Goal: Task Accomplishment & Management: Manage account settings

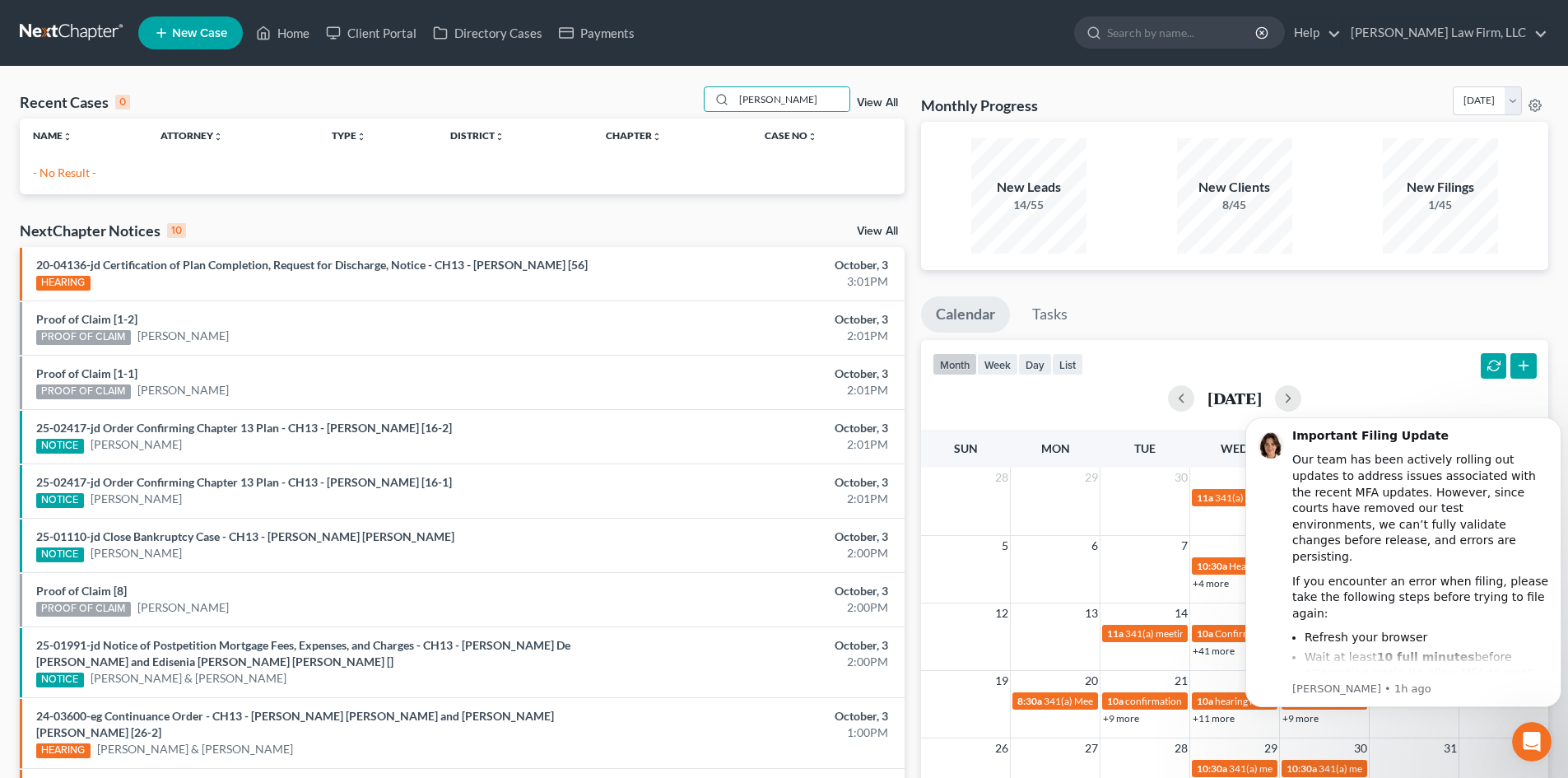
drag, startPoint x: 813, startPoint y: 99, endPoint x: 662, endPoint y: 99, distance: 151.0
click at [663, 99] on div "Recent Cases 0 youngblood View All" at bounding box center [462, 102] width 885 height 32
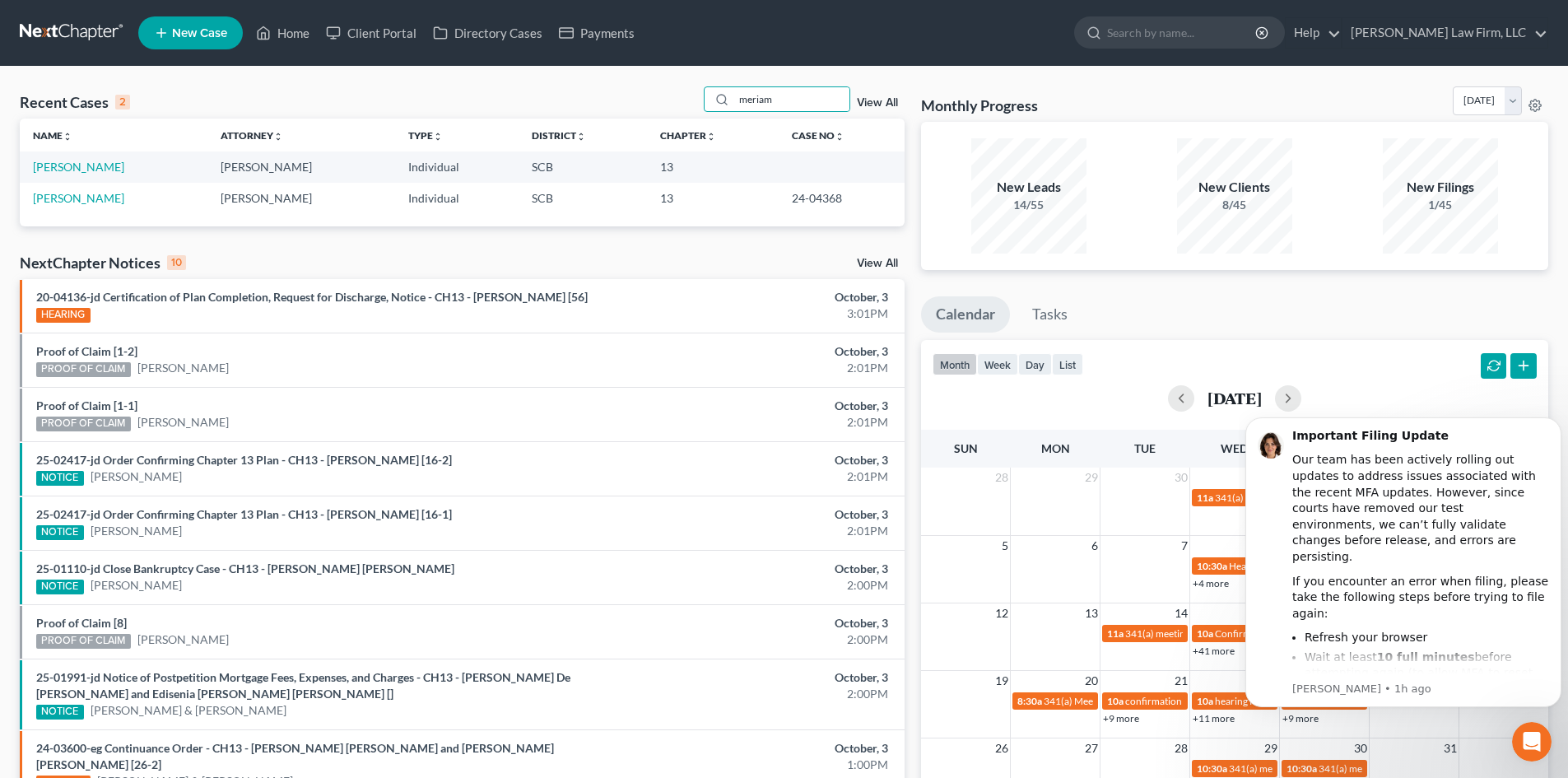
type input "meriam"
click at [80, 183] on td "Meriam, Christopher" at bounding box center [113, 198] width 188 height 31
click at [85, 170] on link "Meriam, Dawn" at bounding box center [79, 167] width 91 height 14
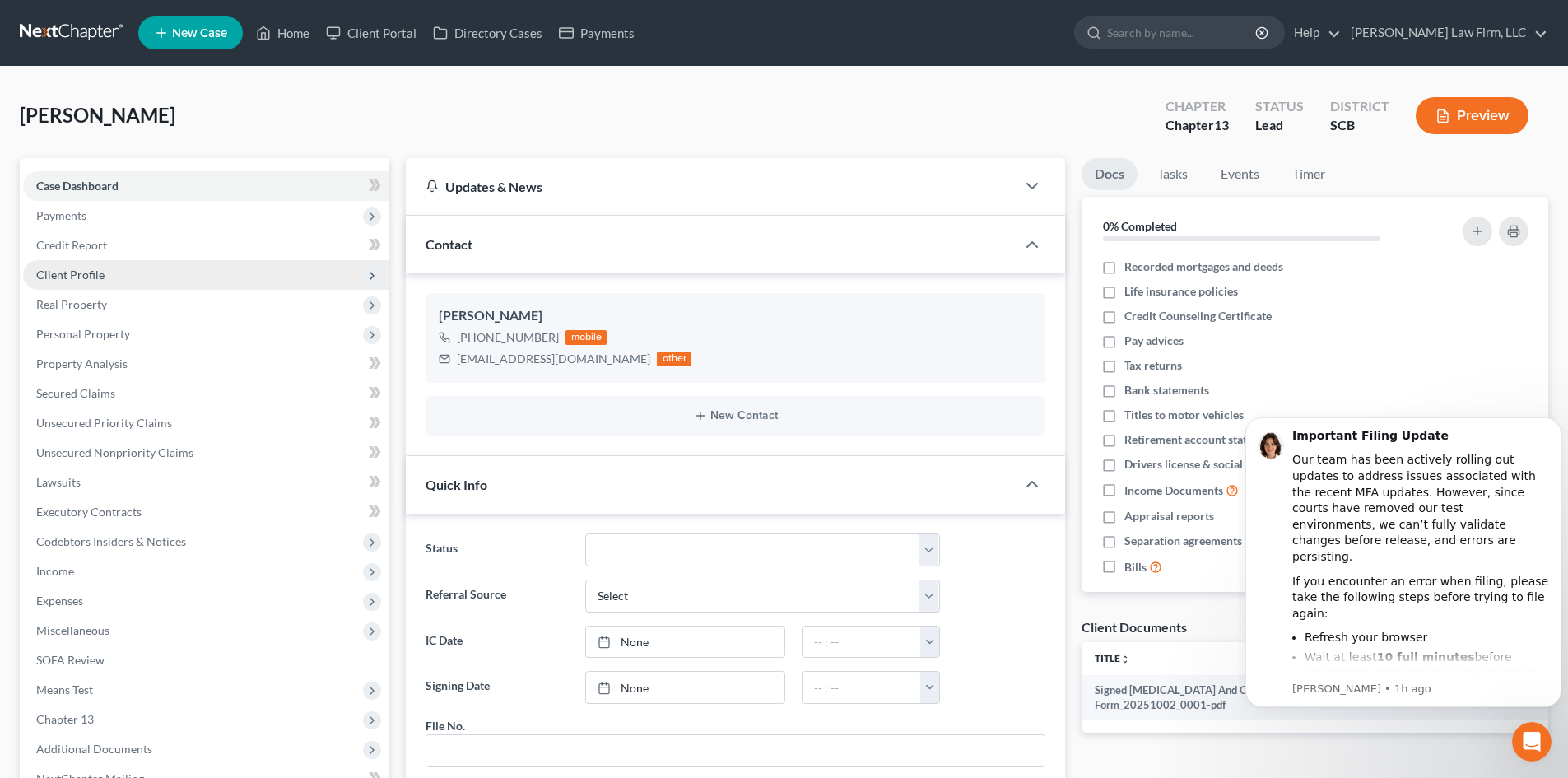
click at [173, 276] on span "Client Profile" at bounding box center [206, 276] width 366 height 30
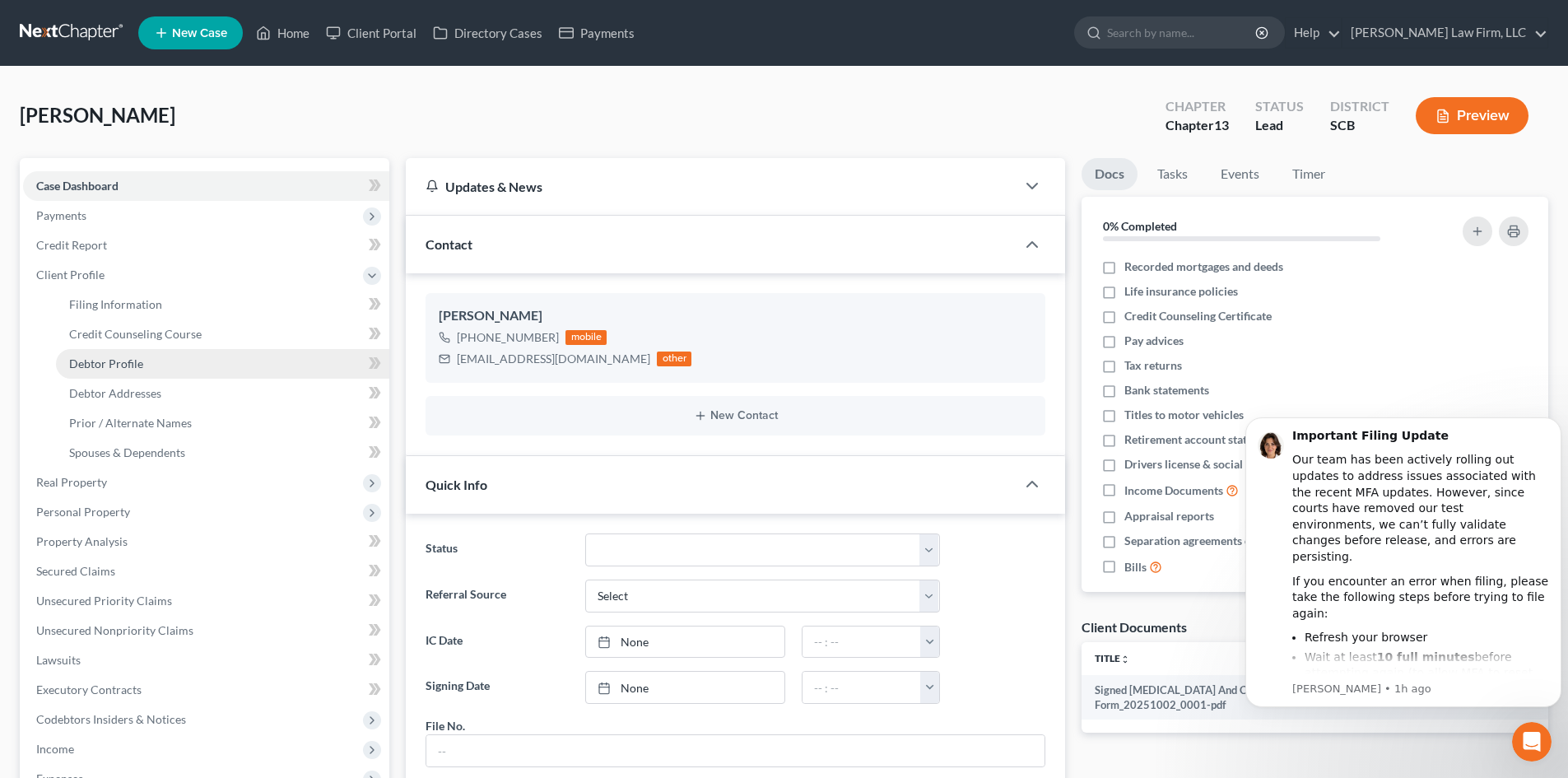
click at [157, 362] on link "Debtor Profile" at bounding box center [222, 364] width 333 height 30
select select "0"
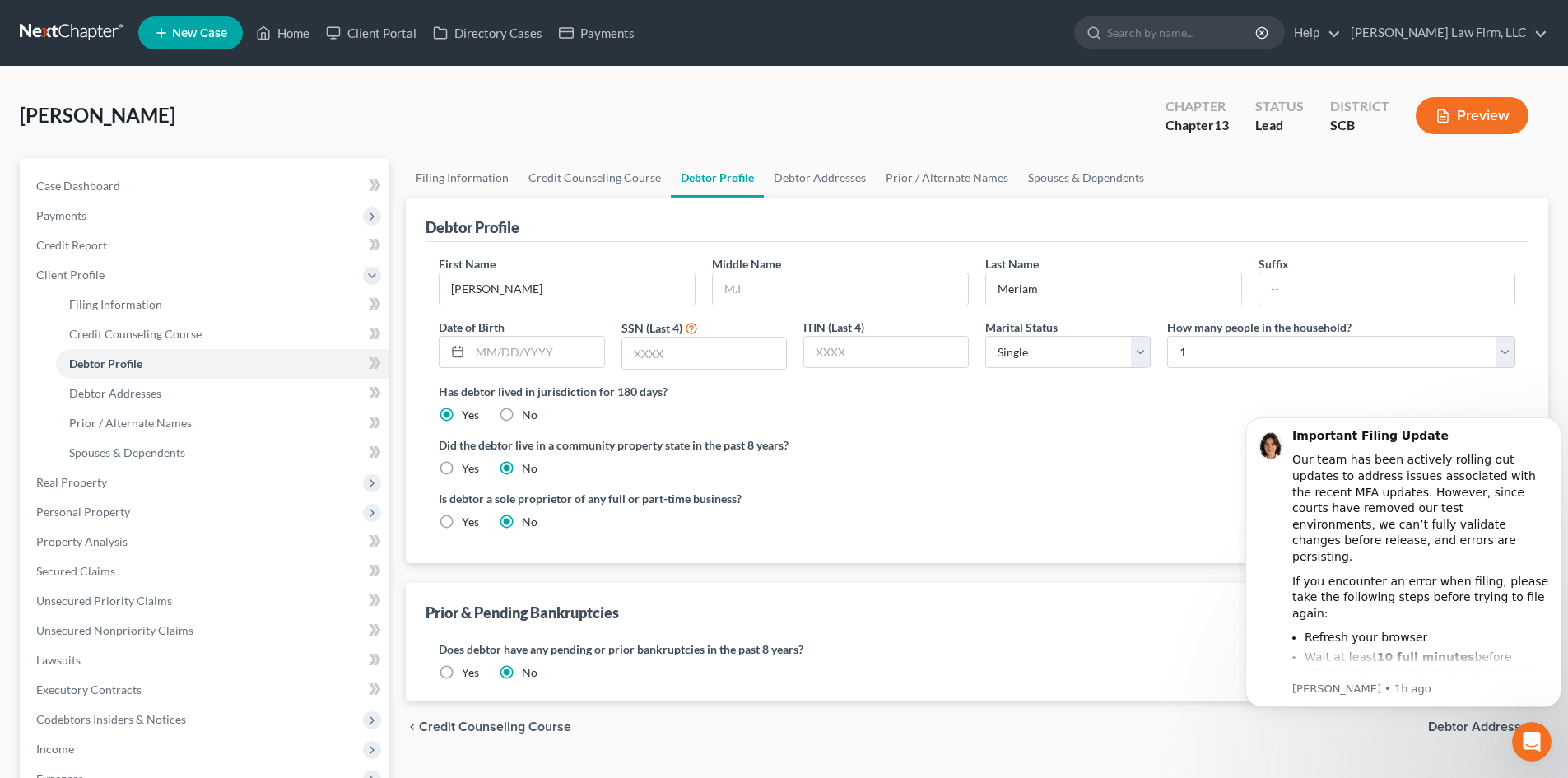
click at [909, 411] on div "Has debtor lived in jurisdiction for 180 days? Yes No Debtor must reside in jur…" at bounding box center [976, 403] width 1077 height 41
click at [751, 285] on input "text" at bounding box center [840, 289] width 256 height 31
type input "Marie"
click at [852, 239] on div "Debtor Profile" at bounding box center [976, 220] width 1103 height 45
click at [288, 31] on link "Home" at bounding box center [282, 33] width 70 height 30
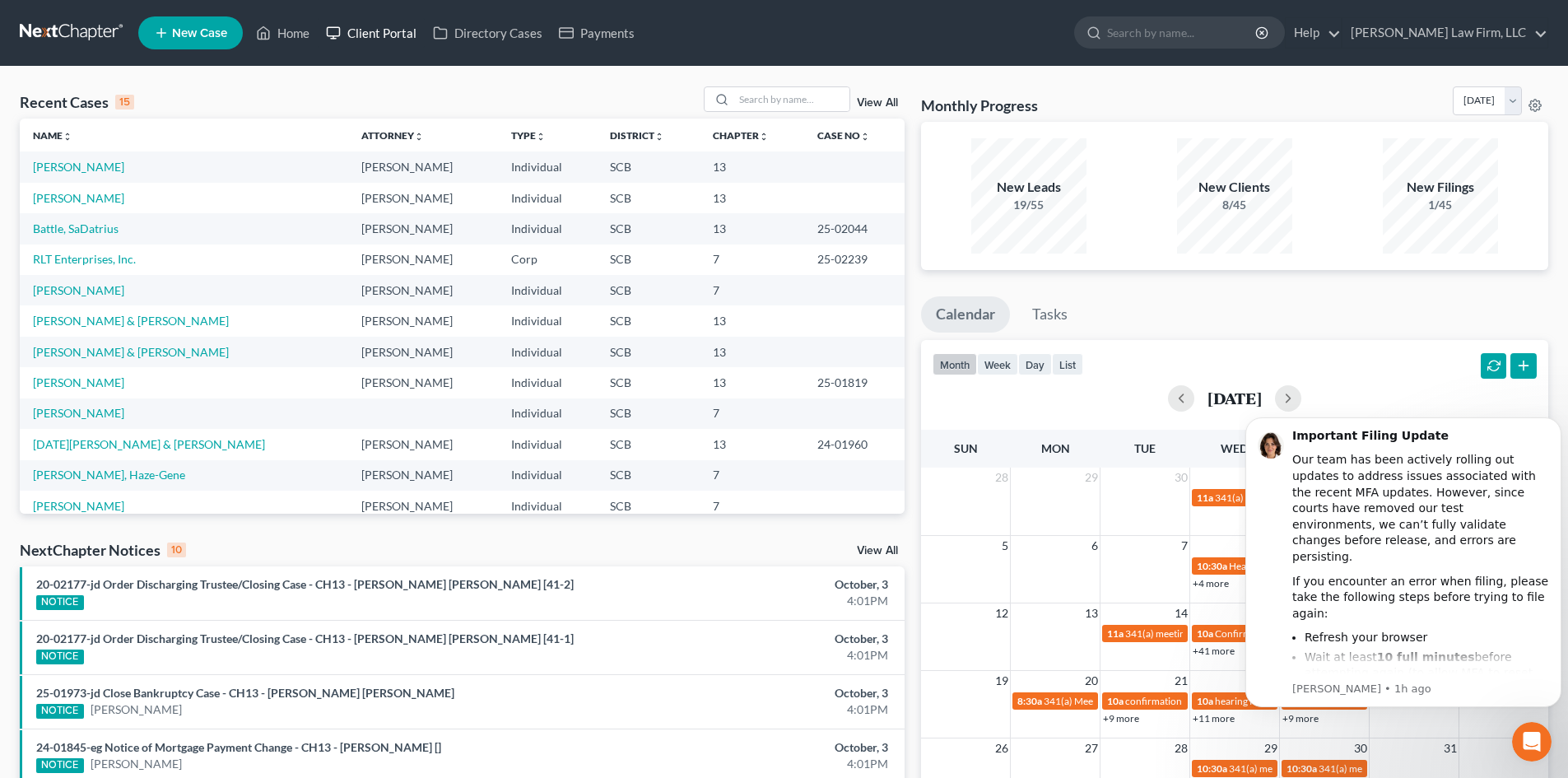
click at [406, 29] on link "Client Portal" at bounding box center [371, 33] width 107 height 30
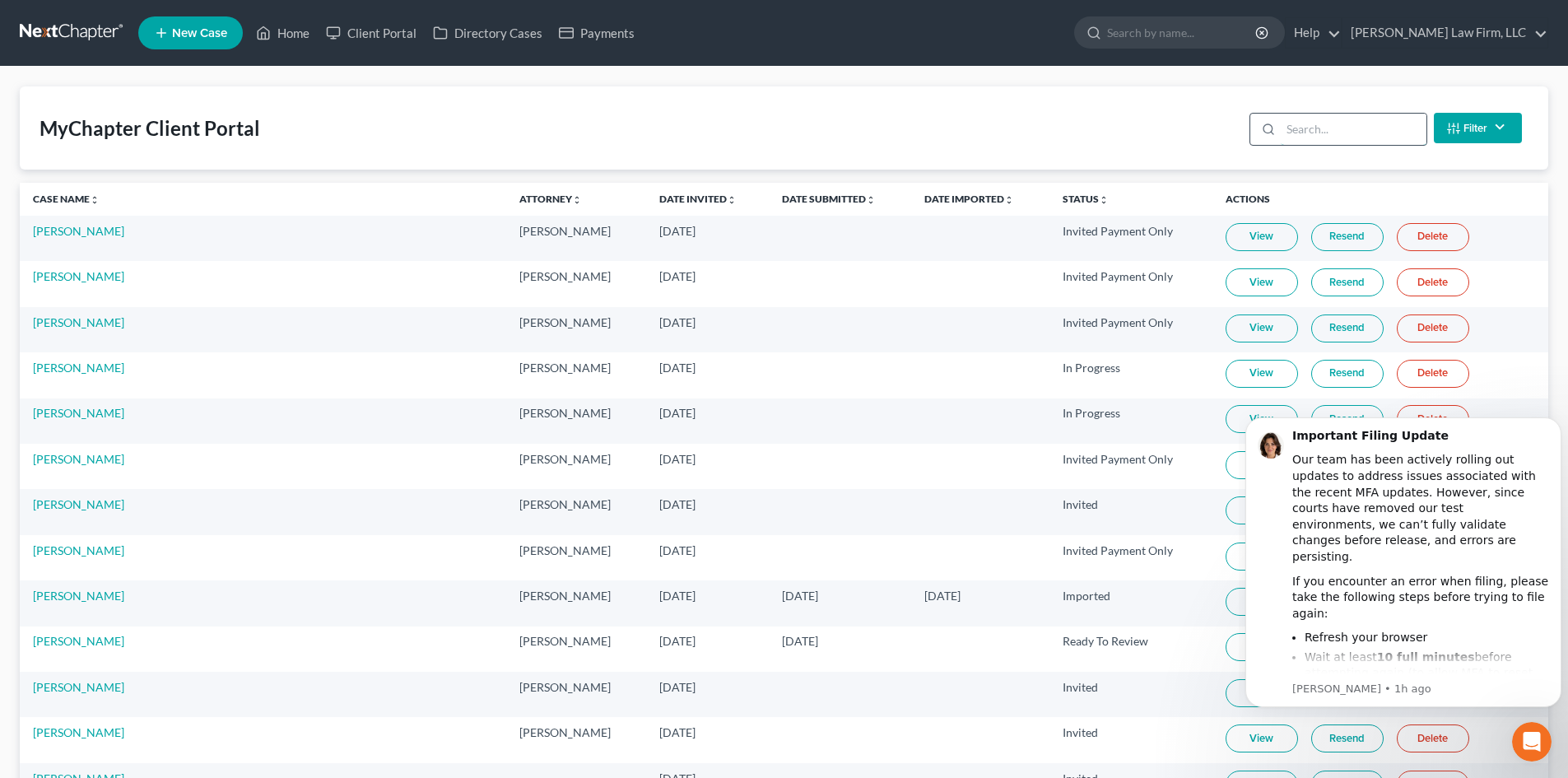
click at [1297, 137] on input "search" at bounding box center [1353, 128] width 145 height 31
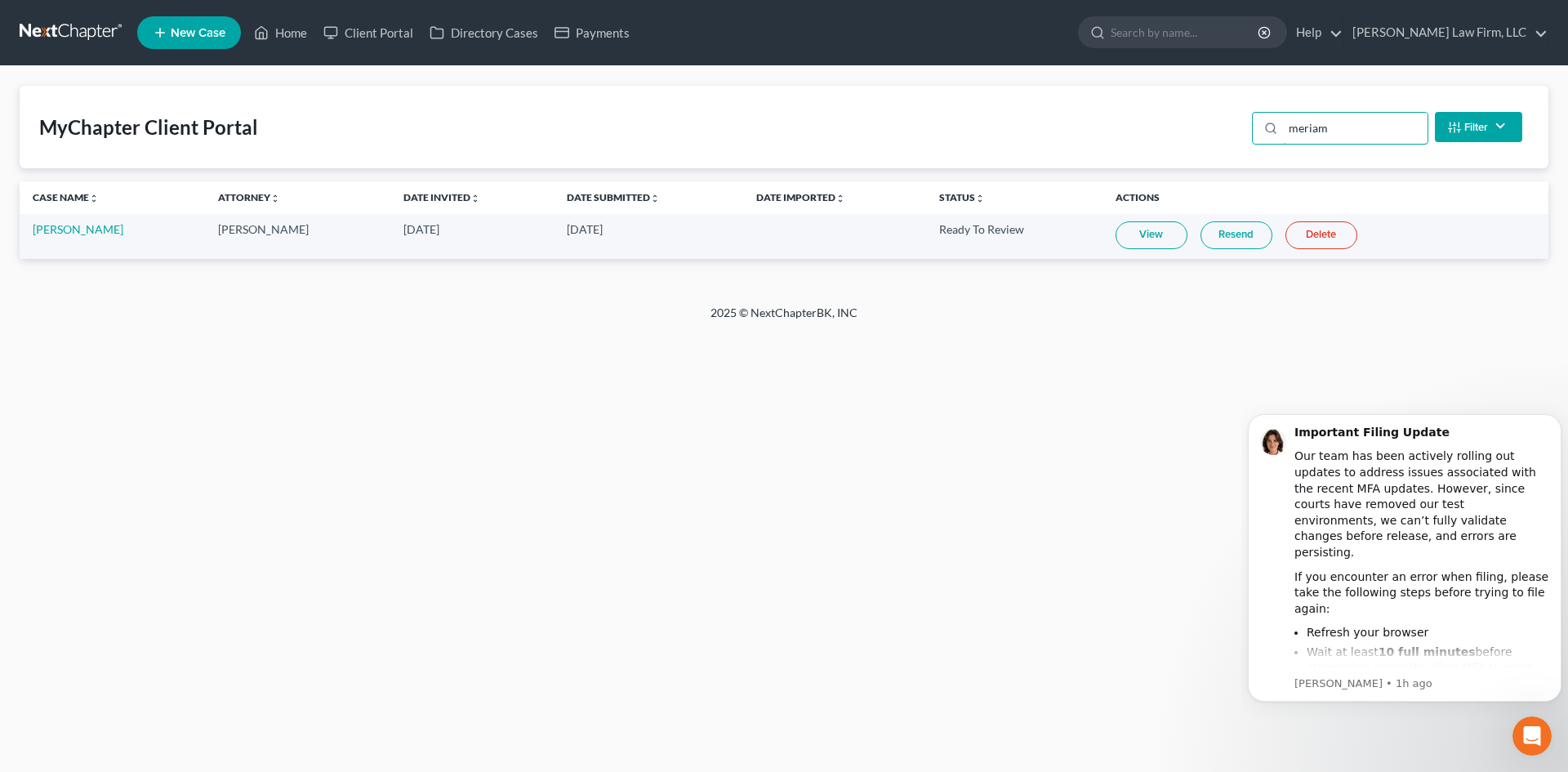
type input "meriam"
click at [1166, 235] on link "View" at bounding box center [1152, 235] width 72 height 28
click at [123, 234] on link "Dawn LaMattina-Meriam" at bounding box center [78, 229] width 91 height 14
select select "4"
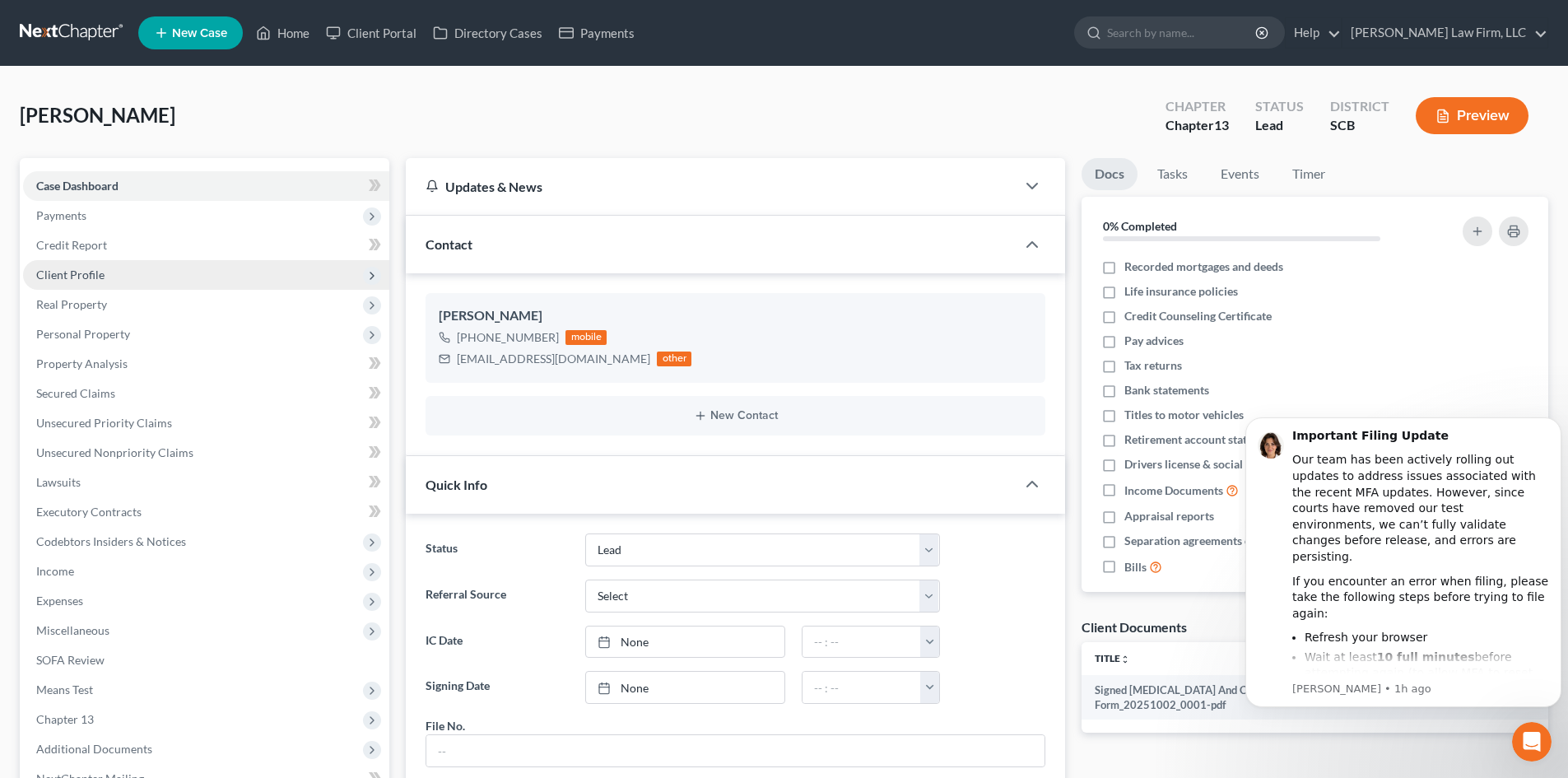
click at [139, 280] on span "Client Profile" at bounding box center [206, 276] width 366 height 30
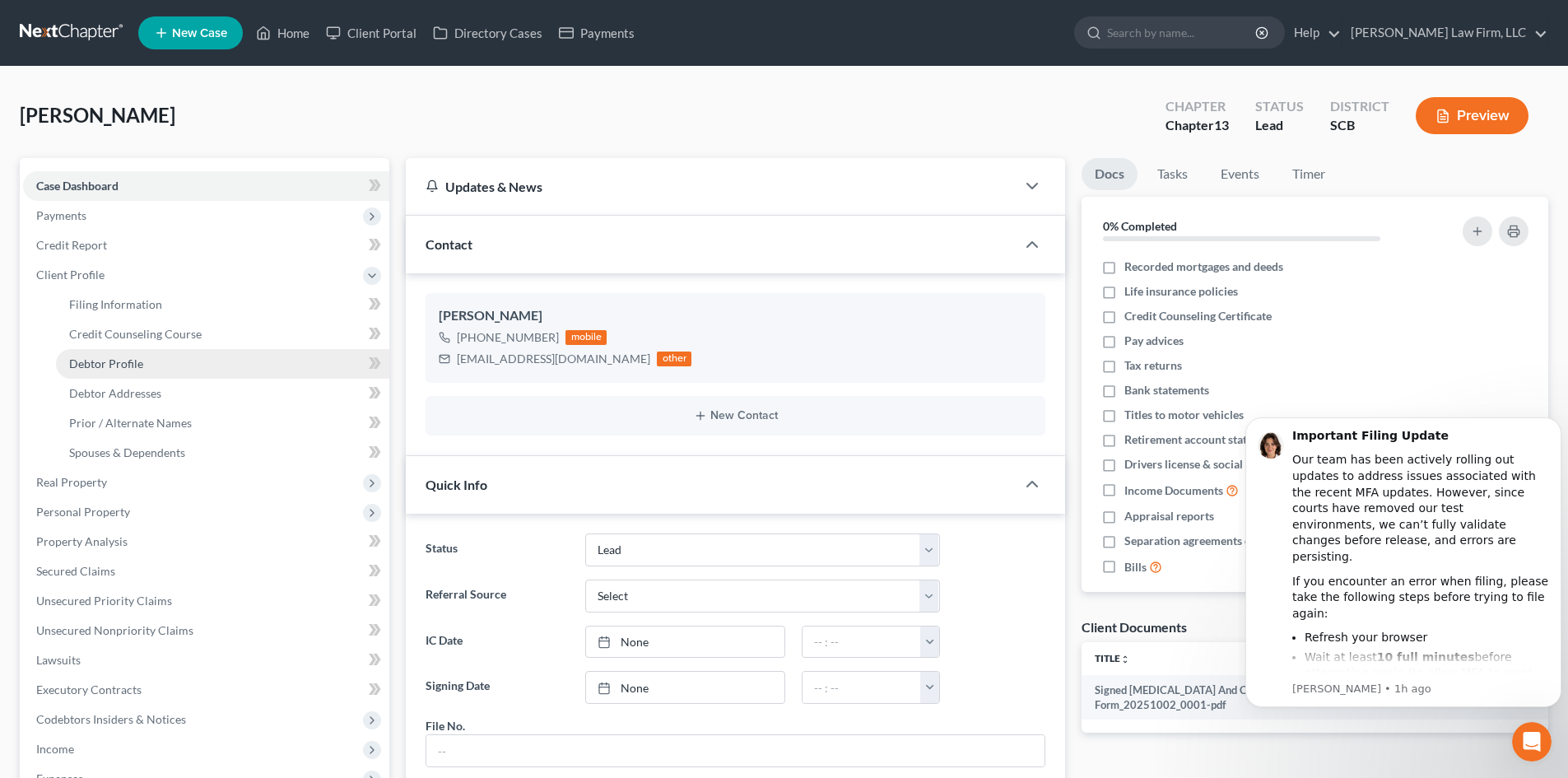
click at [147, 356] on link "Debtor Profile" at bounding box center [222, 364] width 333 height 30
select select "0"
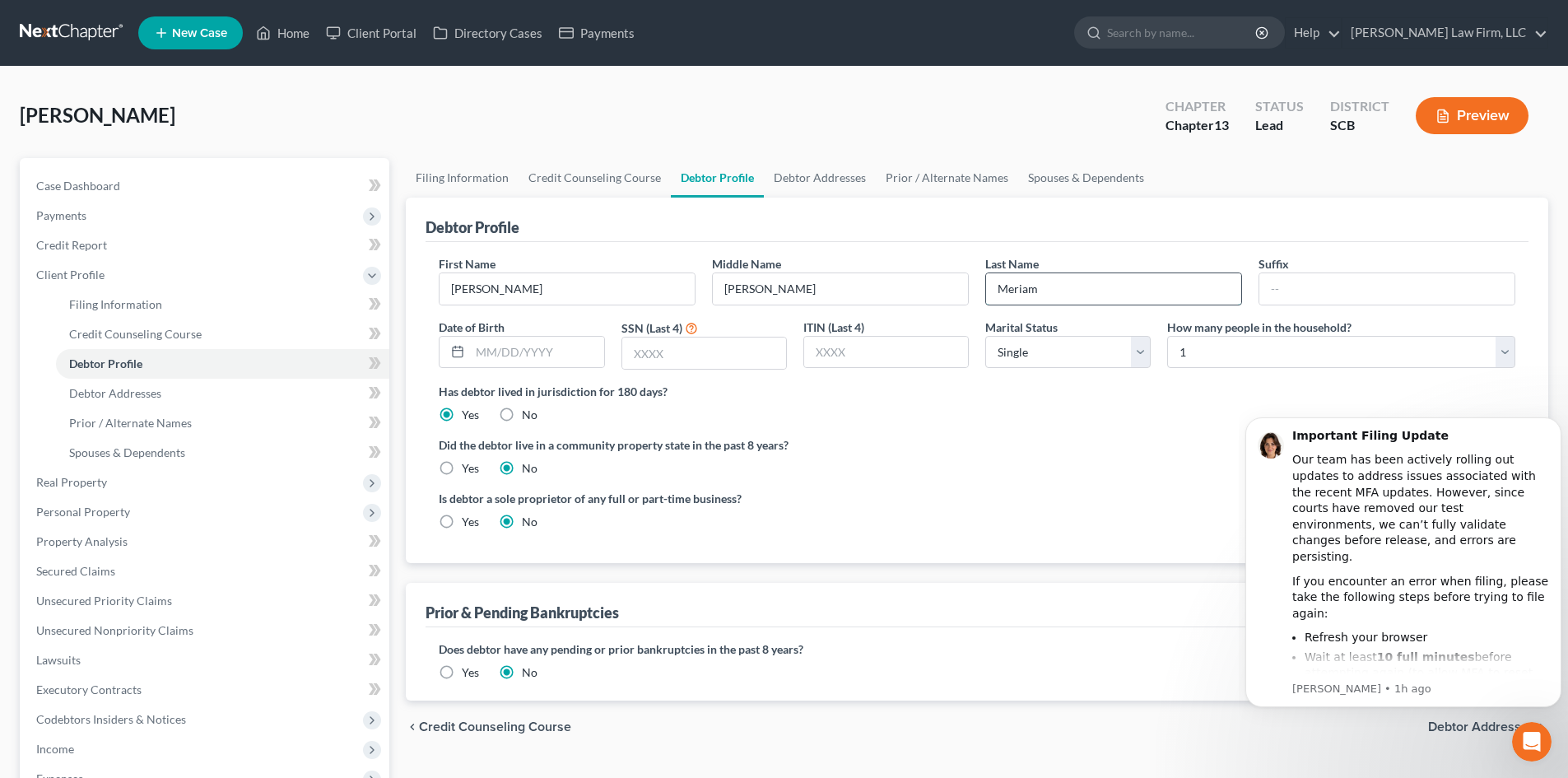
click at [998, 289] on input "Meriam" at bounding box center [1113, 289] width 256 height 31
type input "La Mattina-Meriam"
click at [996, 500] on div "Is debtor a sole proprietor of any full or part-time business? Yes No" at bounding box center [976, 516] width 1093 height 54
click at [1213, 355] on select "Select 1 2 3 4 5 6 7 8 9 10 11 12 13 14 15 16 17 18 19 20" at bounding box center [1341, 352] width 348 height 33
select select "3"
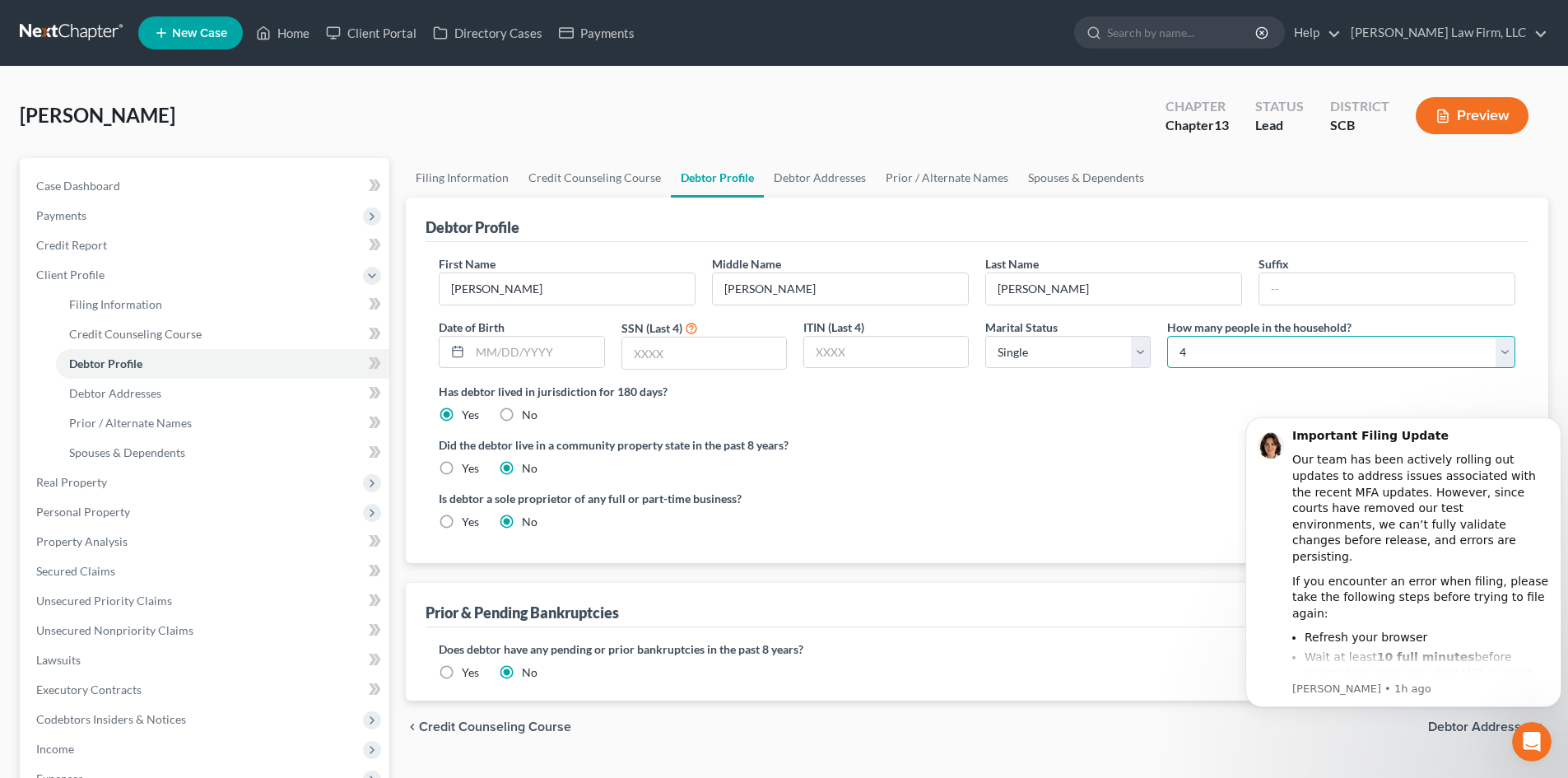
click at [1167, 336] on select "Select 1 2 3 4 5 6 7 8 9 10 11 12 13 14 15 16 17 18 19 20" at bounding box center [1341, 352] width 348 height 33
click at [995, 466] on div "Did the debtor live in a community property state in the past 8 years? Yes No" at bounding box center [976, 457] width 1077 height 41
click at [509, 338] on input "text" at bounding box center [537, 351] width 133 height 31
type input "06/13/1985"
click at [1063, 457] on div "Did the debtor live in a community property state in the past 8 years? Yes No" at bounding box center [976, 457] width 1077 height 41
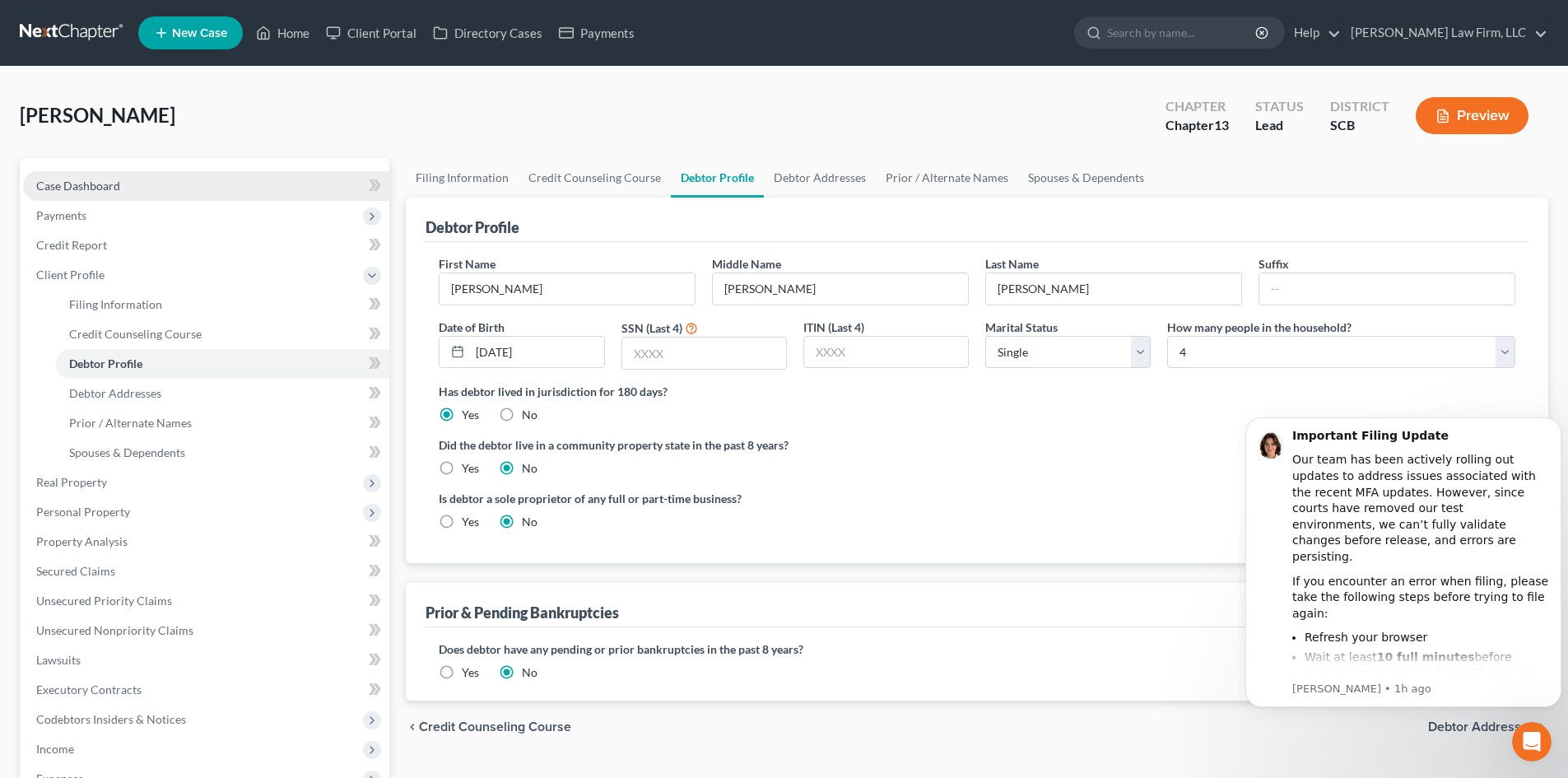
click at [74, 186] on span "Case Dashboard" at bounding box center [78, 186] width 84 height 14
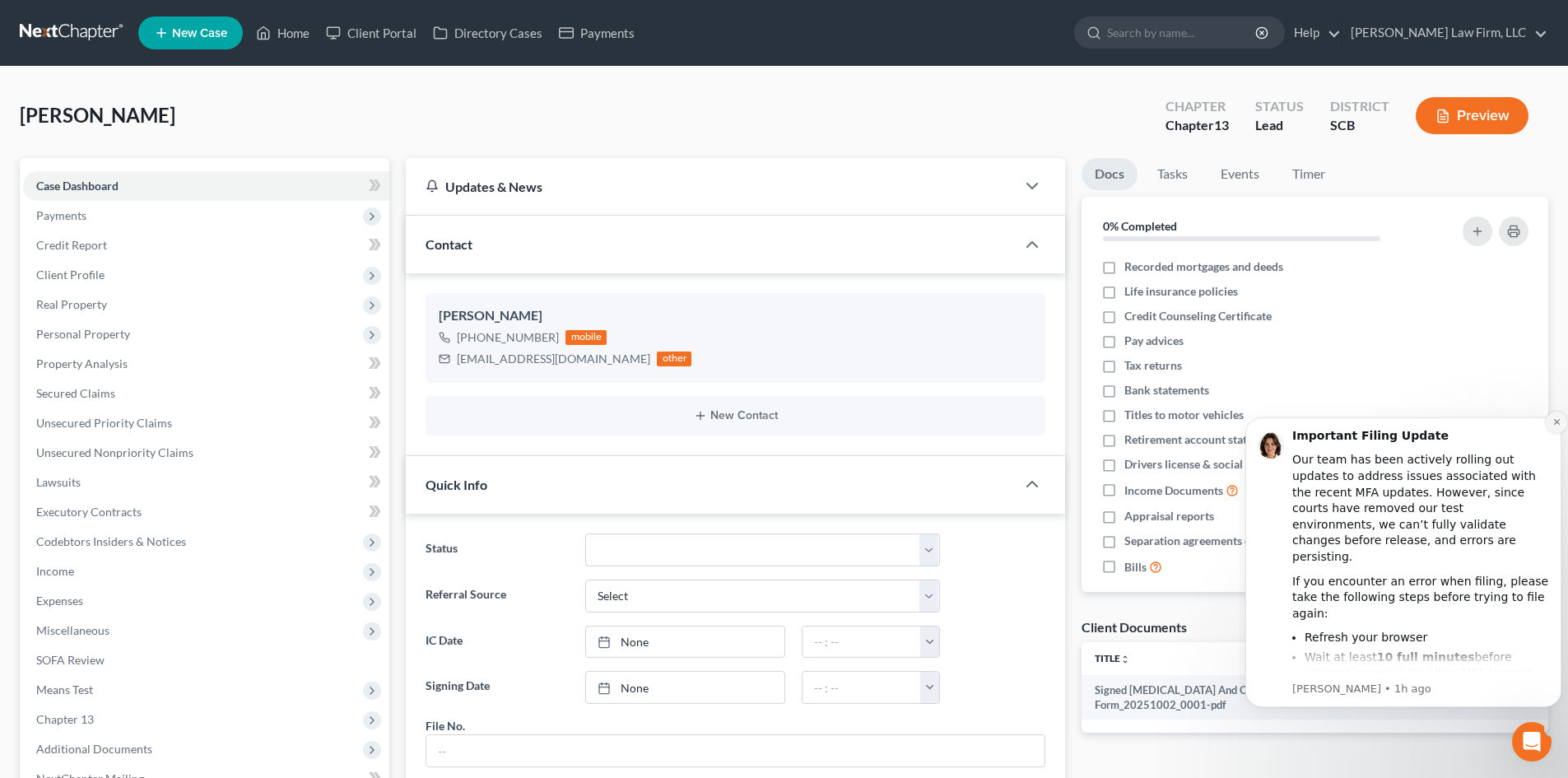
click at [1554, 417] on button "Dismiss notification" at bounding box center [1556, 423] width 22 height 22
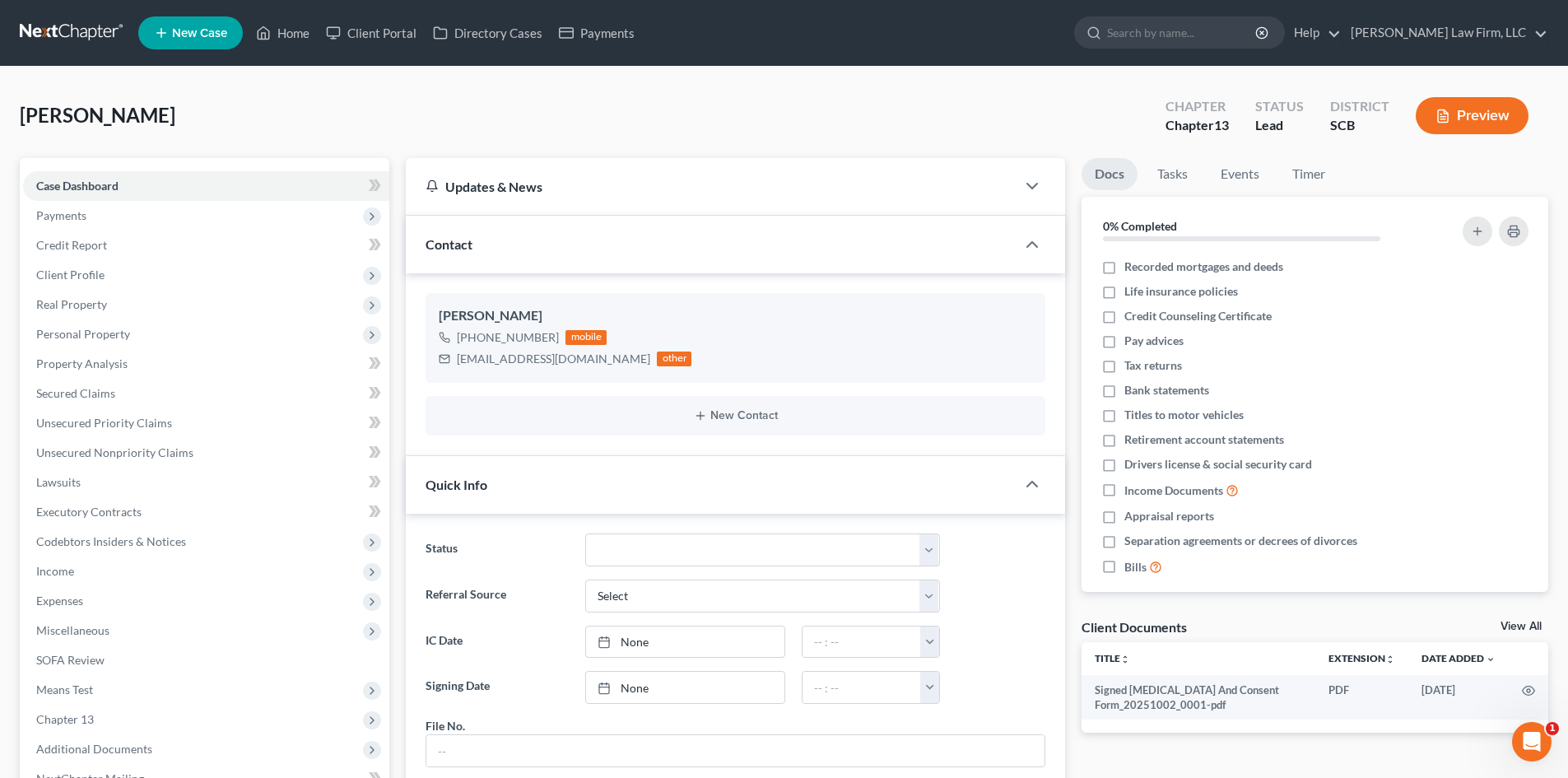
click at [1481, 111] on button "Preview" at bounding box center [1472, 115] width 112 height 37
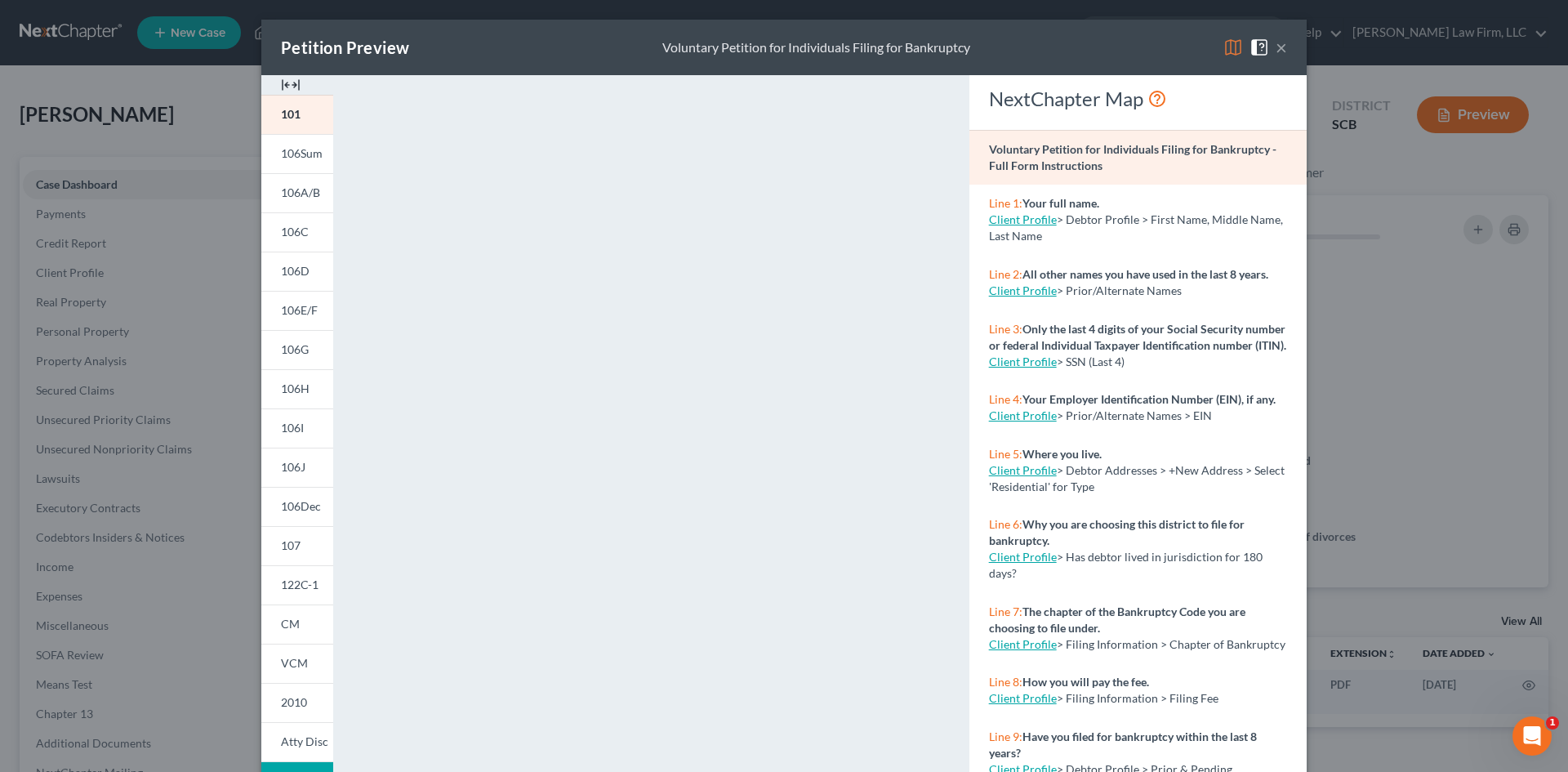
click at [1276, 47] on button "×" at bounding box center [1282, 47] width 12 height 20
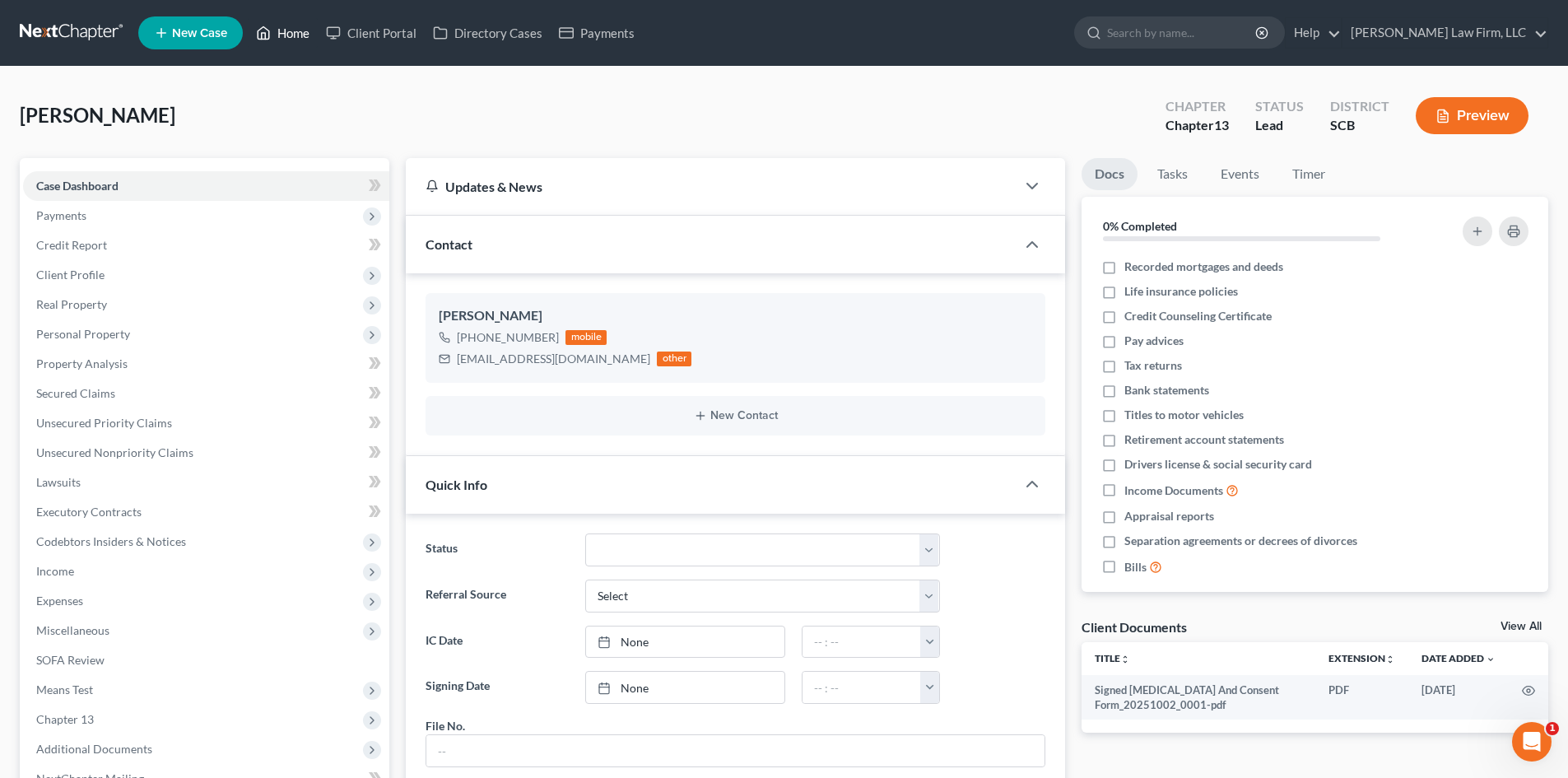
click at [293, 26] on link "Home" at bounding box center [282, 33] width 70 height 30
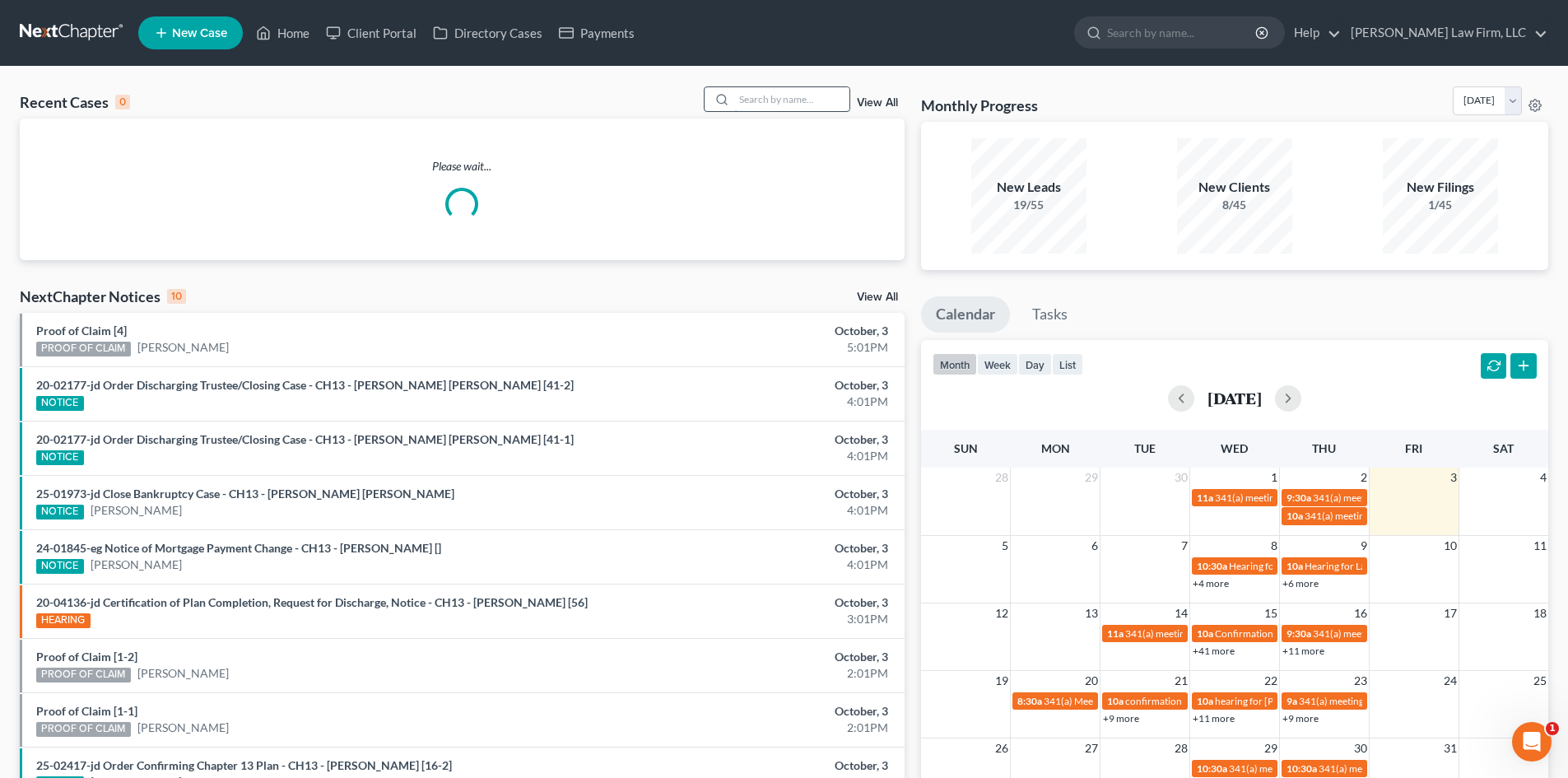
click at [825, 97] on input "search" at bounding box center [791, 99] width 115 height 24
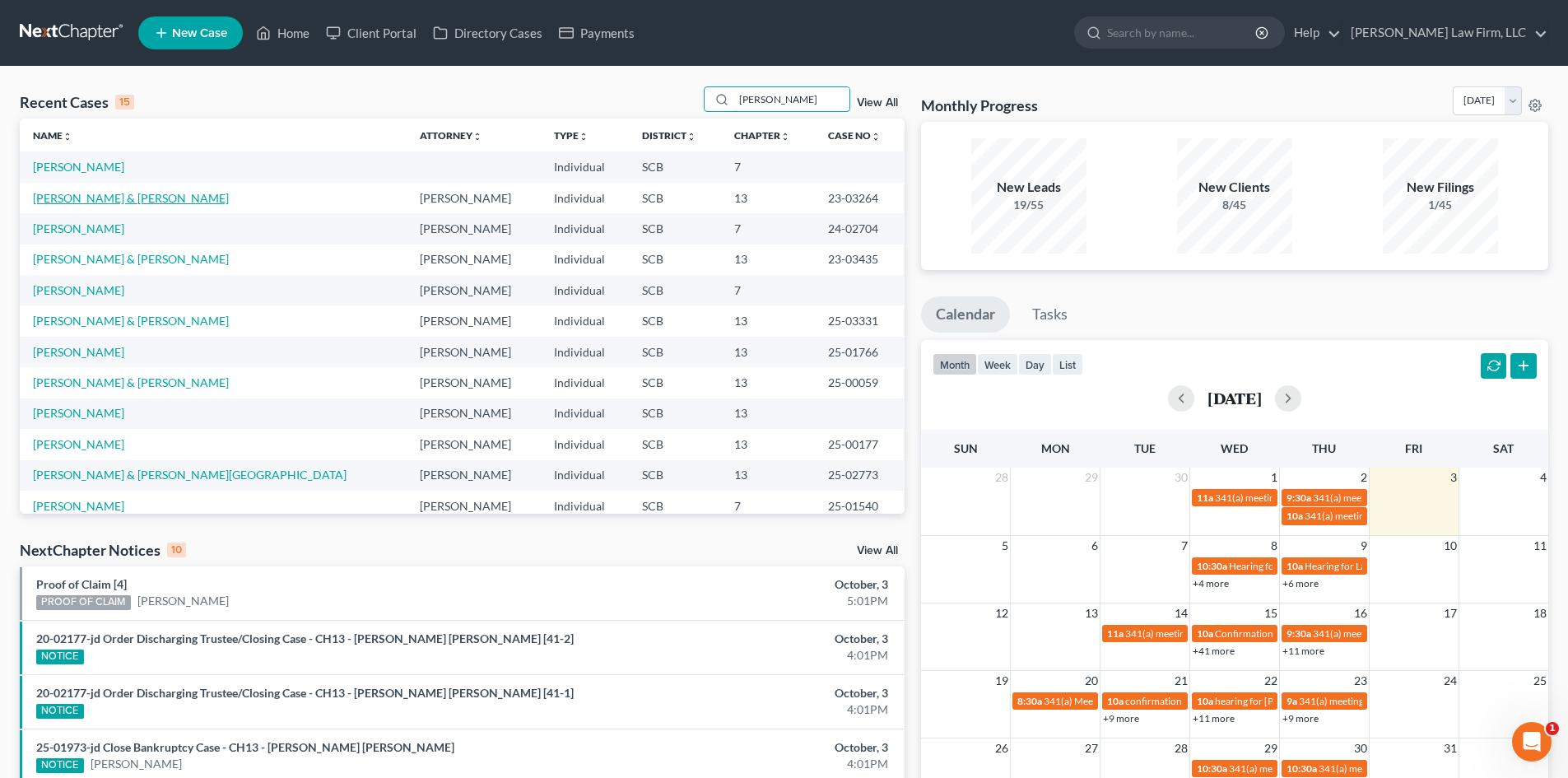
type input "[PERSON_NAME]"
click at [112, 200] on link "[PERSON_NAME] & [PERSON_NAME]" at bounding box center [130, 198] width 196 height 14
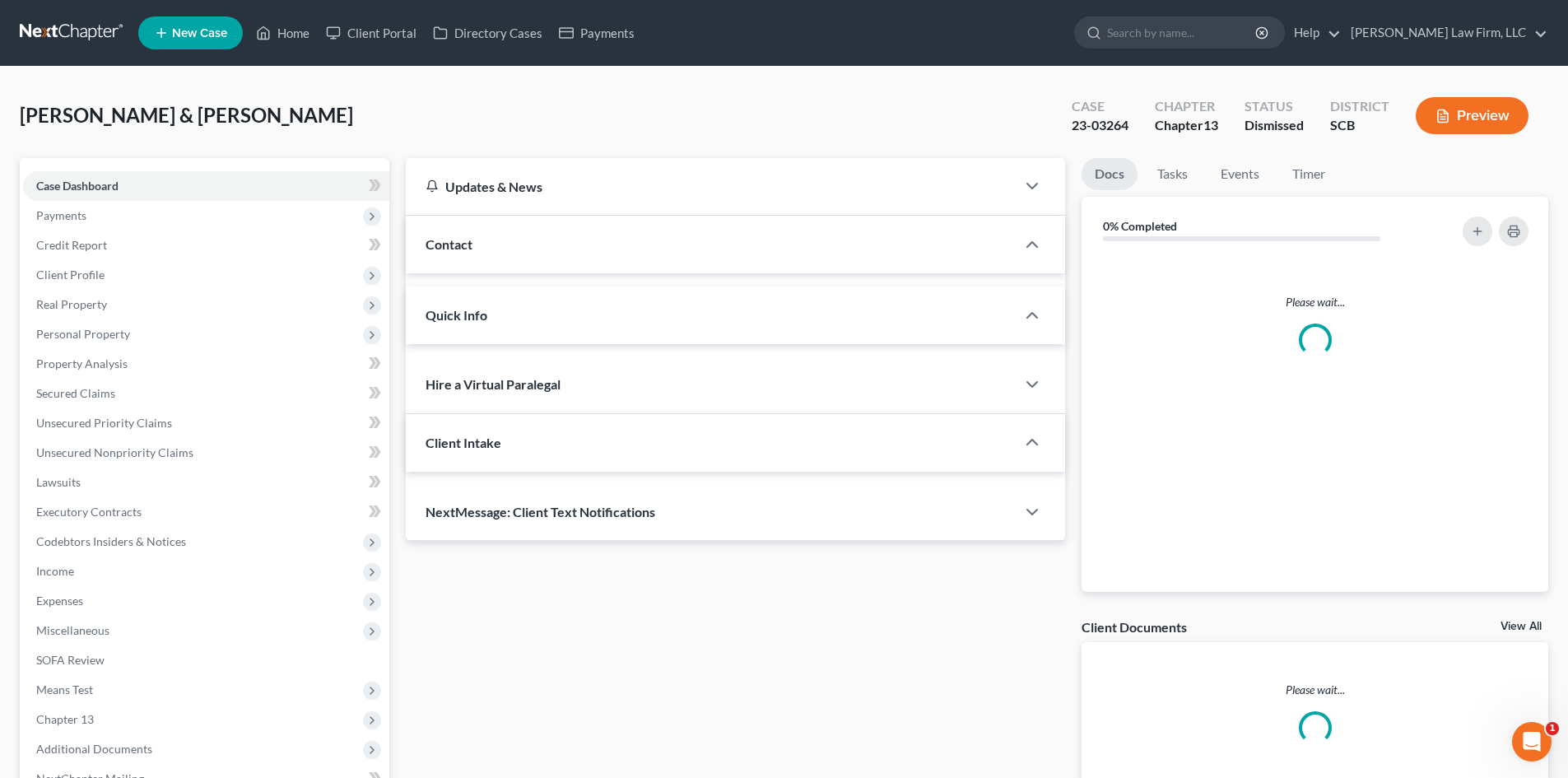
select select "0"
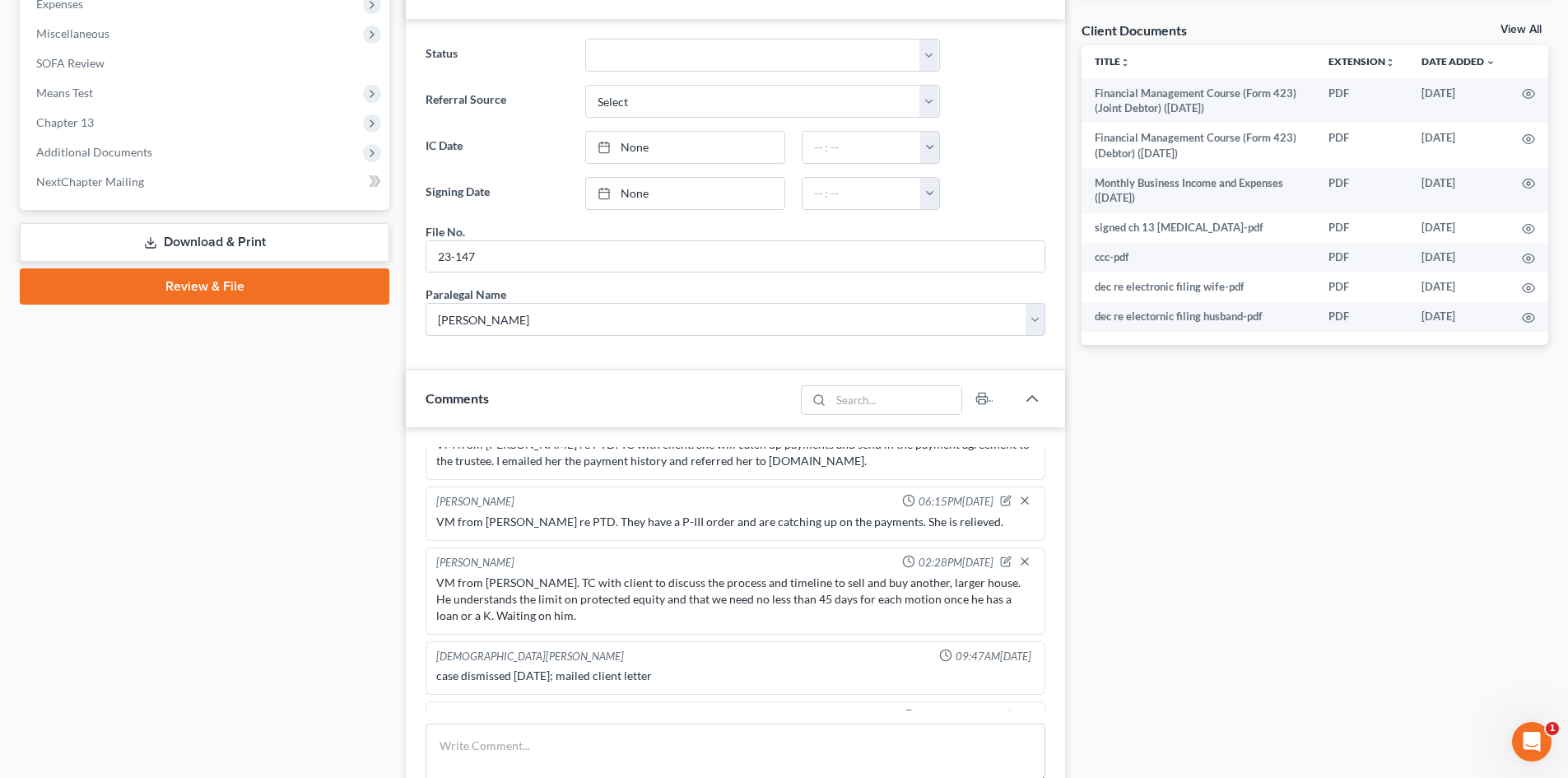
scroll to position [412, 0]
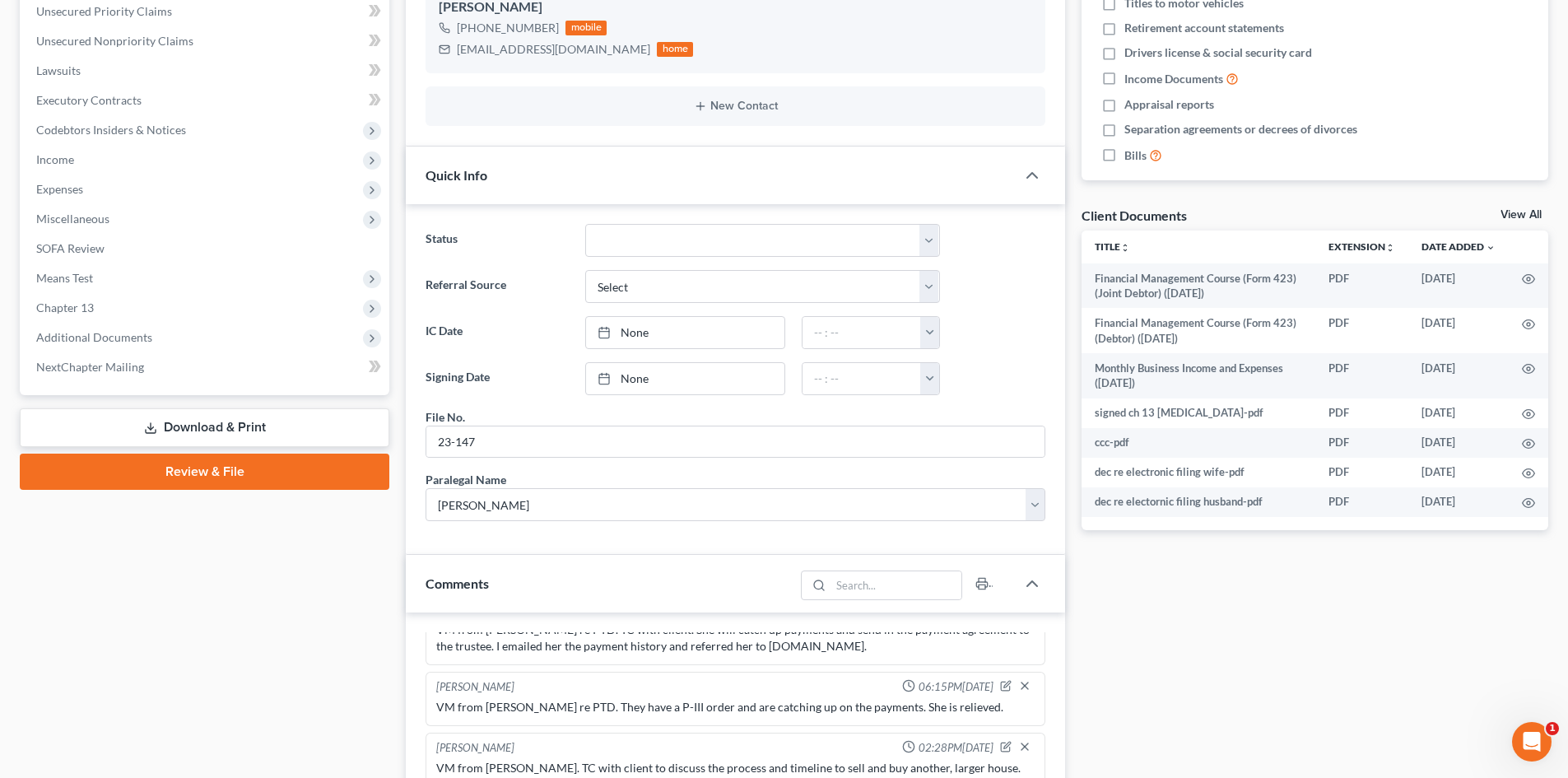
click at [1519, 210] on link "View All" at bounding box center [1520, 215] width 41 height 12
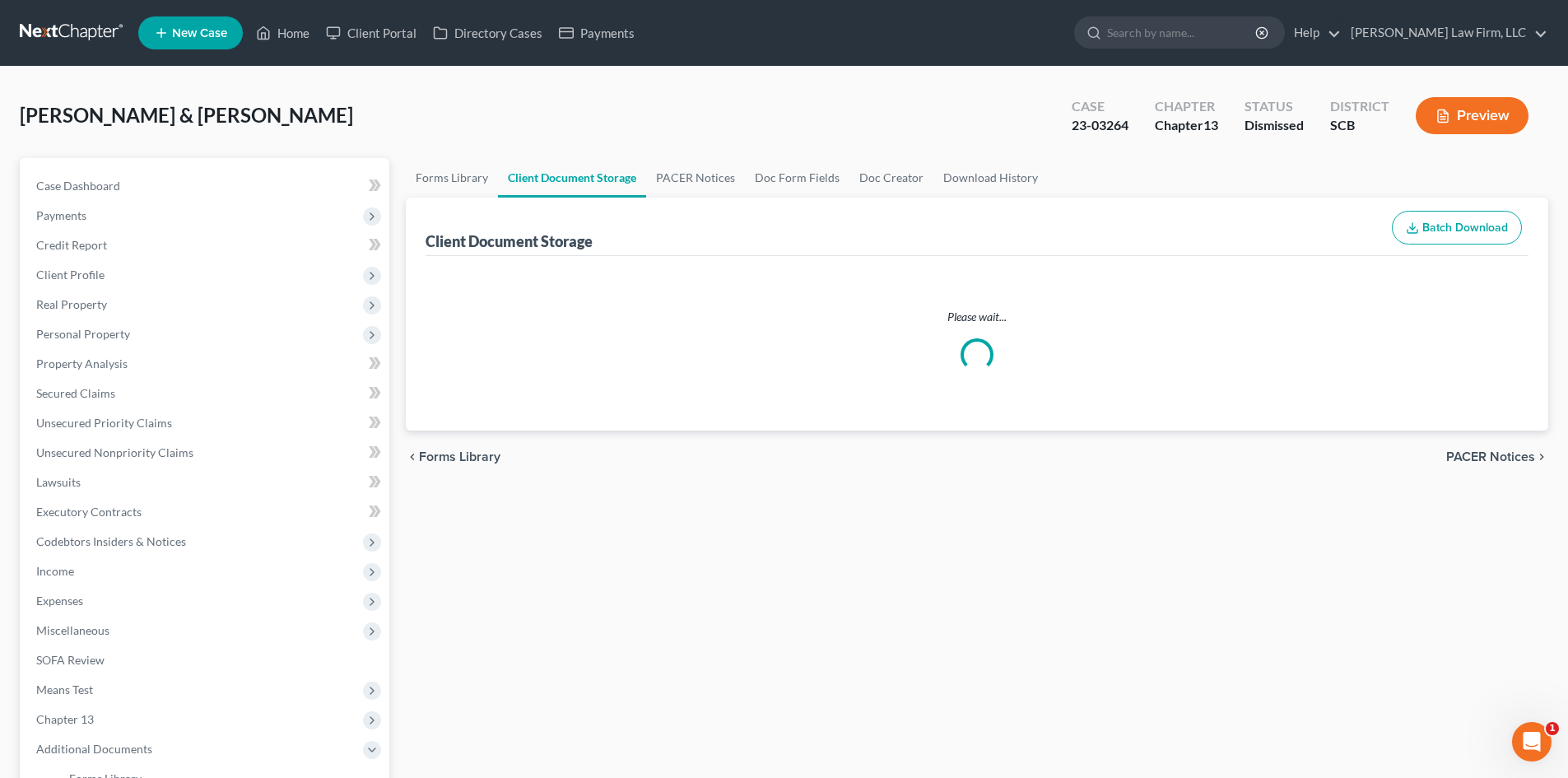
select select "16"
select select "6"
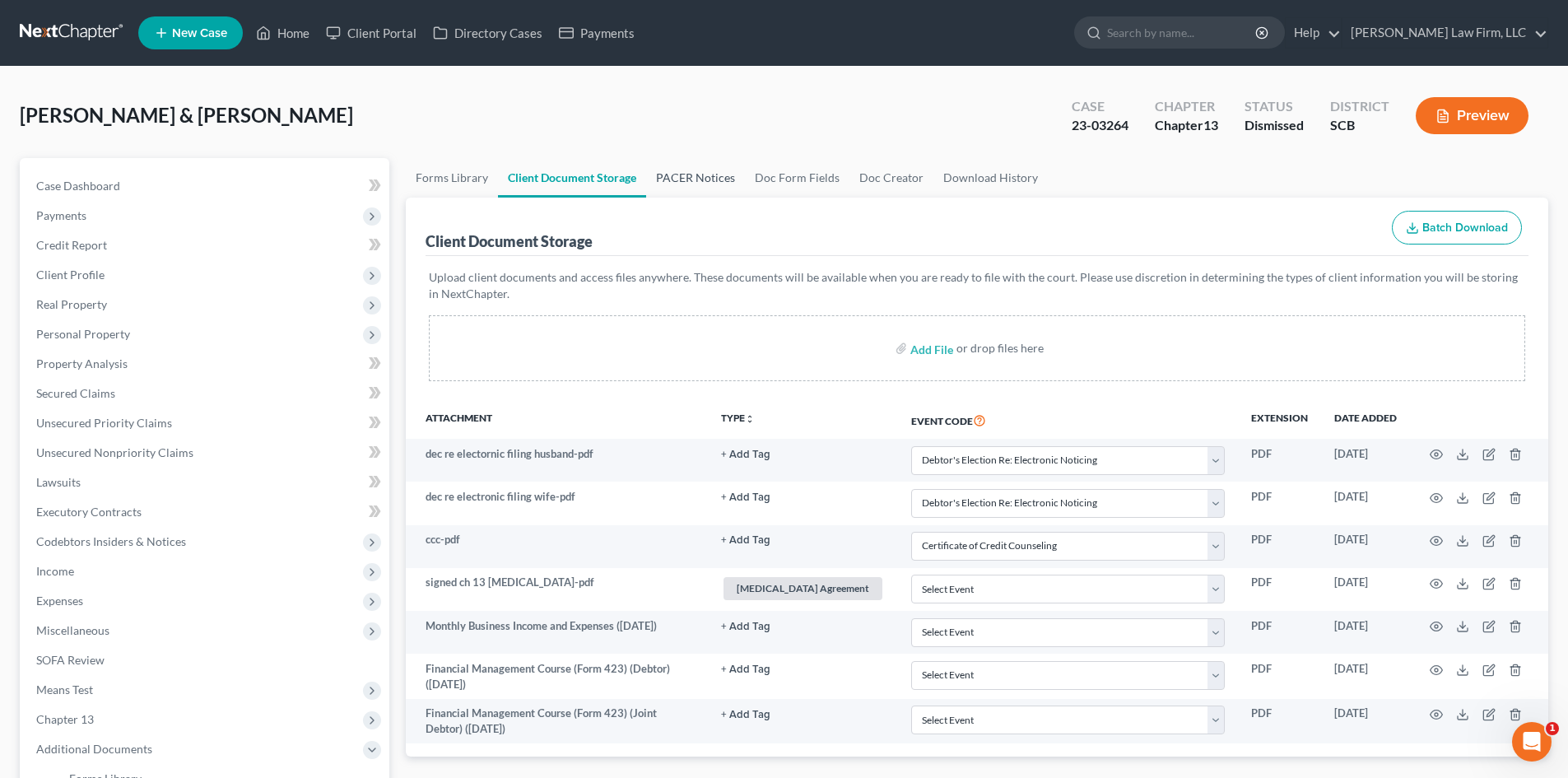
click at [671, 167] on link "PACER Notices" at bounding box center [695, 178] width 98 height 40
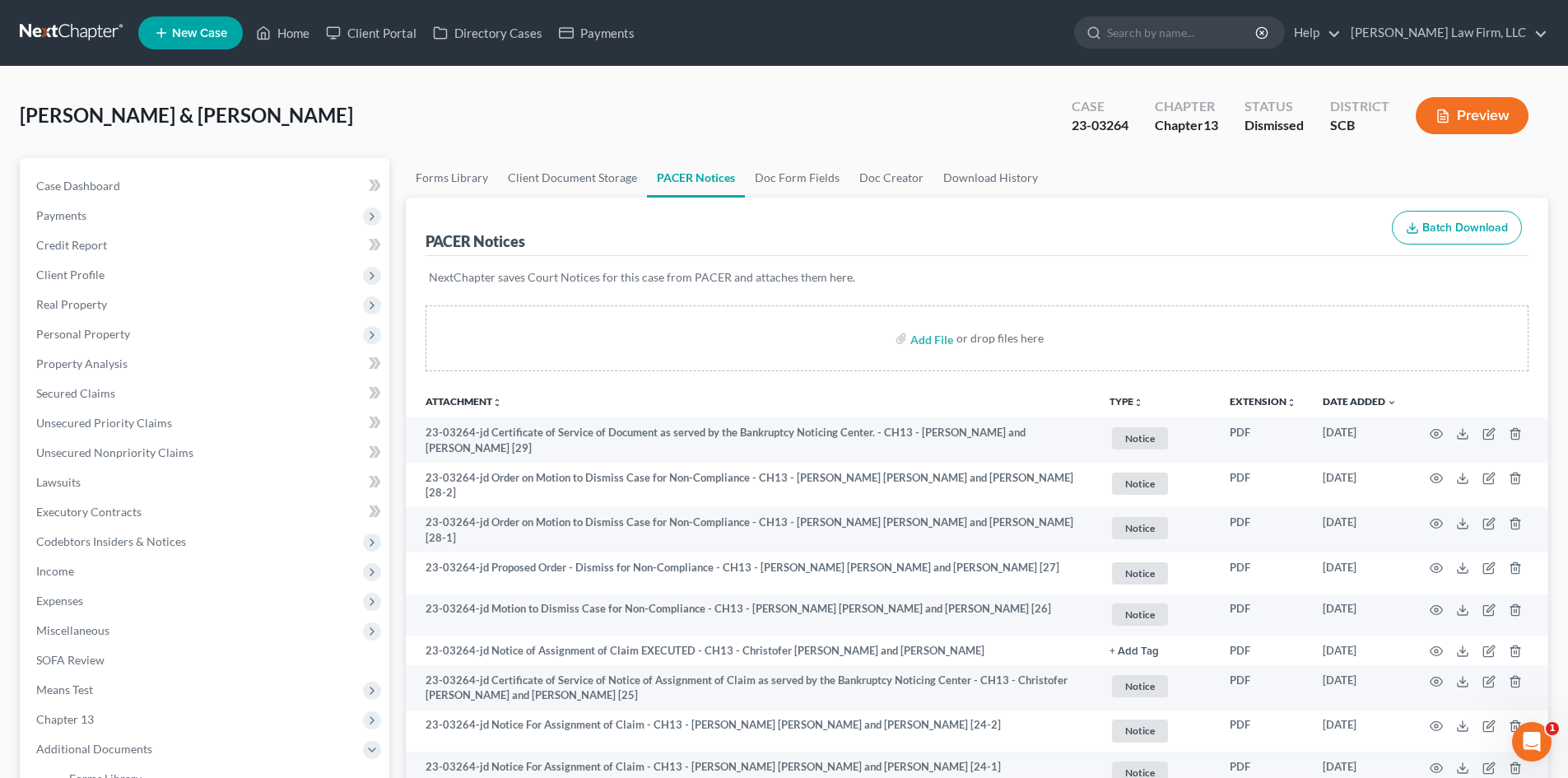
click at [291, 63] on nav "Home New Case Client Portal Directory Cases Payments [PERSON_NAME] Law Firm, LL…" at bounding box center [784, 33] width 1568 height 66
drag, startPoint x: 161, startPoint y: 170, endPoint x: 251, endPoint y: 328, distance: 181.8
click at [161, 171] on link "Case Dashboard" at bounding box center [206, 186] width 366 height 30
select select "0"
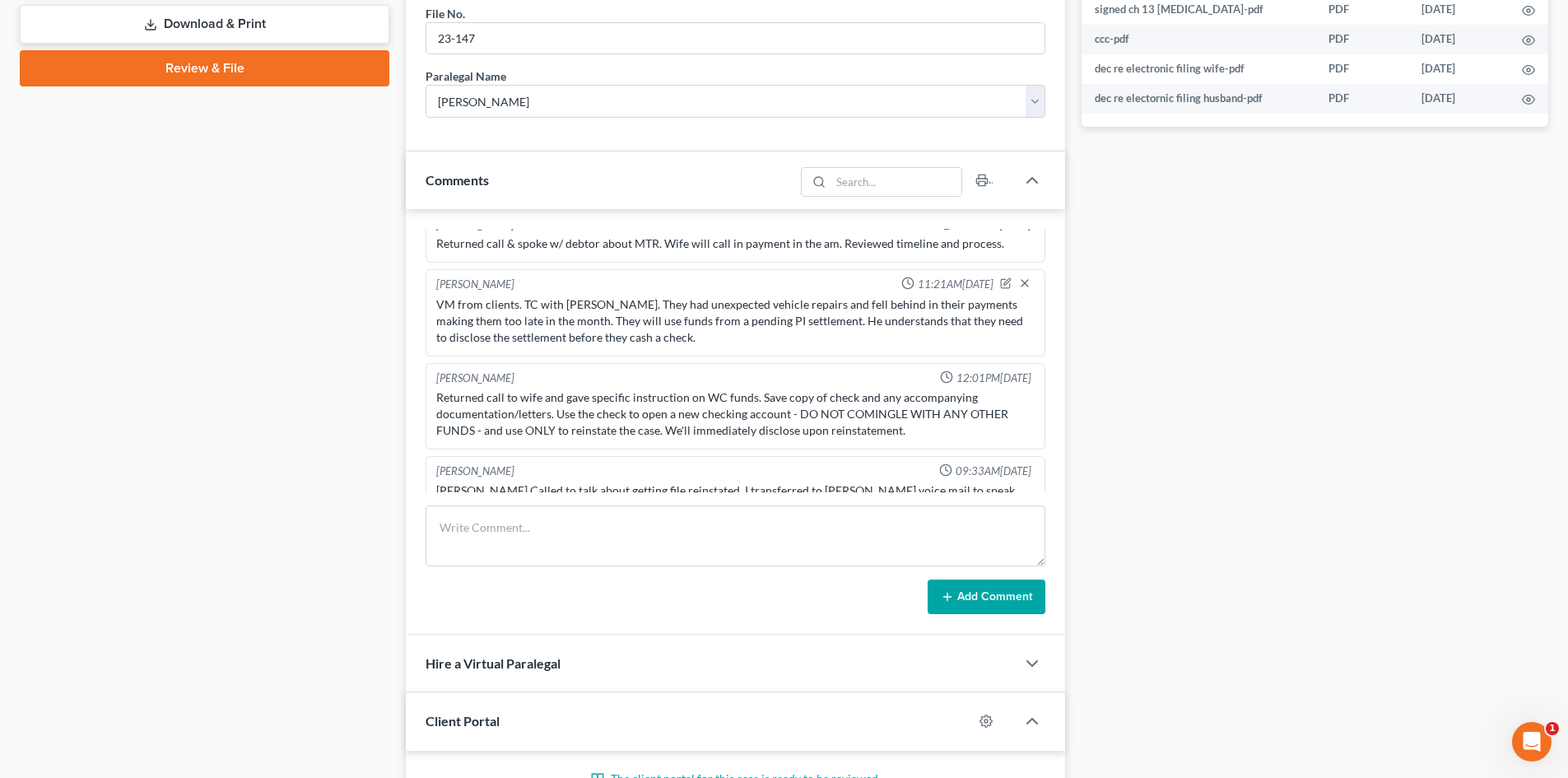
scroll to position [764, 0]
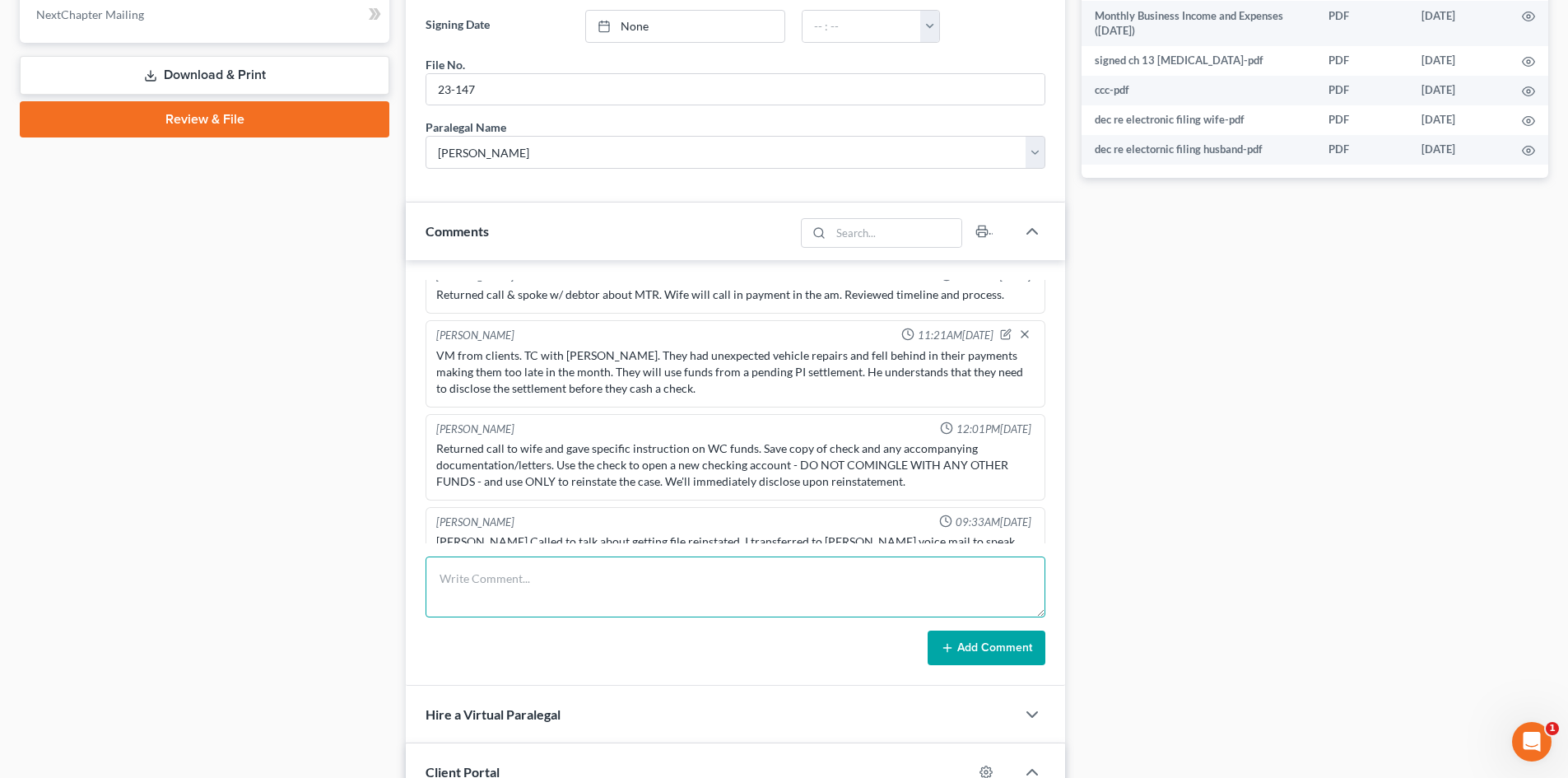
click at [704, 580] on textarea at bounding box center [735, 586] width 619 height 61
type textarea "TC with [PERSON_NAME]. He will come by [DATE] to pay $650 for MTR."
click at [1014, 656] on button "Add Comment" at bounding box center [986, 648] width 117 height 35
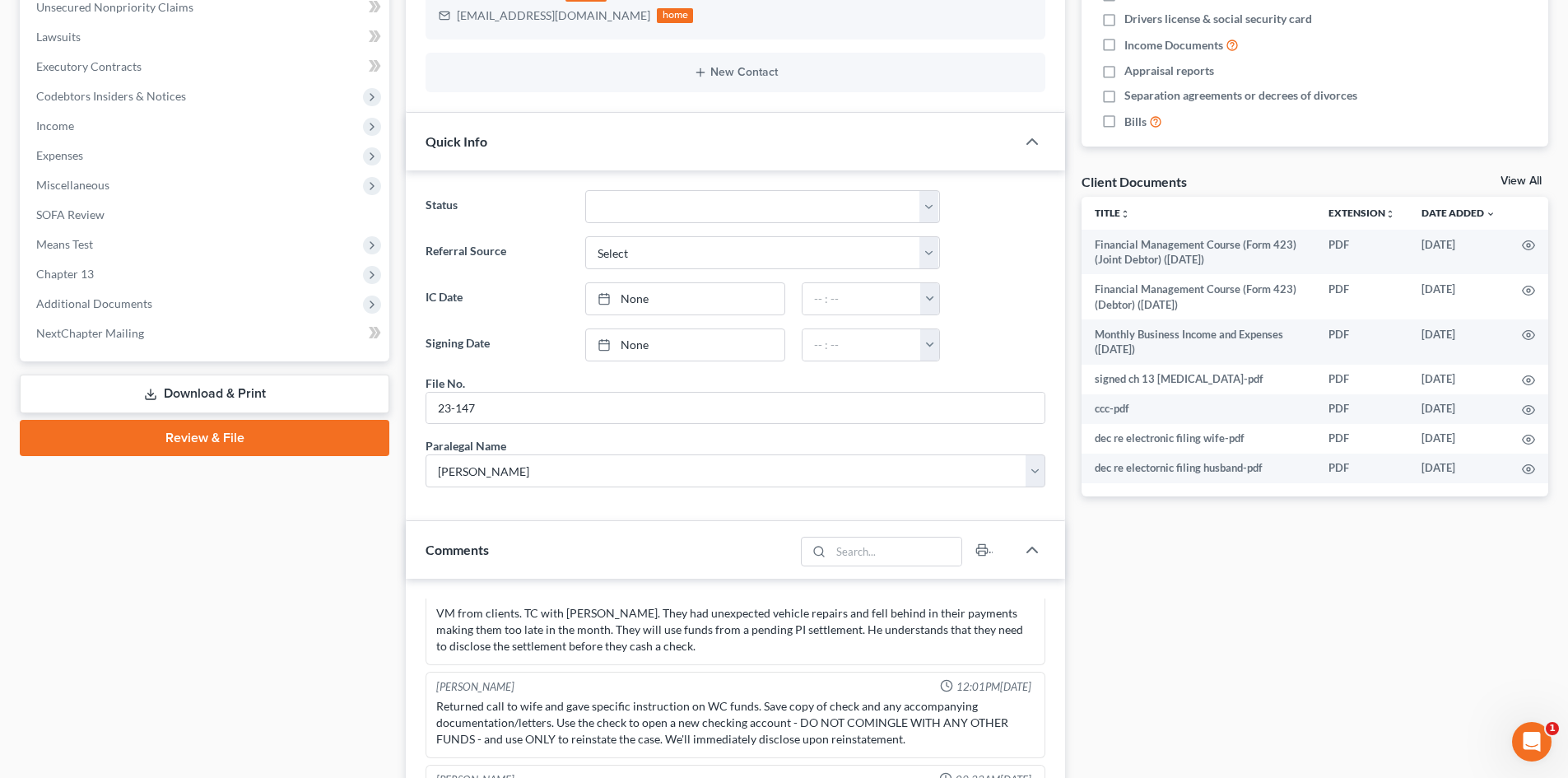
scroll to position [23, 0]
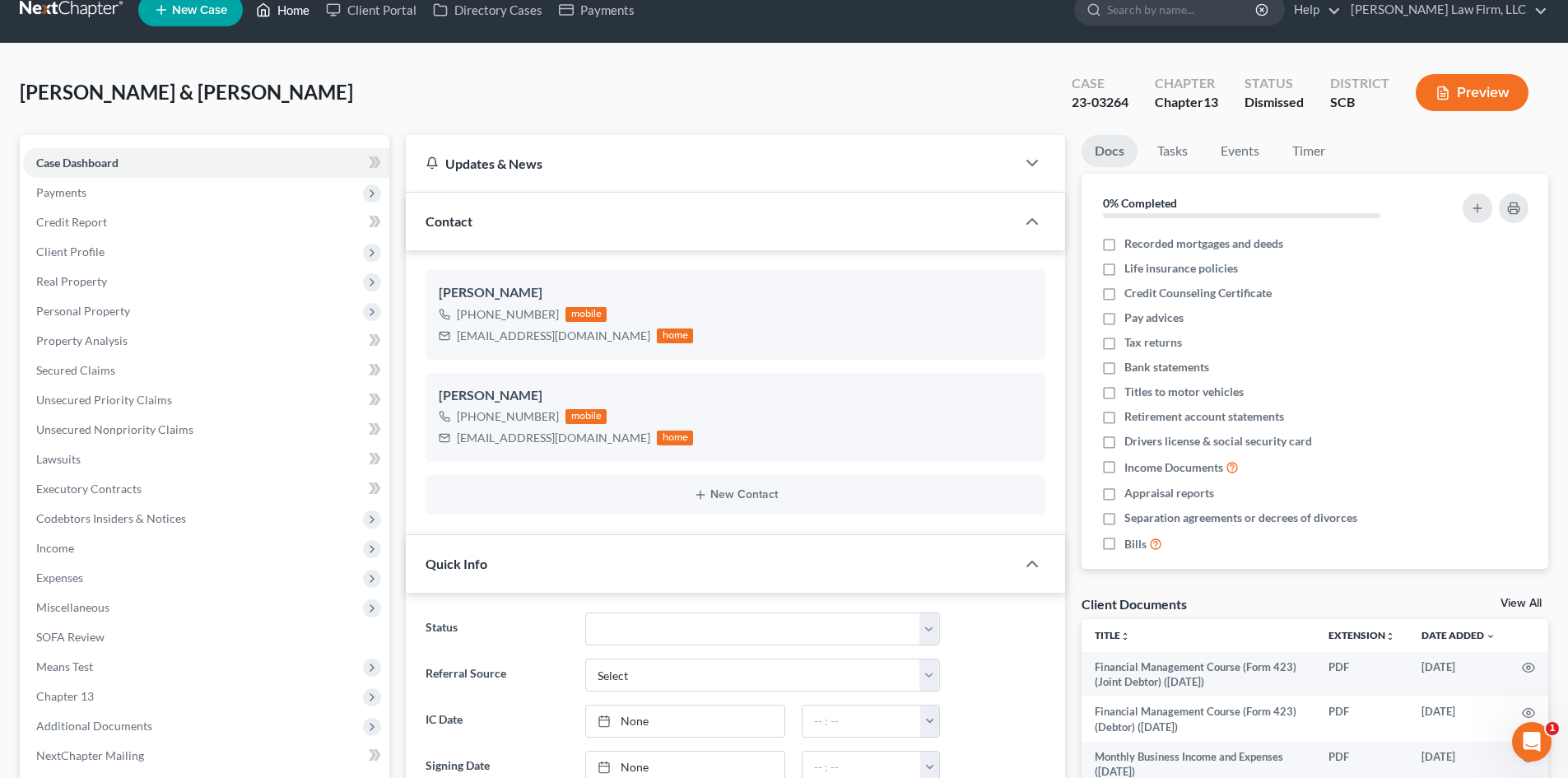
drag, startPoint x: 305, startPoint y: 7, endPoint x: 317, endPoint y: 19, distance: 17.0
click at [305, 7] on link "Home" at bounding box center [282, 10] width 70 height 30
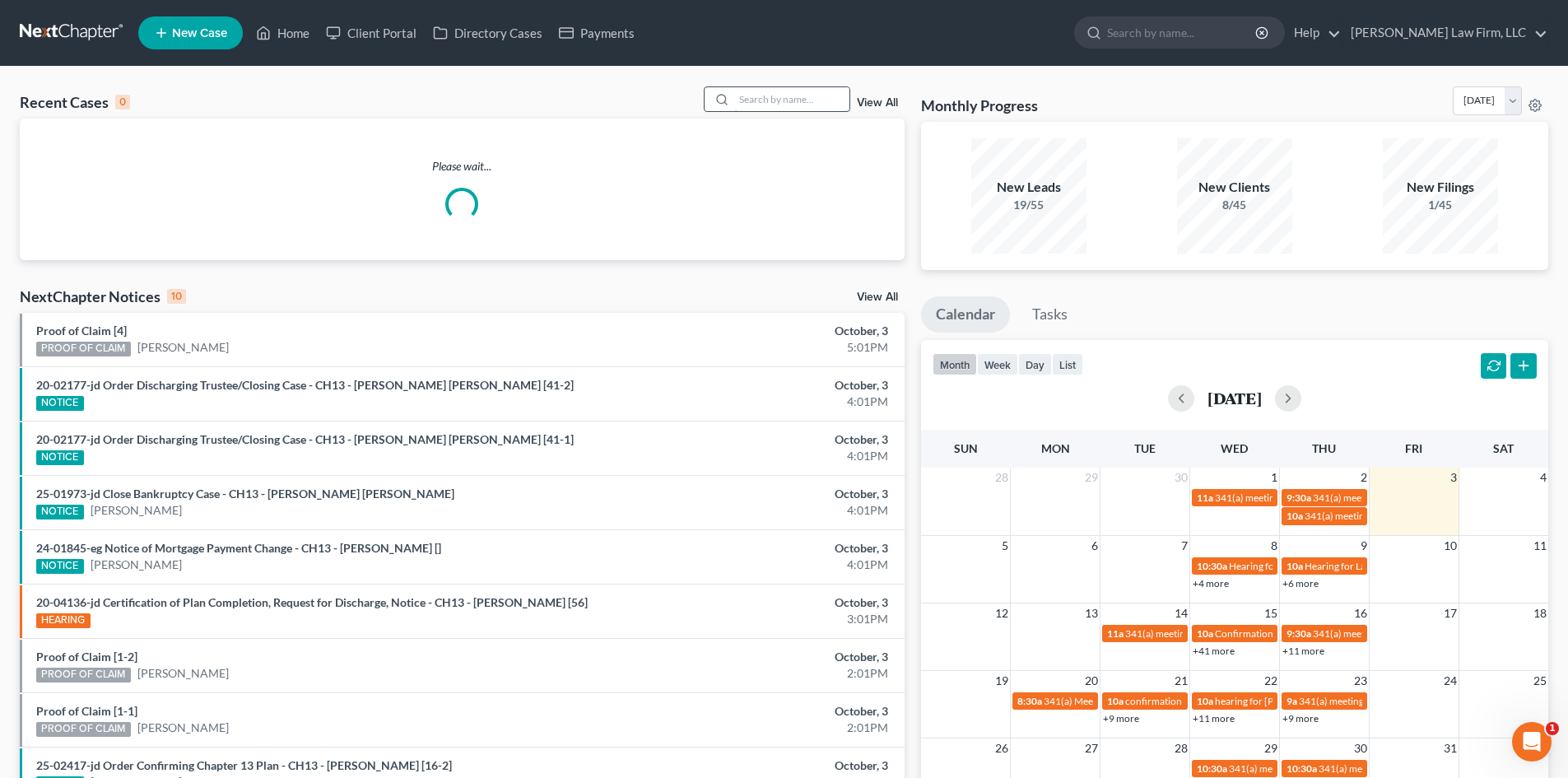
click at [796, 94] on input "search" at bounding box center [791, 99] width 115 height 24
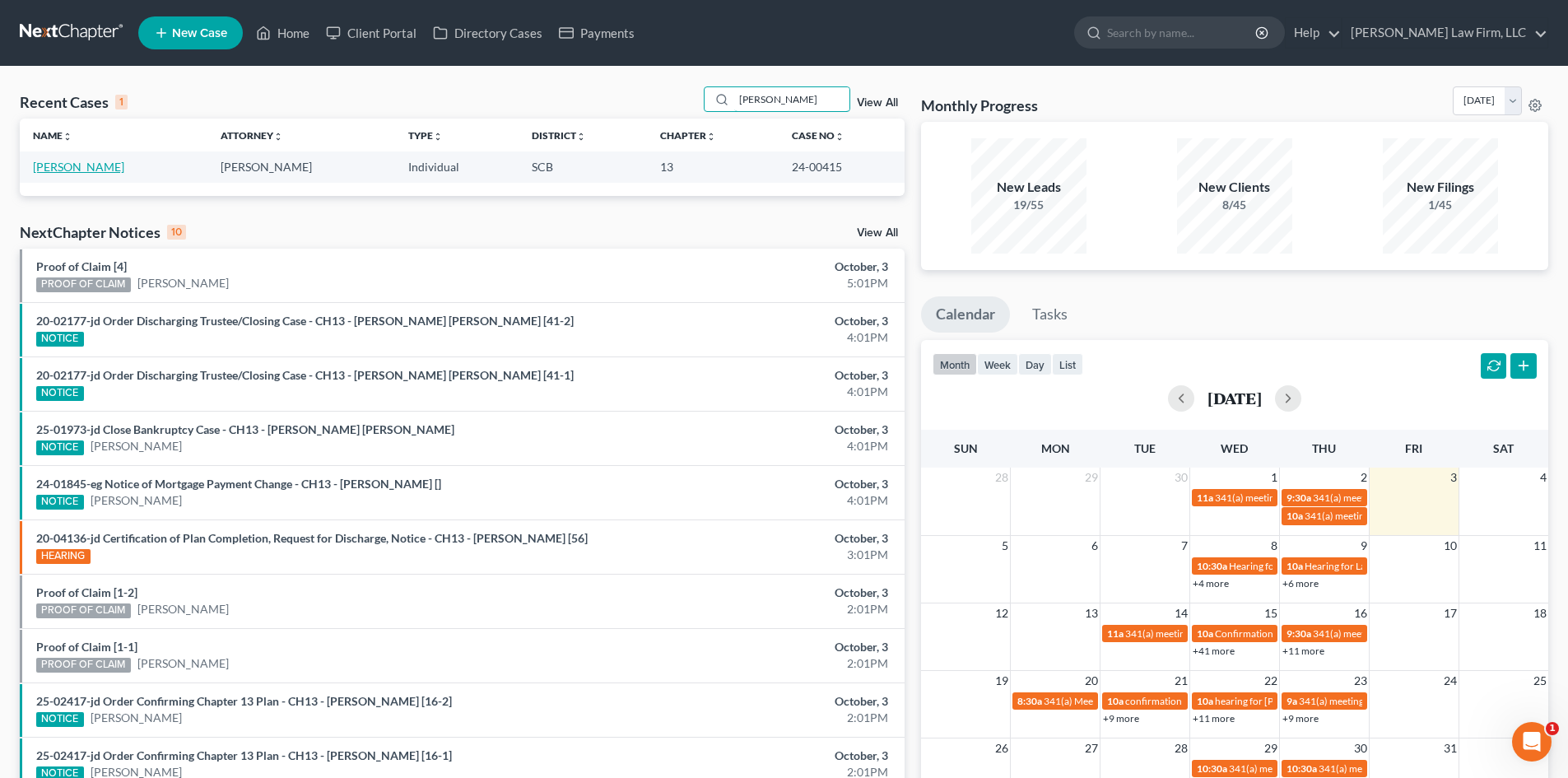
type input "[PERSON_NAME]"
click at [78, 166] on link "[PERSON_NAME]" at bounding box center [79, 167] width 91 height 14
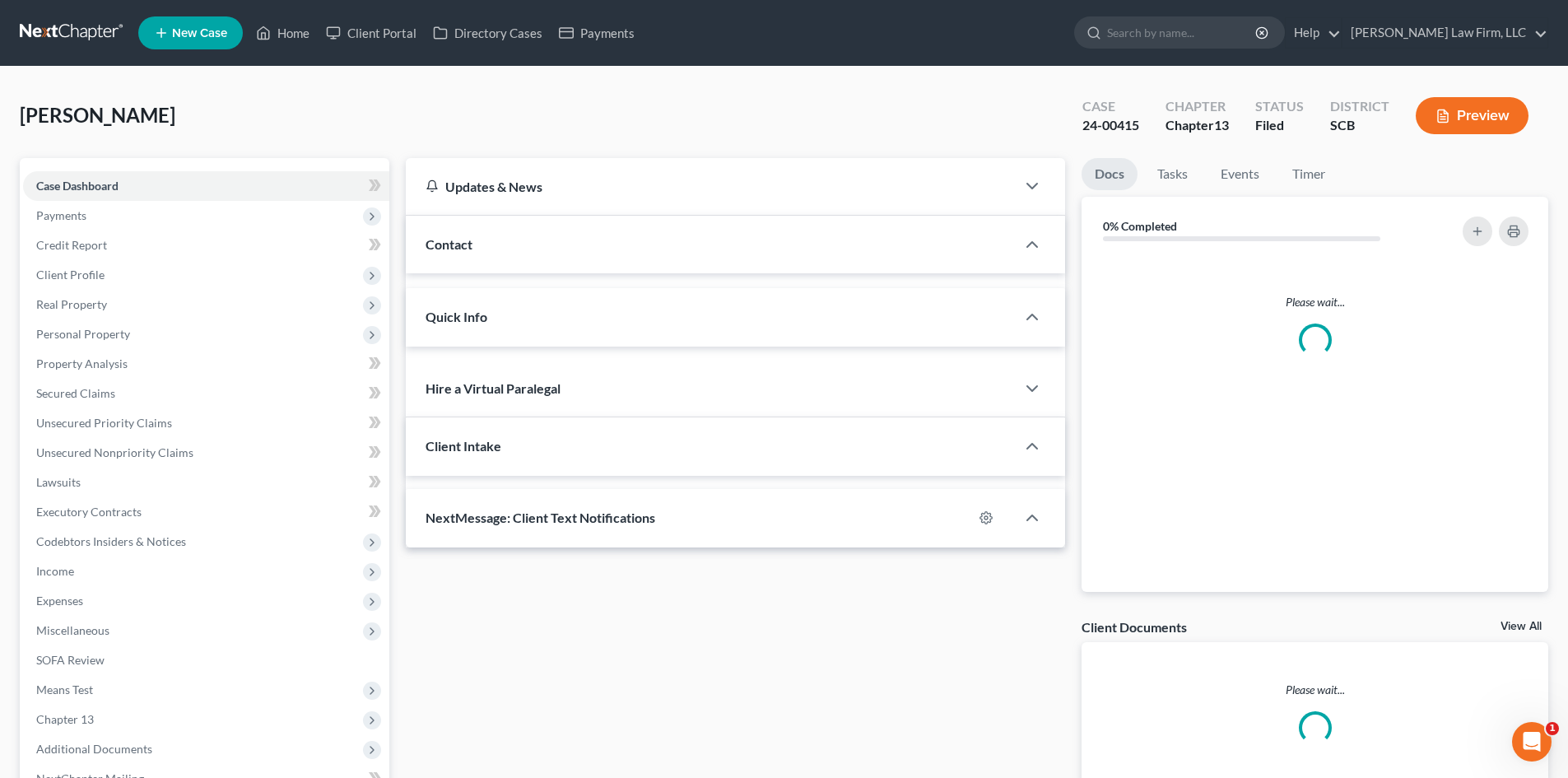
select select "0"
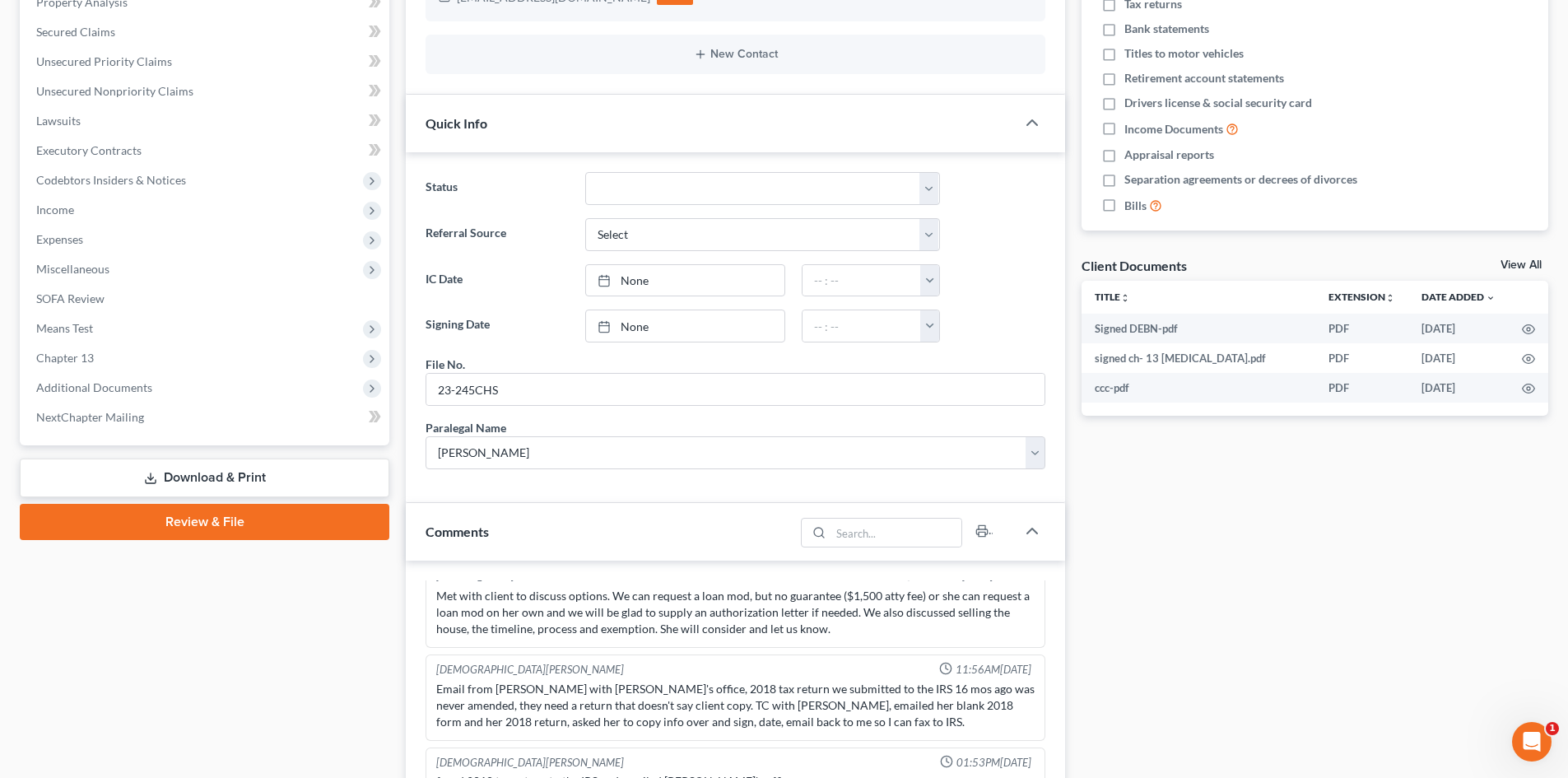
scroll to position [329, 0]
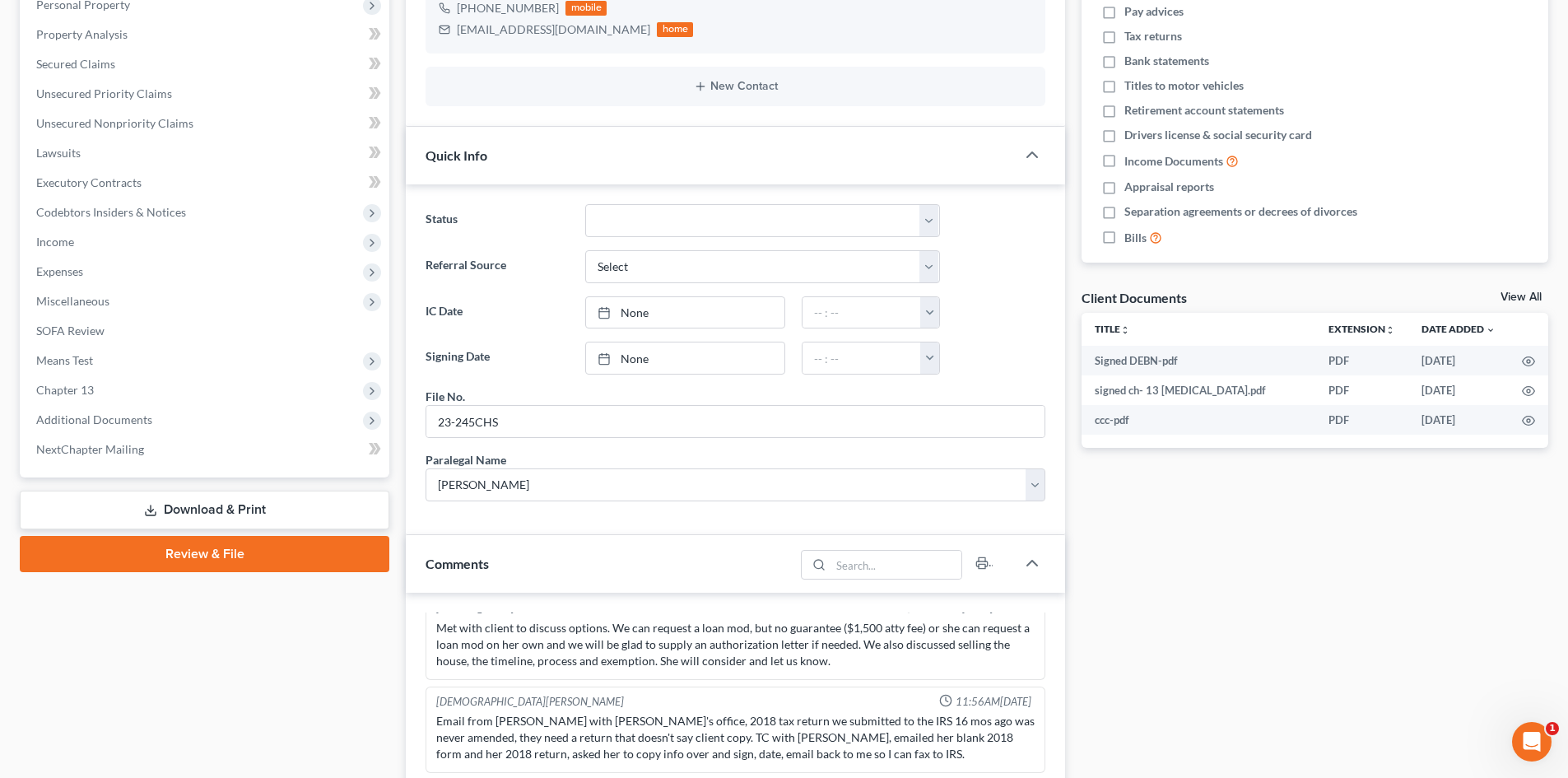
click at [1535, 292] on link "View All" at bounding box center [1520, 297] width 41 height 12
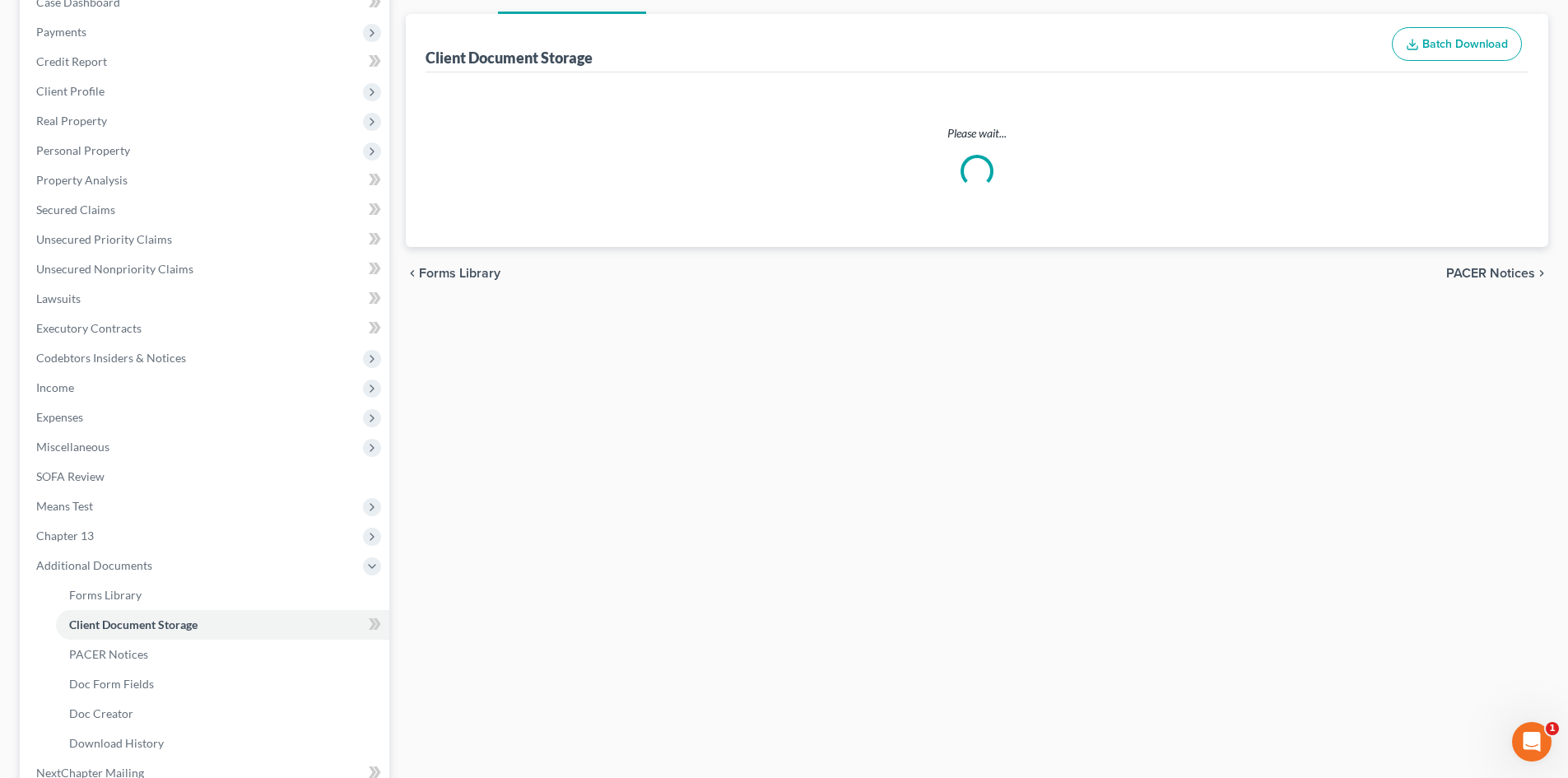
select select "6"
select select "16"
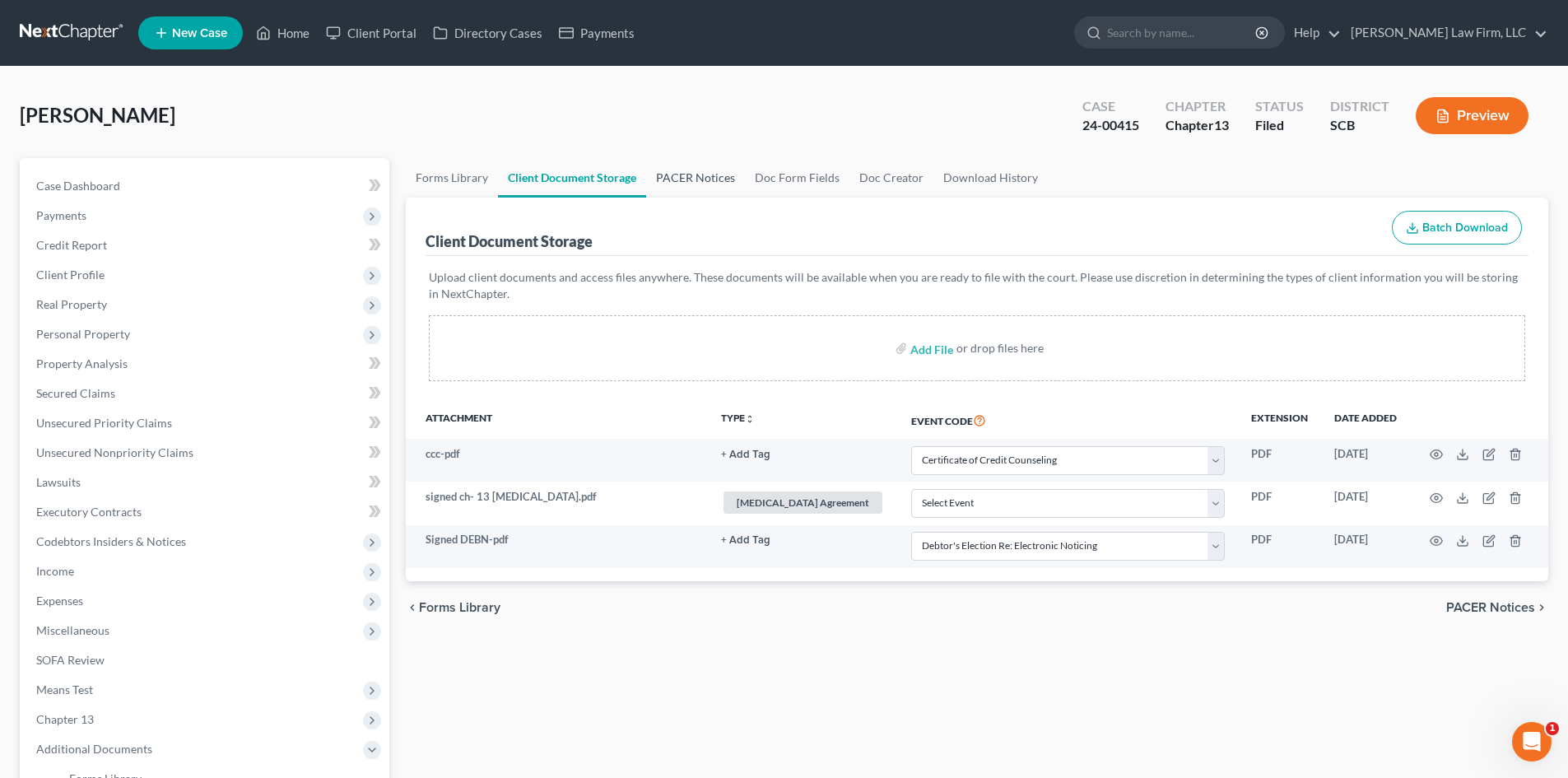
click at [670, 179] on link "PACER Notices" at bounding box center [695, 178] width 98 height 40
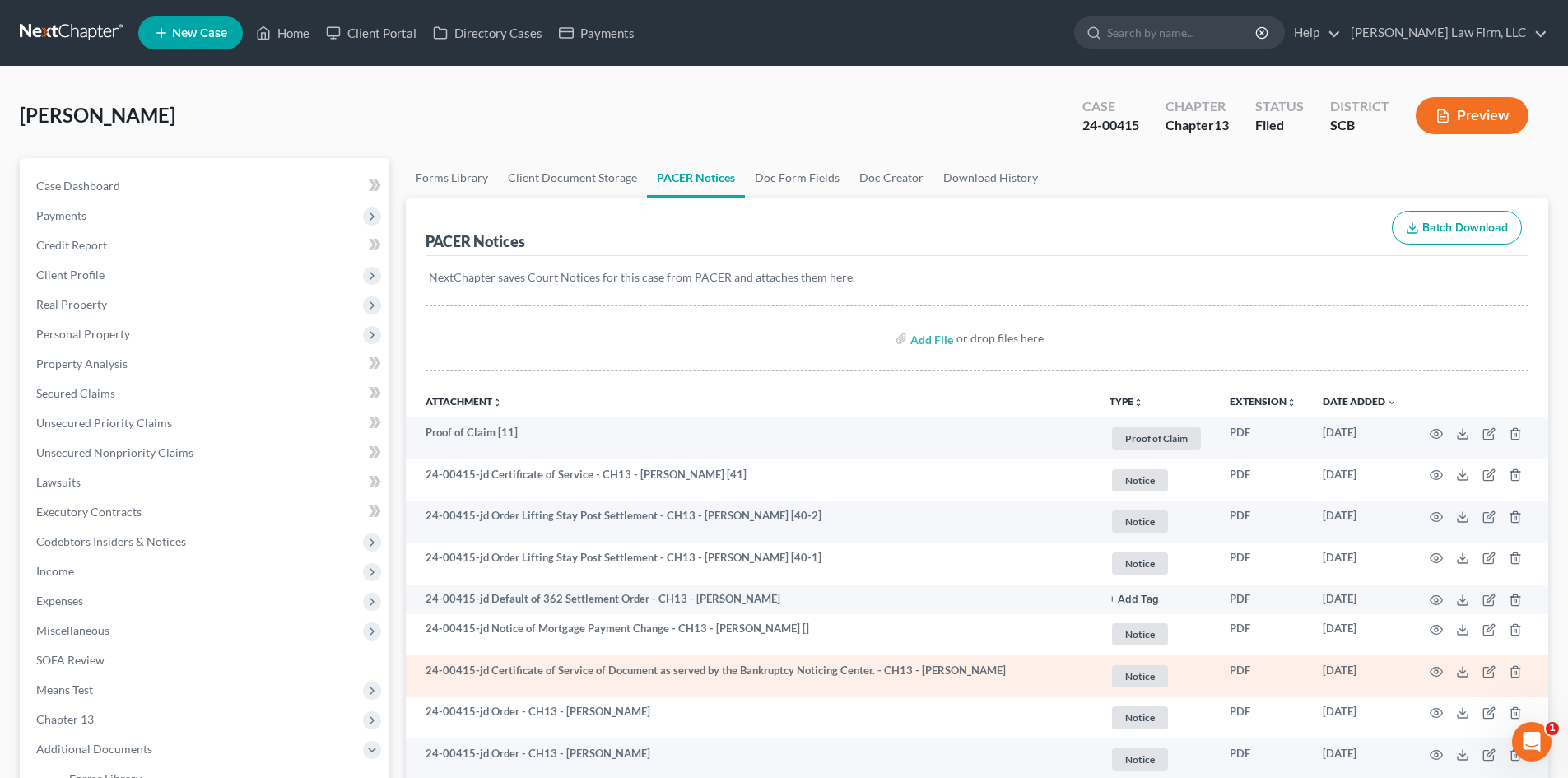
scroll to position [83, 0]
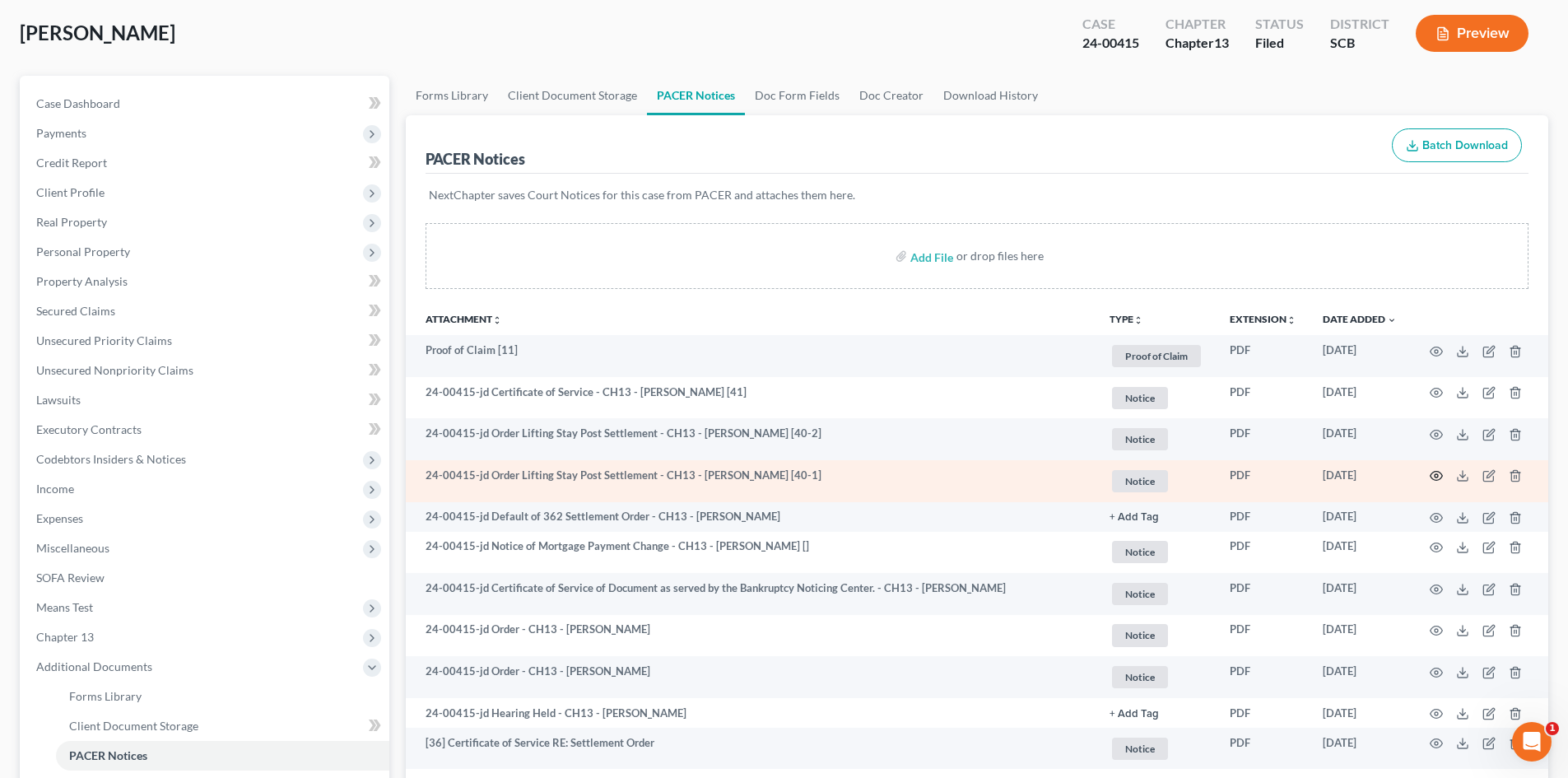
click at [1433, 476] on icon "button" at bounding box center [1436, 476] width 13 height 13
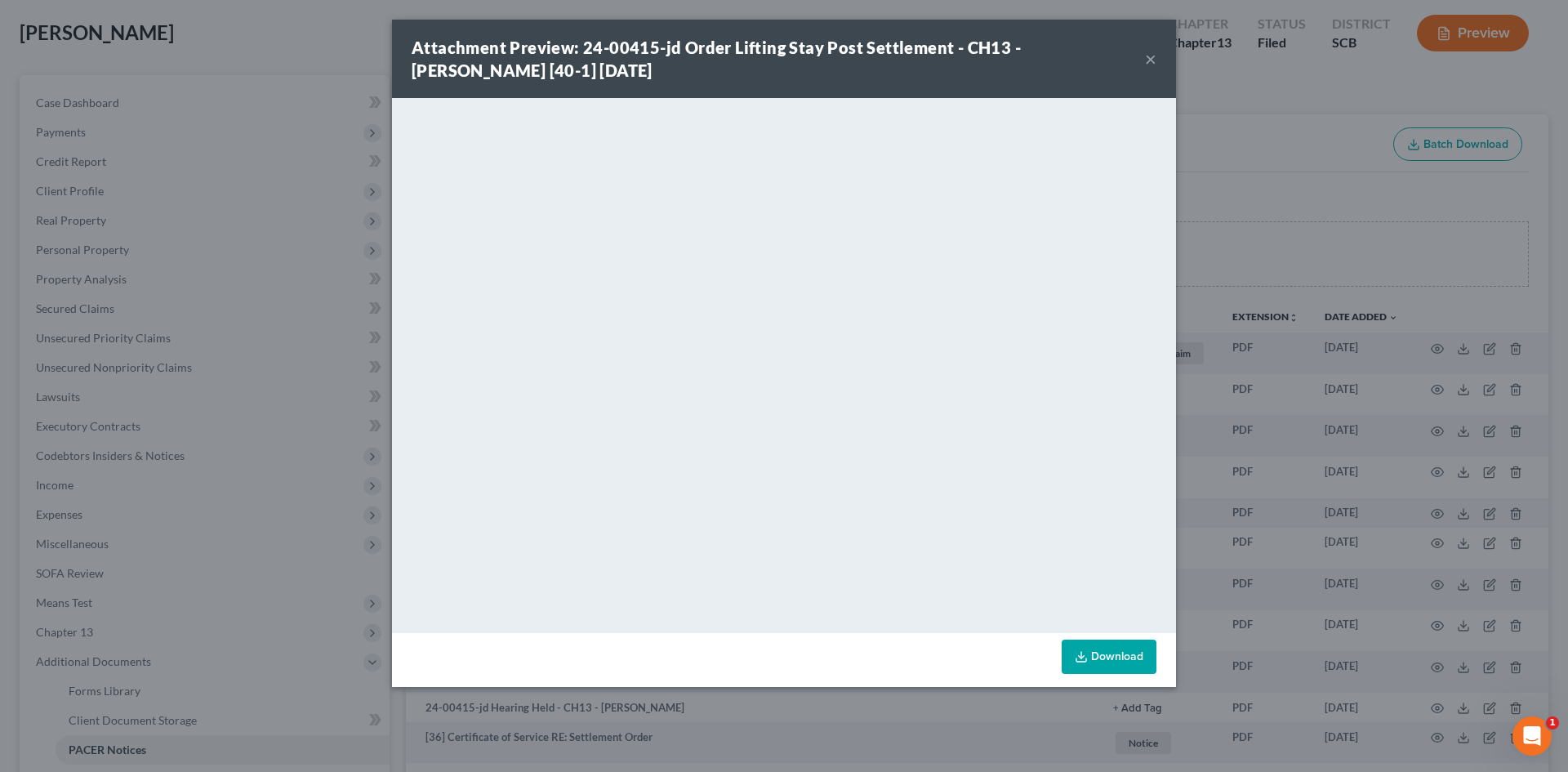
click at [1146, 53] on button "×" at bounding box center [1151, 59] width 12 height 20
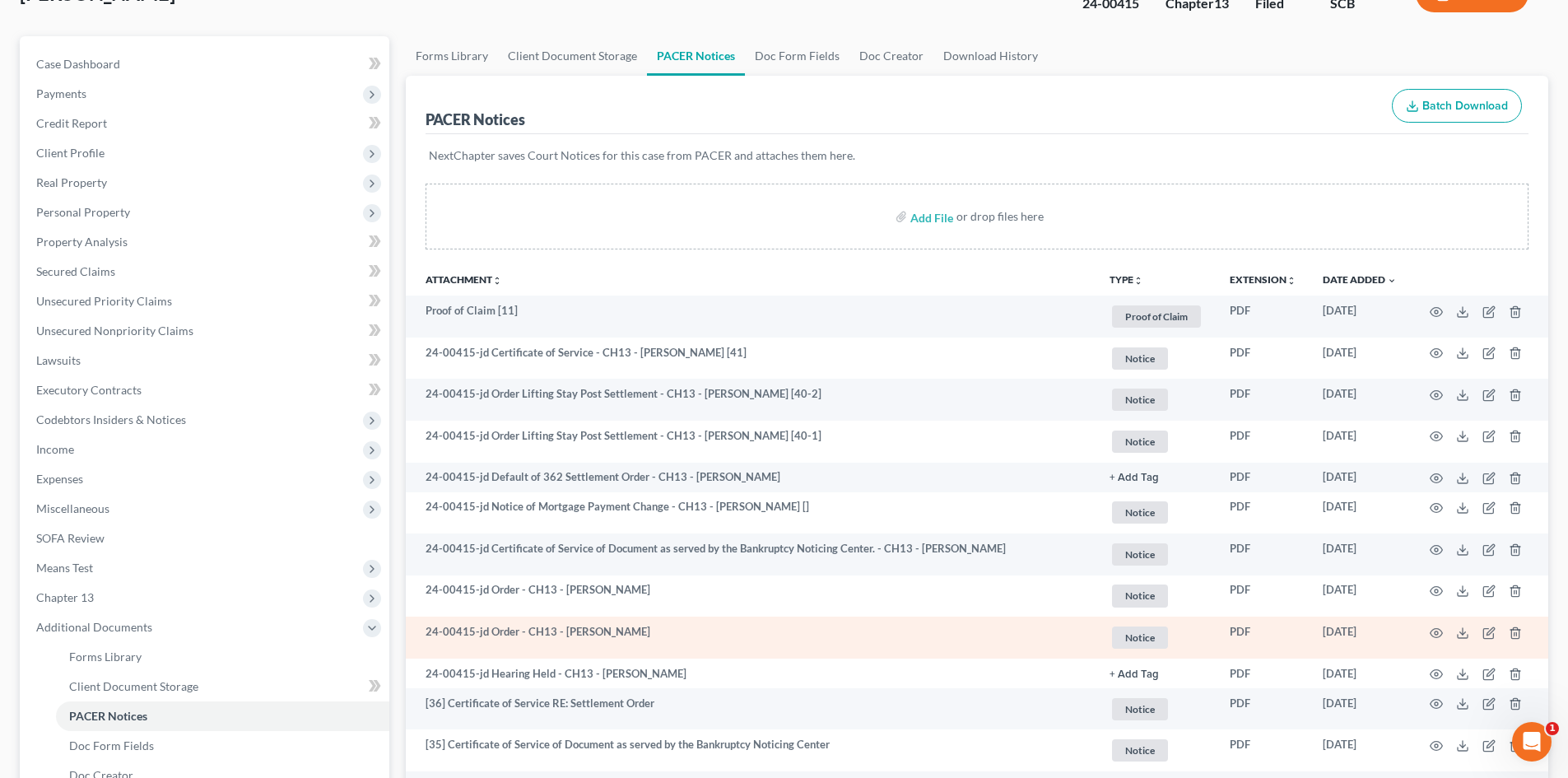
scroll to position [0, 0]
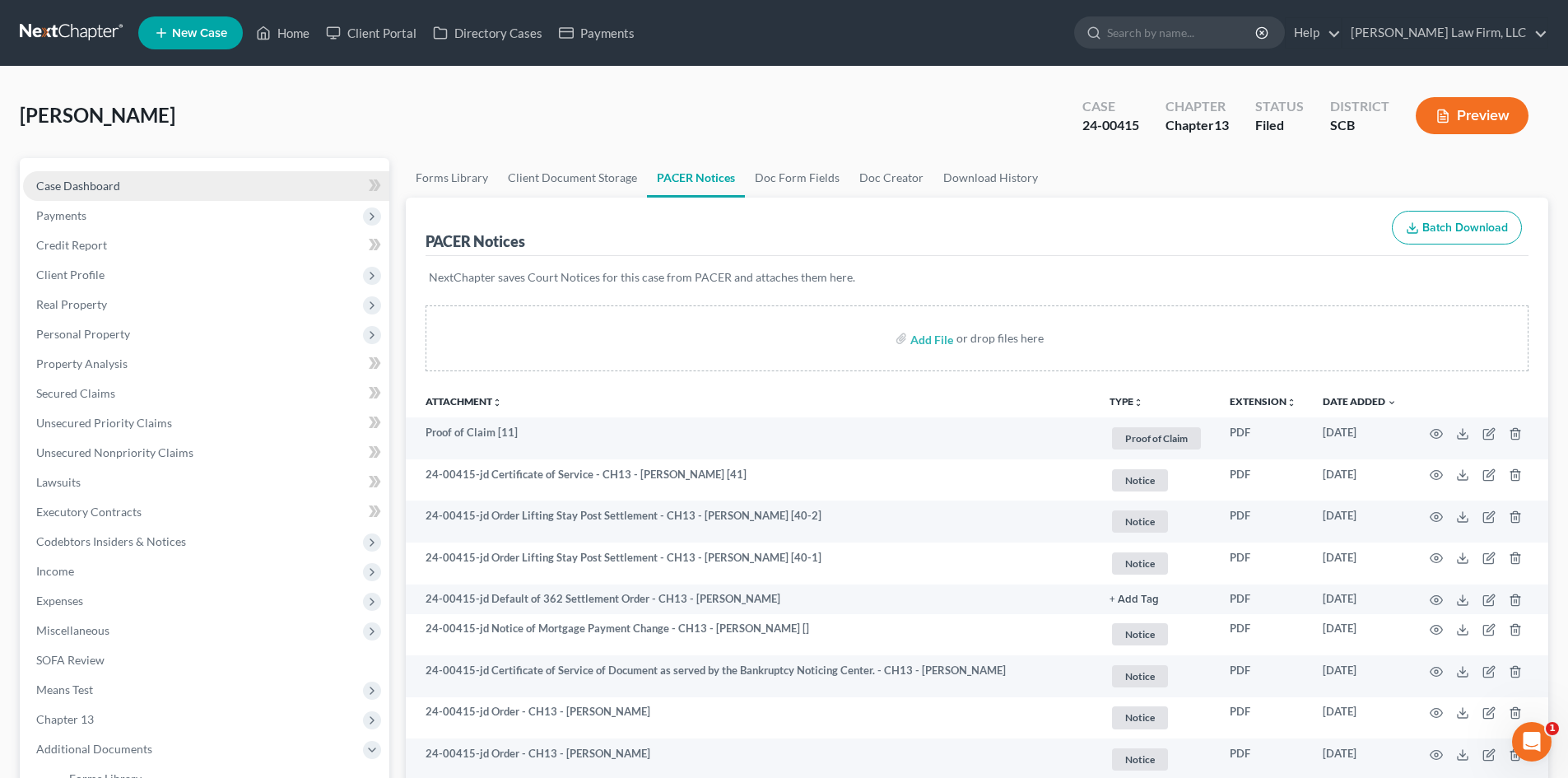
click at [159, 183] on link "Case Dashboard" at bounding box center [206, 186] width 366 height 30
select select "2"
select select "0"
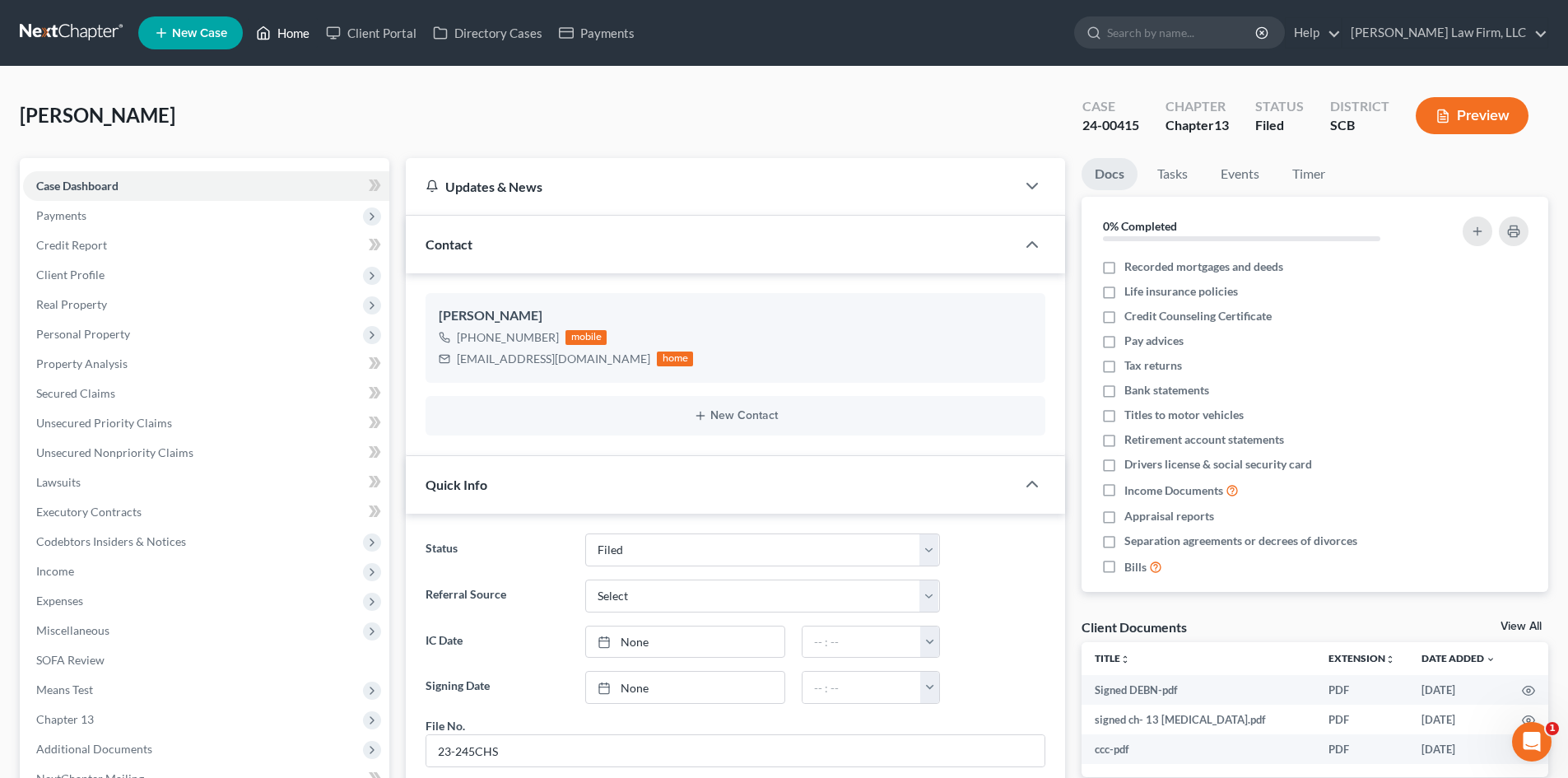
click at [281, 31] on link "Home" at bounding box center [282, 33] width 70 height 30
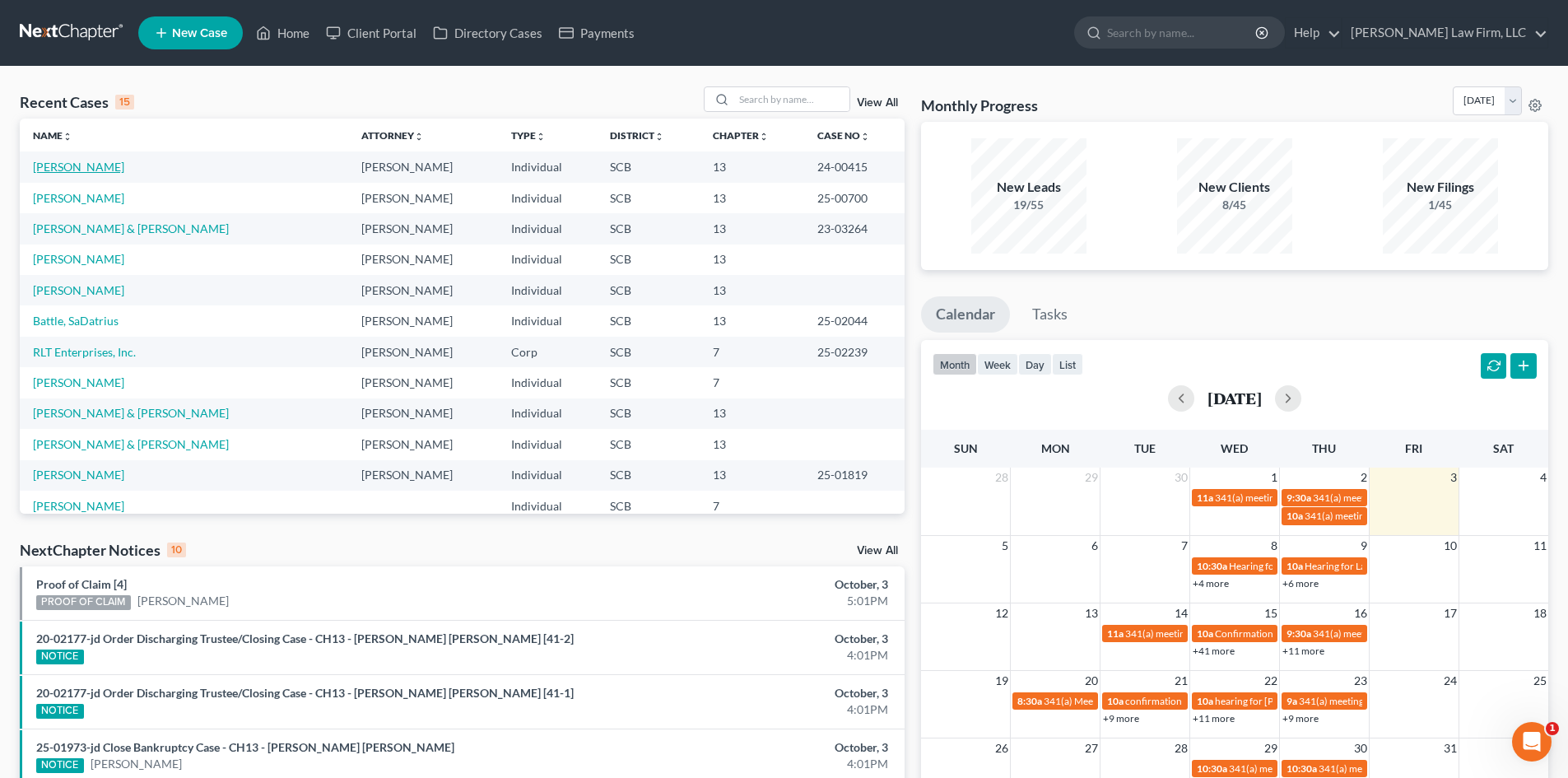
click at [92, 164] on link "[PERSON_NAME]" at bounding box center [79, 167] width 91 height 14
select select "2"
select select "0"
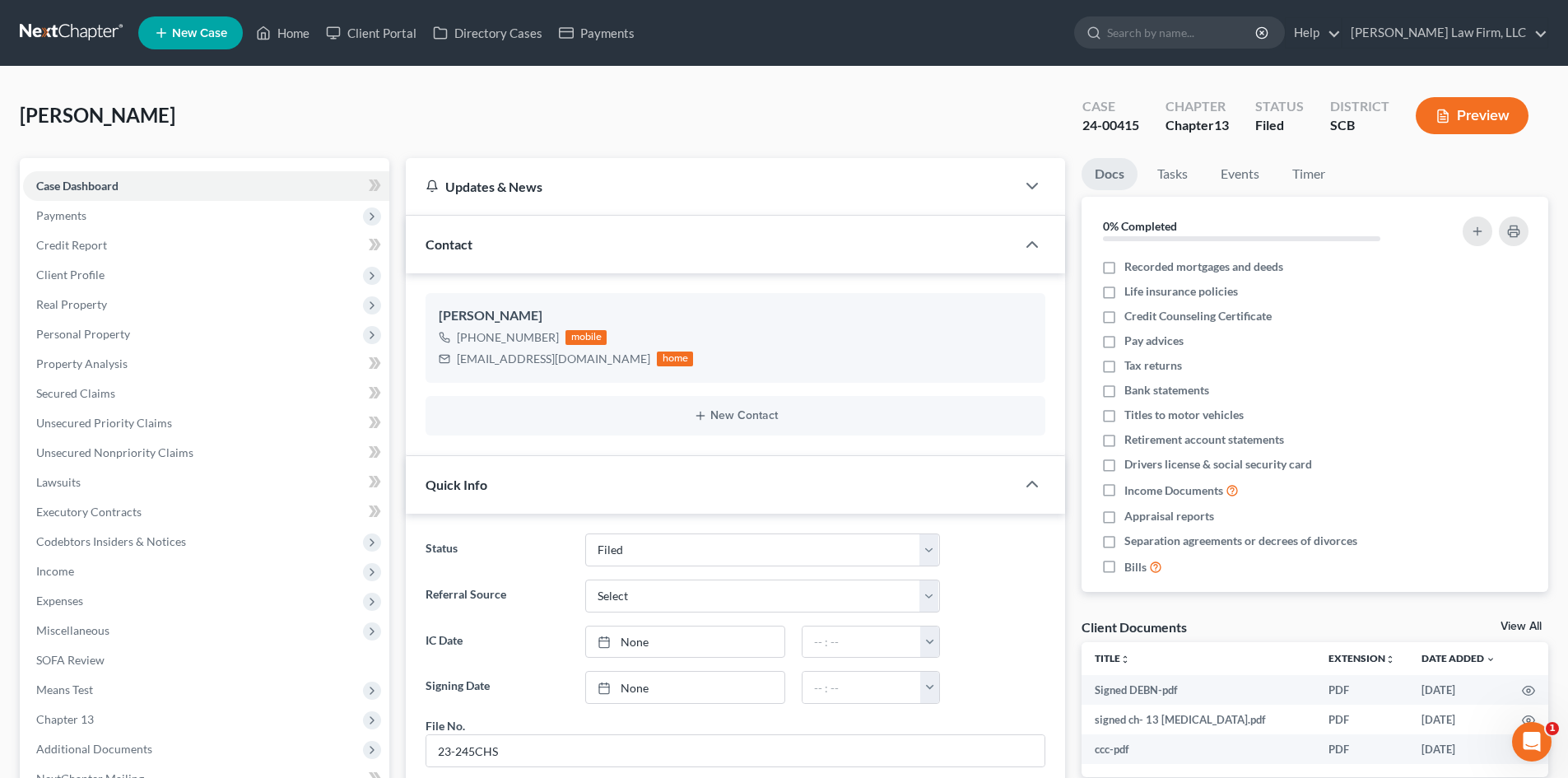
click at [1454, 111] on button "Preview" at bounding box center [1472, 115] width 112 height 37
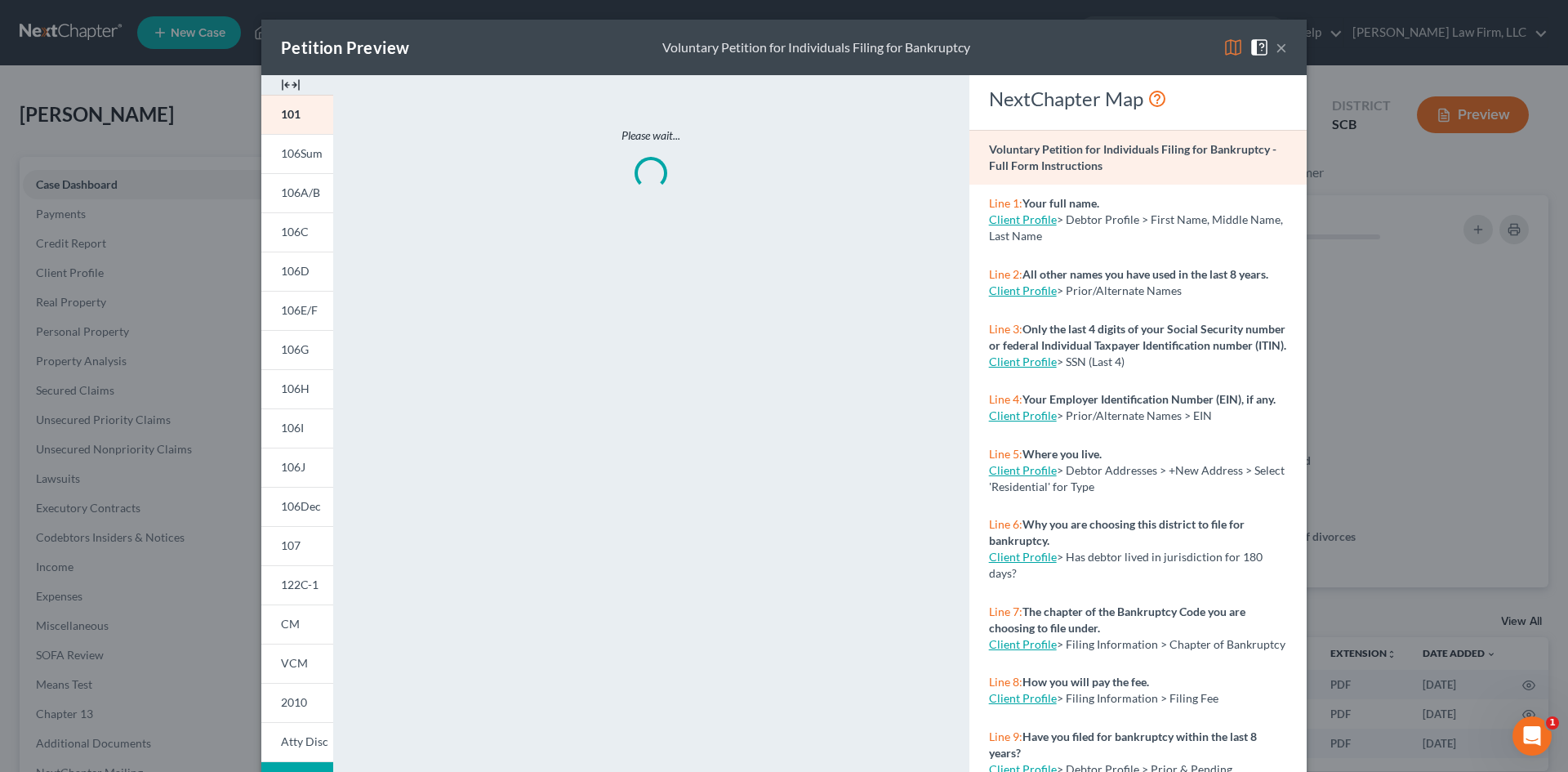
click at [289, 81] on img at bounding box center [291, 85] width 20 height 20
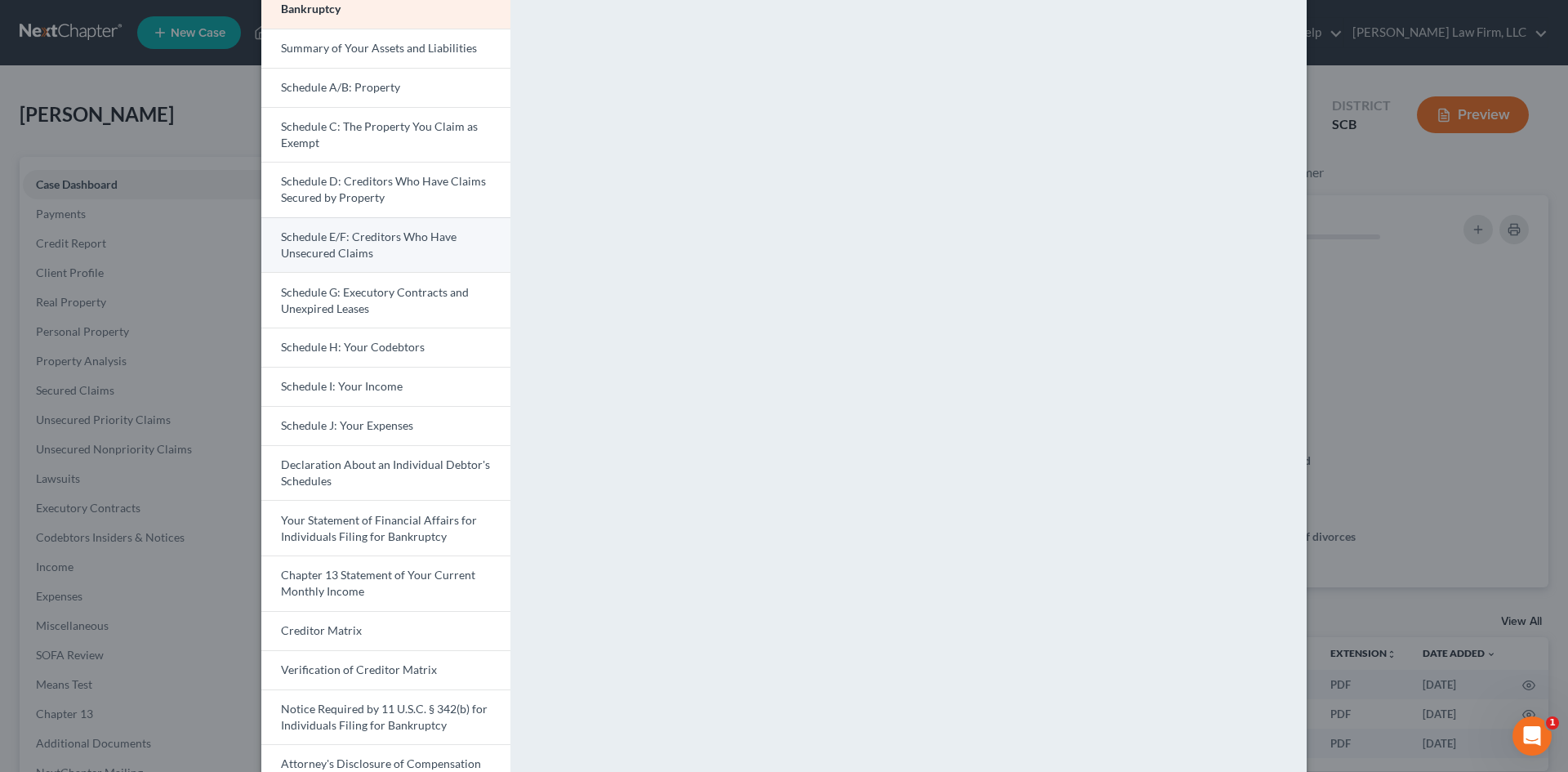
scroll to position [203, 0]
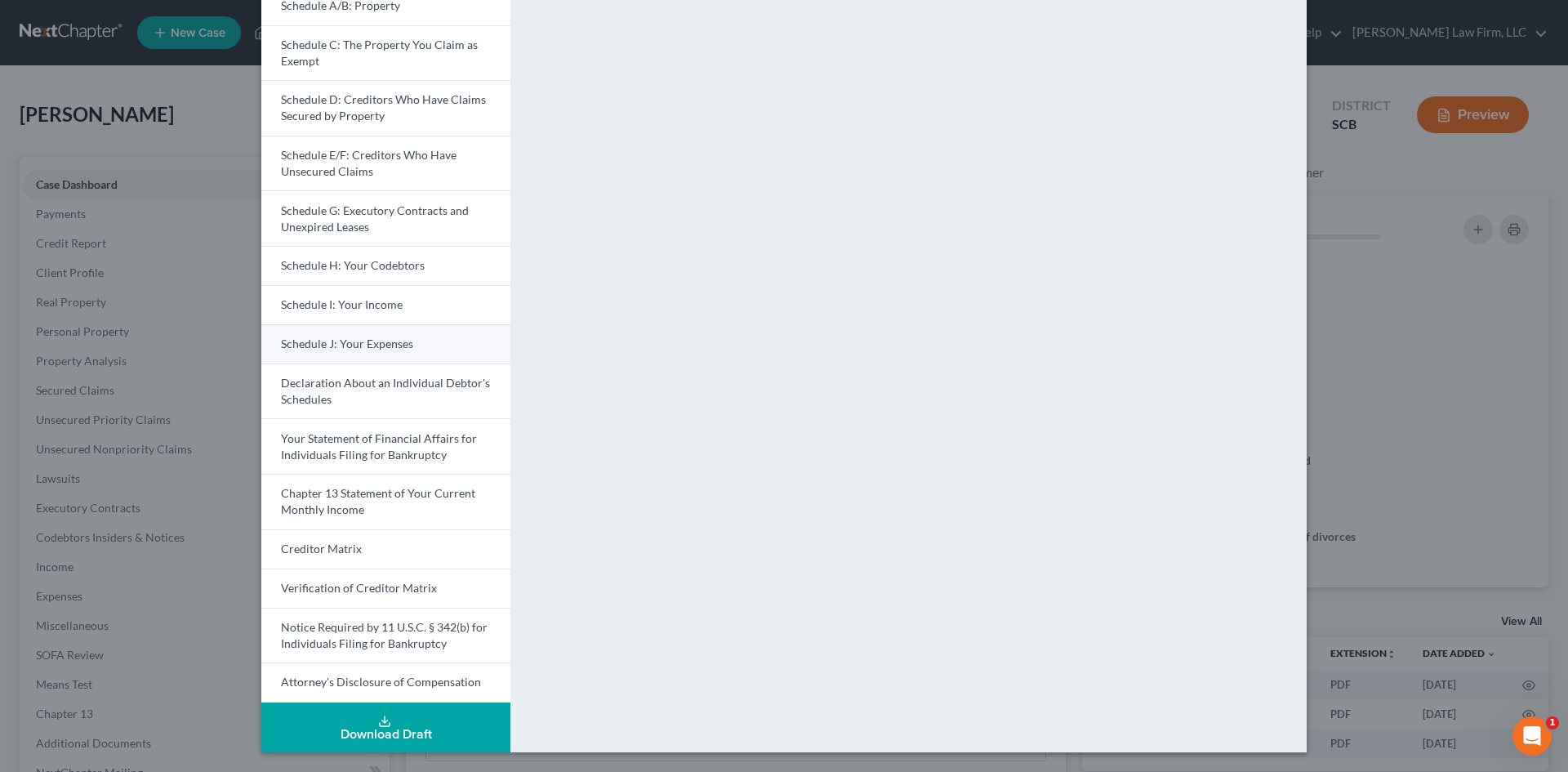
click at [363, 345] on span "Schedule J: Your Expenses" at bounding box center [347, 344] width 132 height 14
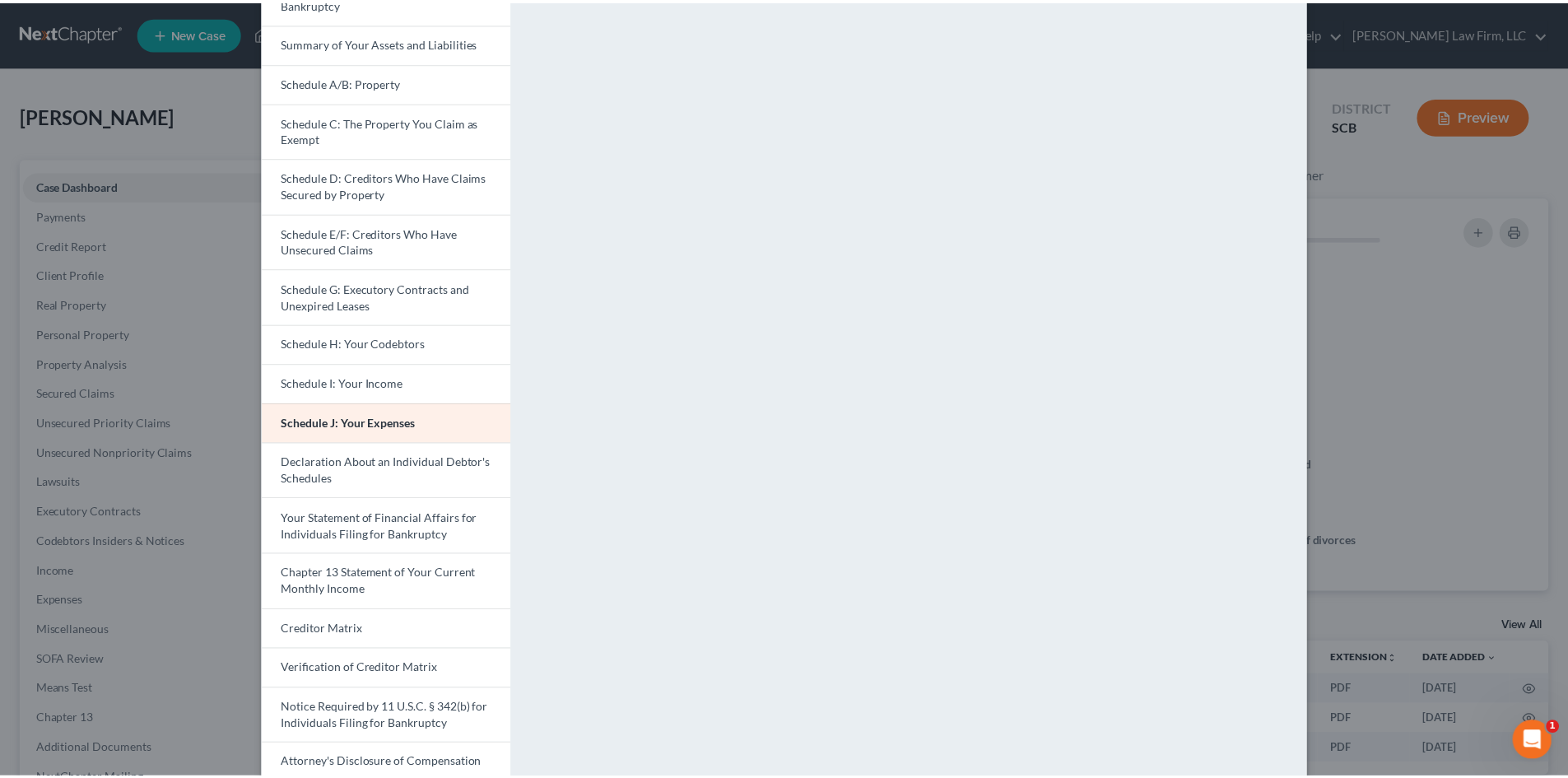
scroll to position [0, 0]
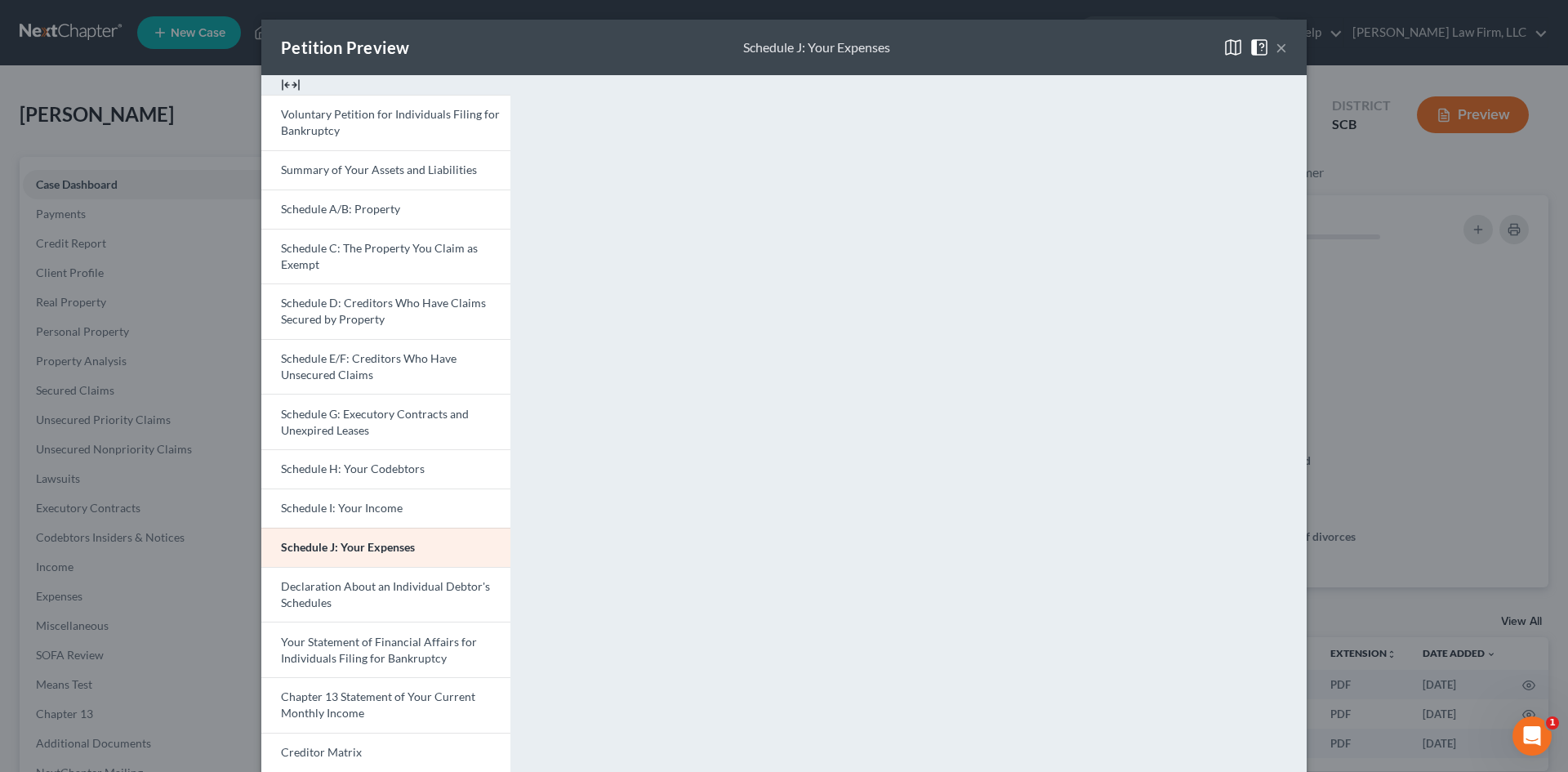
click at [1276, 47] on button "×" at bounding box center [1282, 47] width 12 height 20
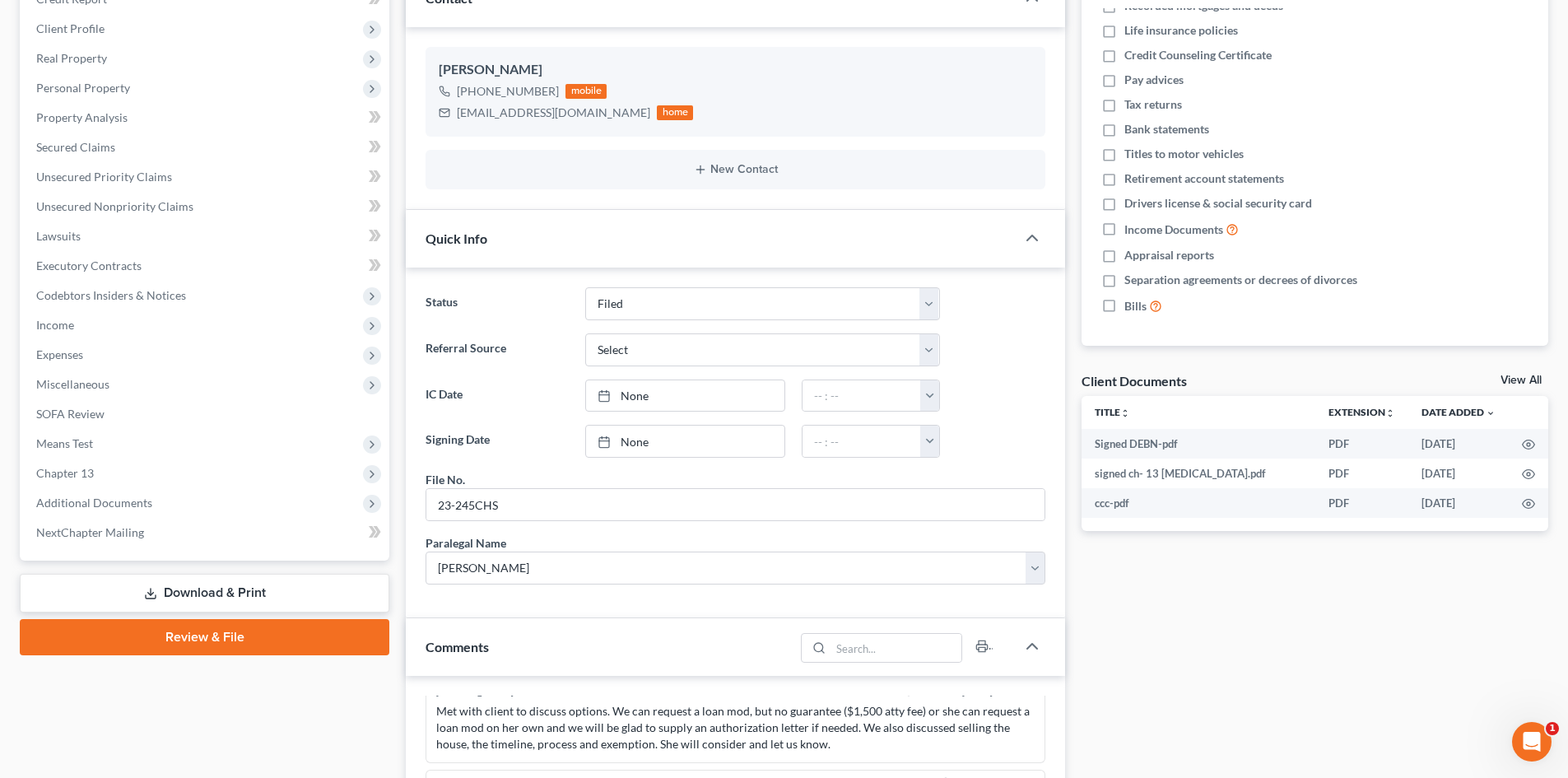
scroll to position [247, 0]
click at [1525, 374] on link "View All" at bounding box center [1520, 380] width 41 height 12
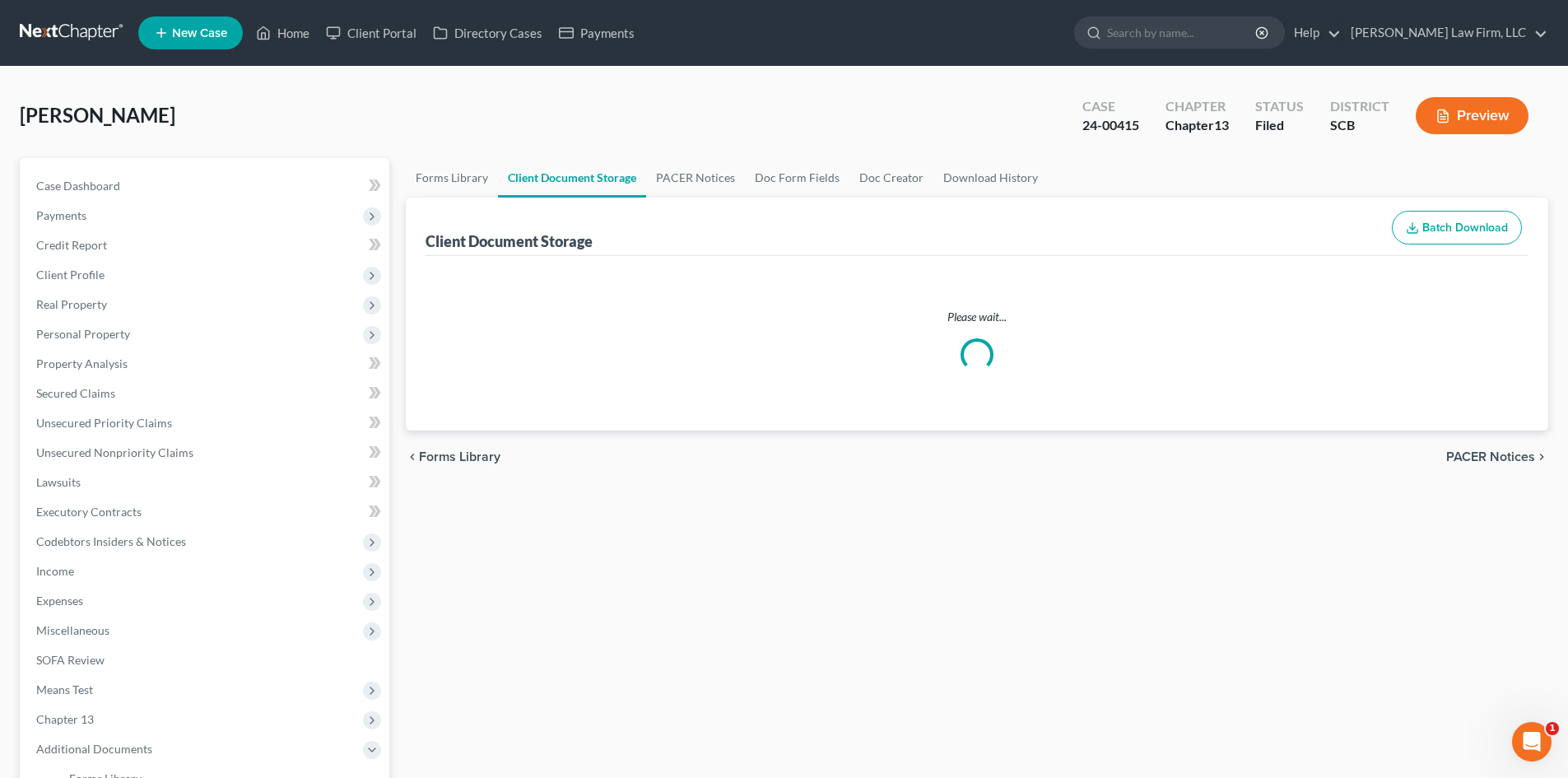
select select "6"
select select "16"
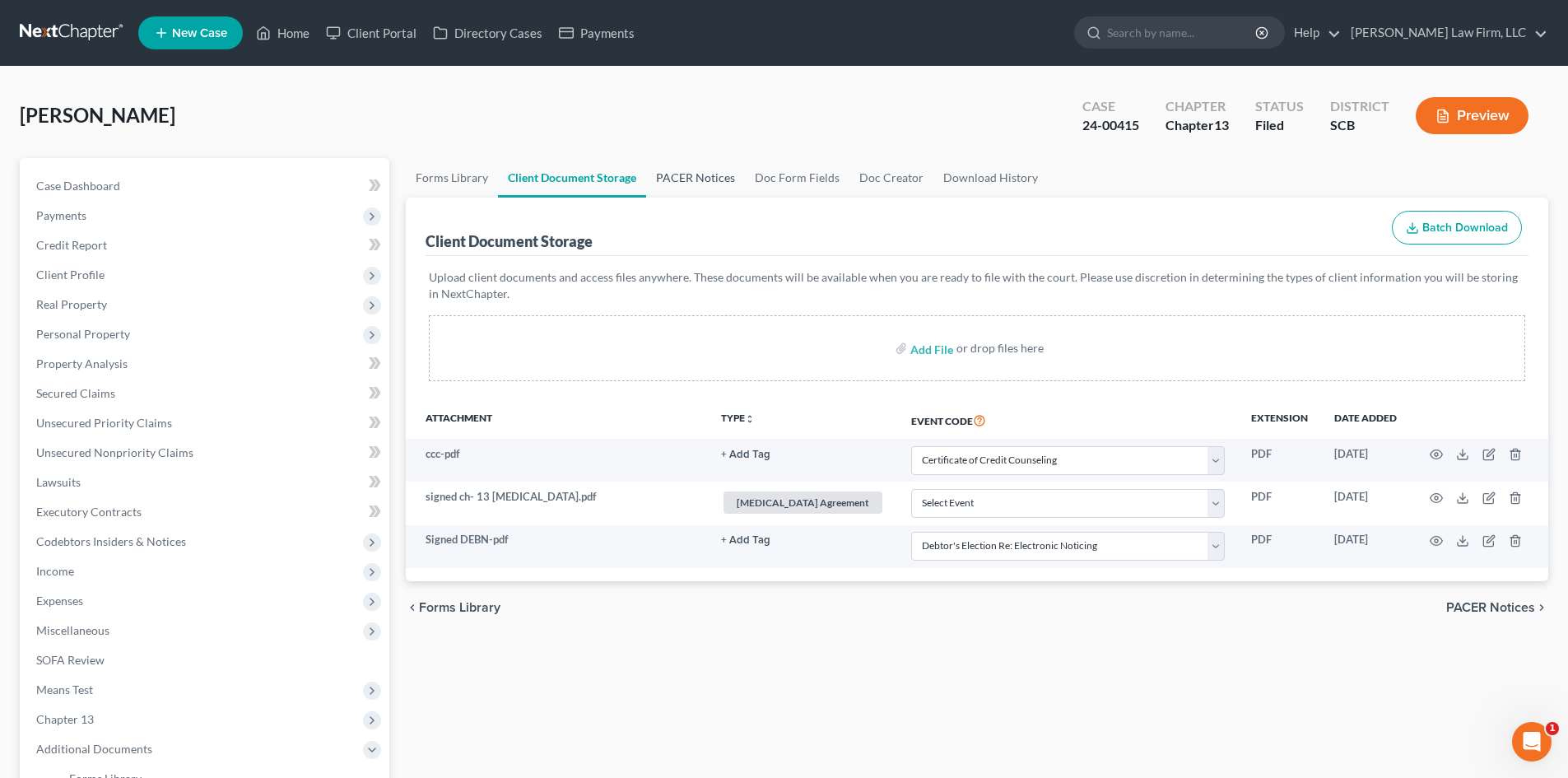
click at [721, 178] on link "PACER Notices" at bounding box center [695, 178] width 98 height 40
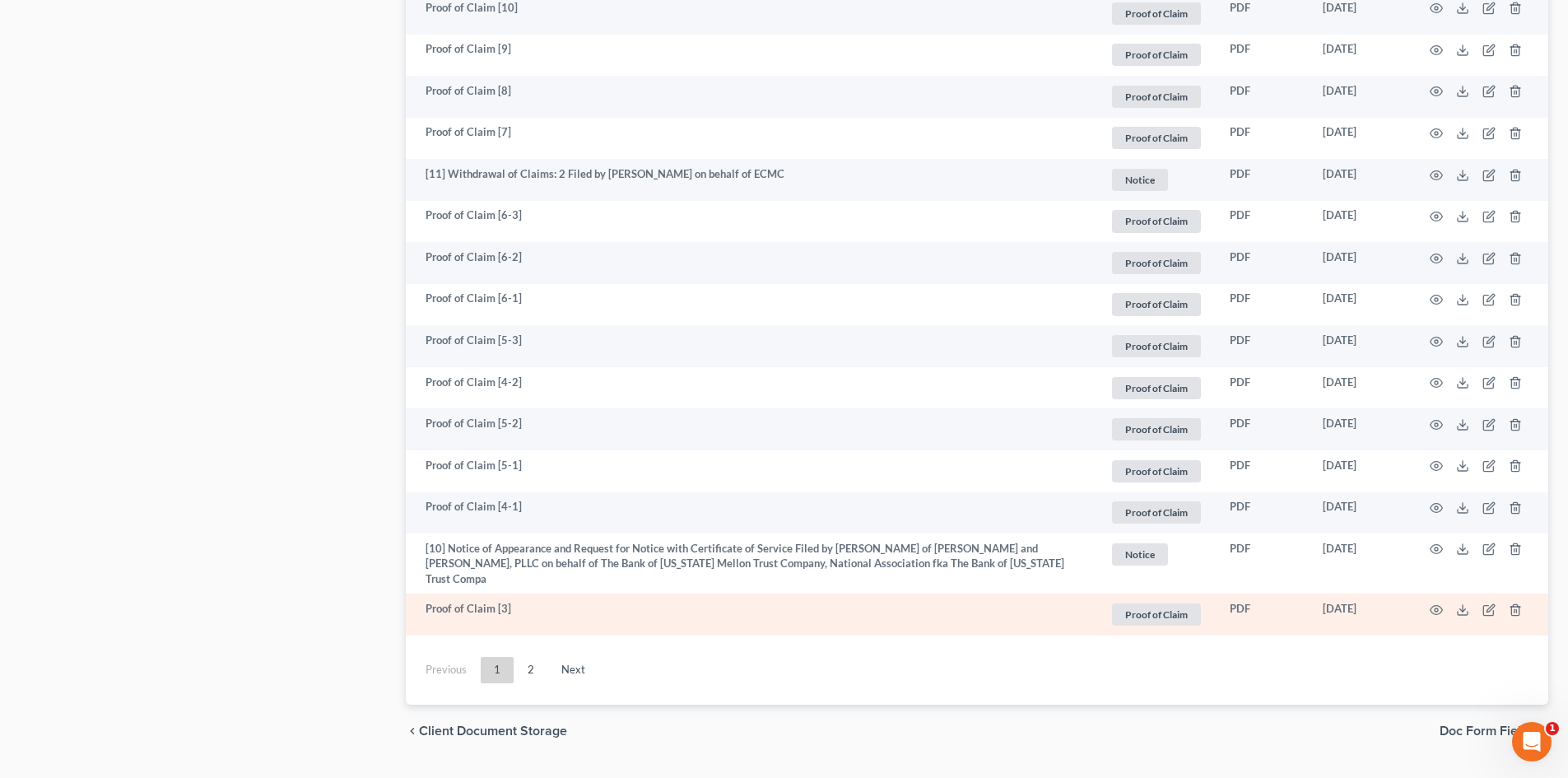
scroll to position [2916, 0]
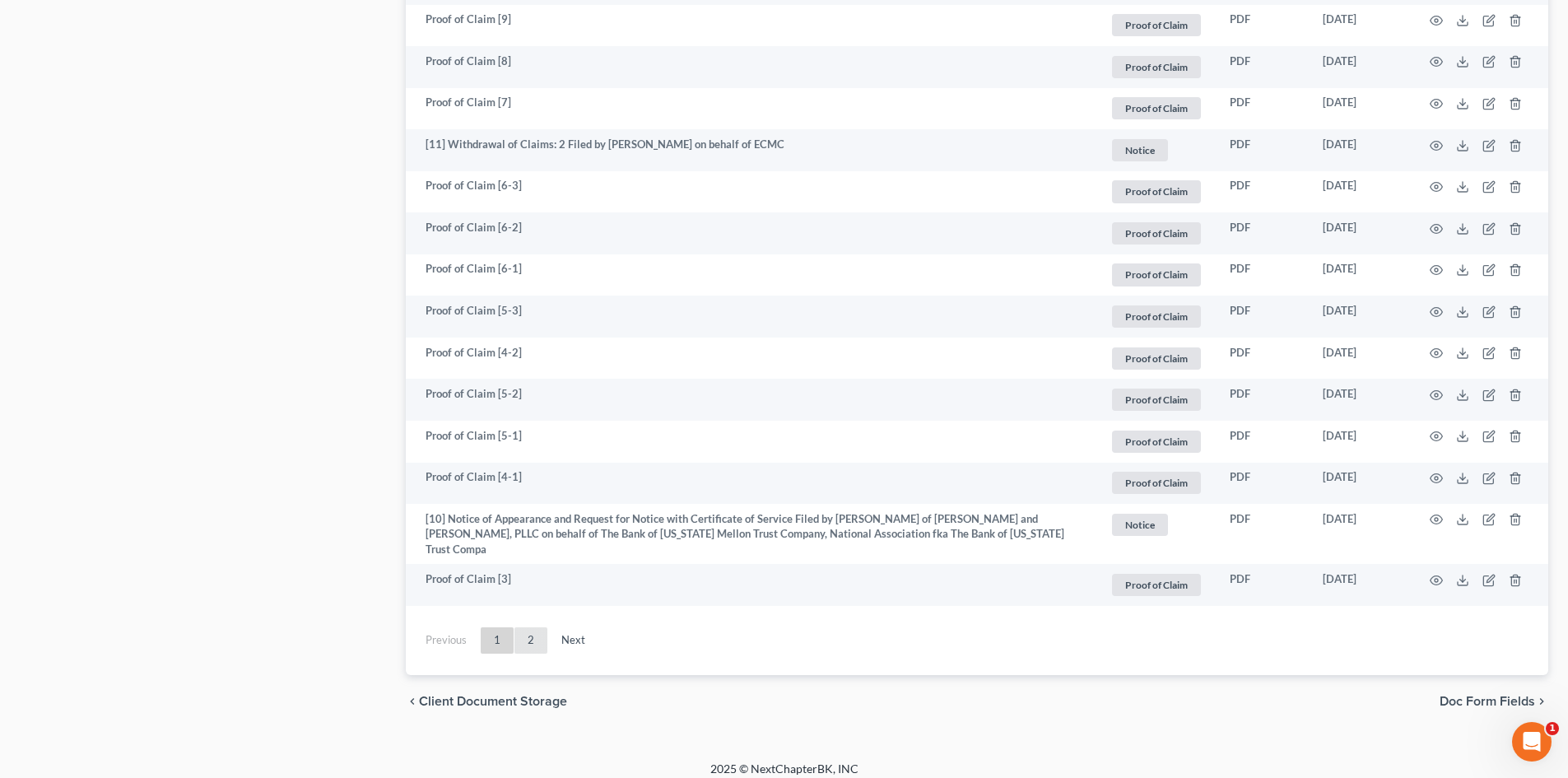
click at [519, 628] on link "2" at bounding box center [530, 641] width 33 height 26
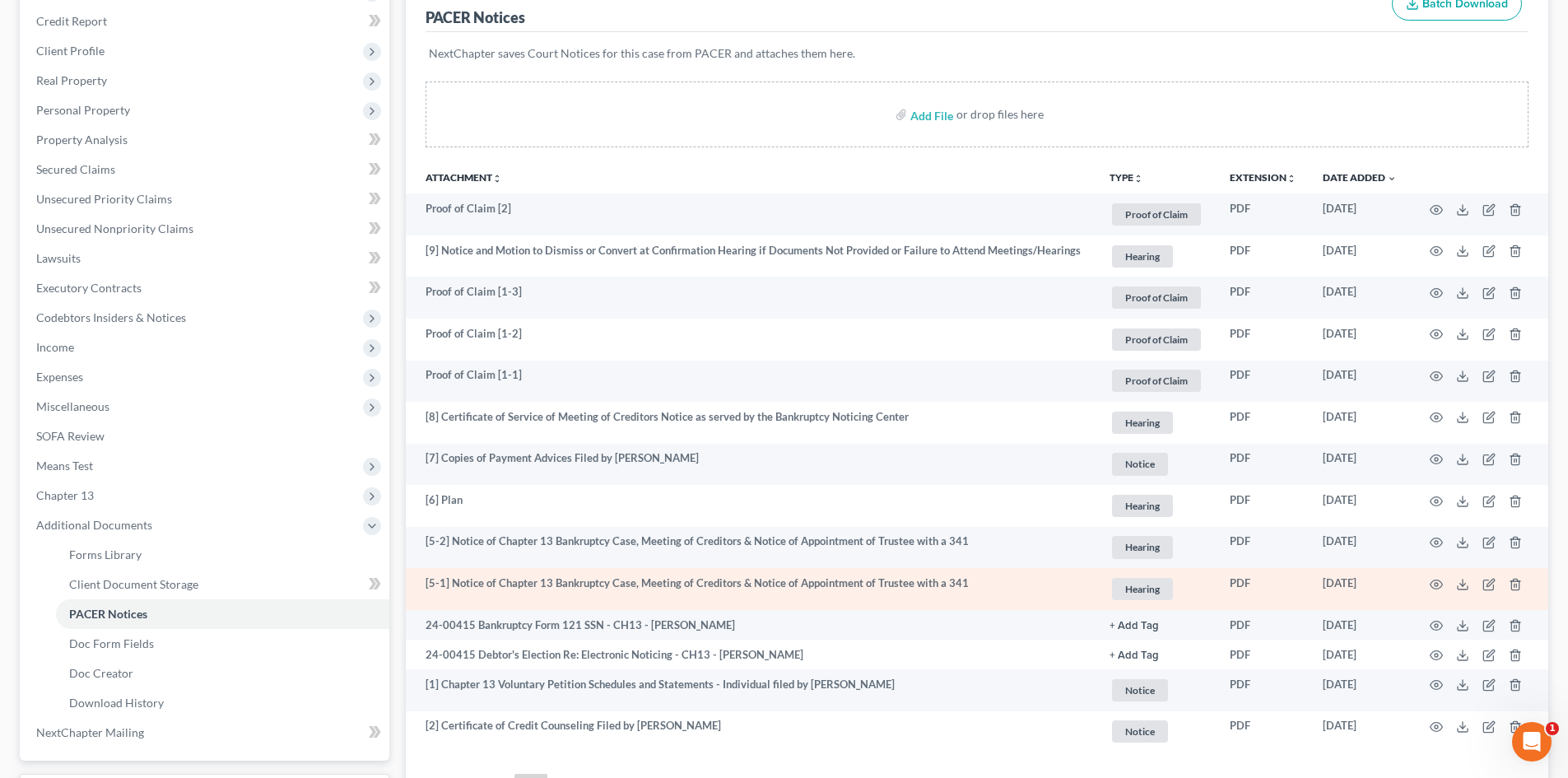
scroll to position [383, 0]
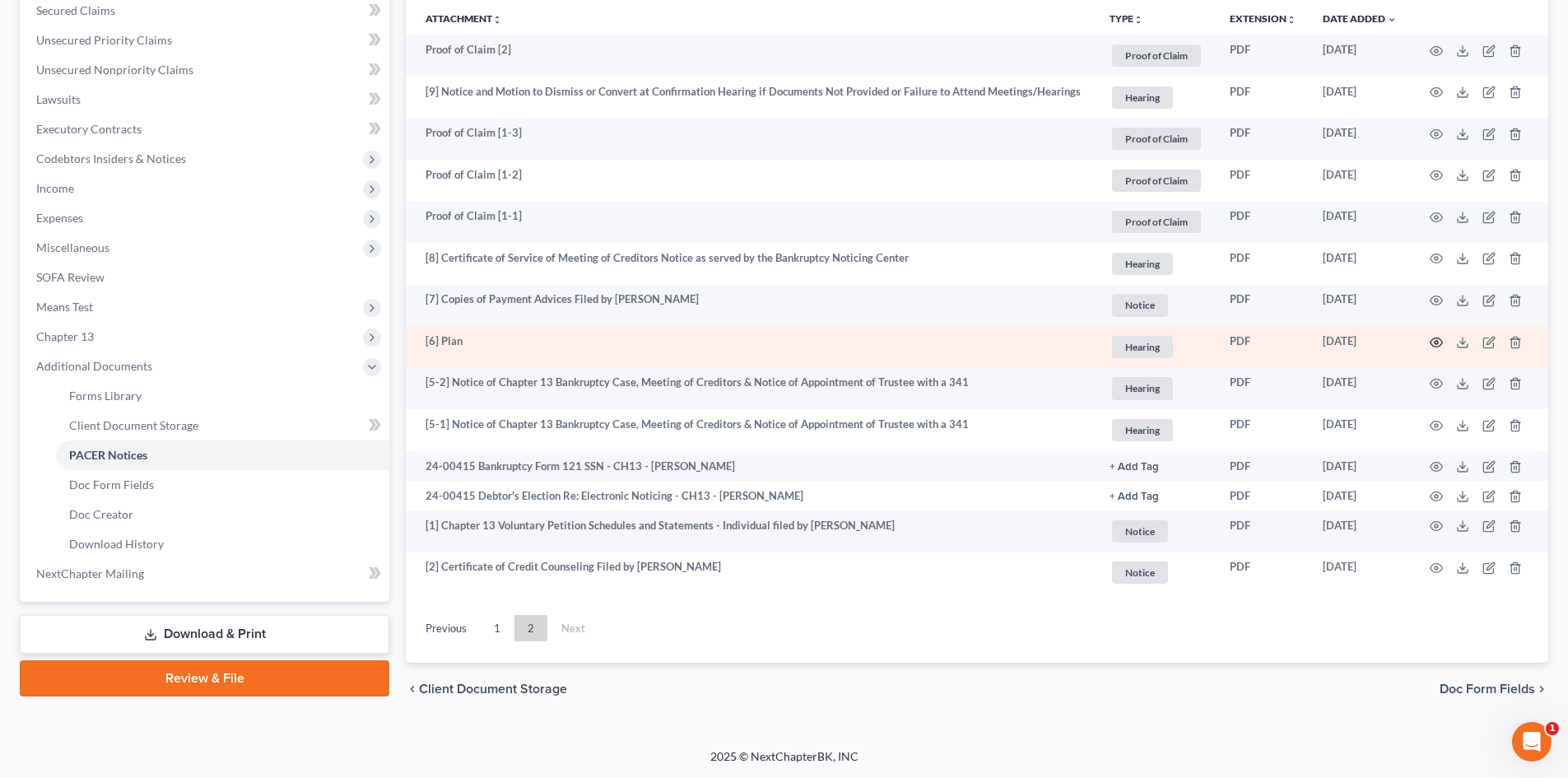
click at [1436, 338] on icon "button" at bounding box center [1436, 342] width 13 height 13
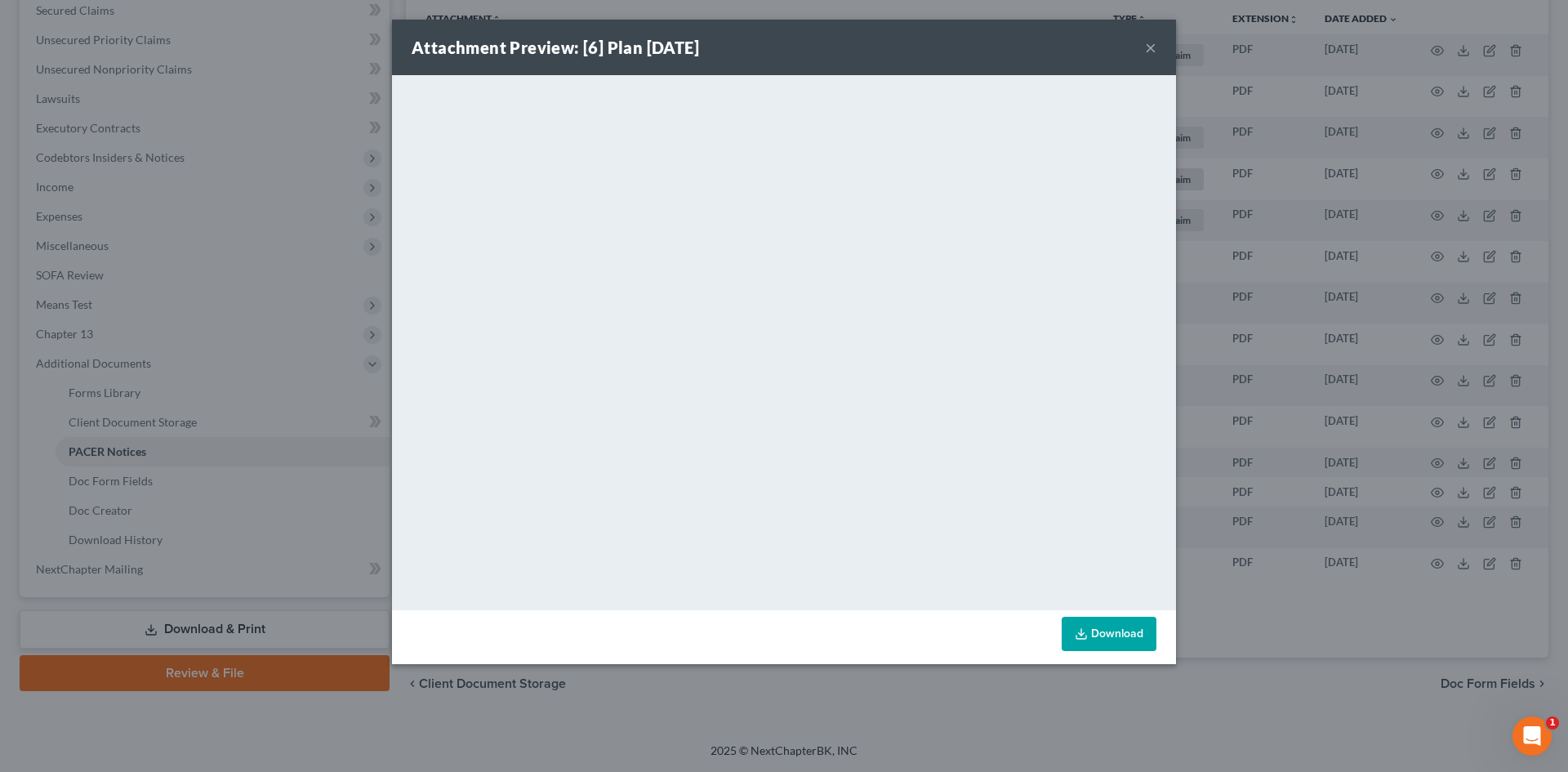
click at [1152, 48] on button "×" at bounding box center [1151, 47] width 12 height 20
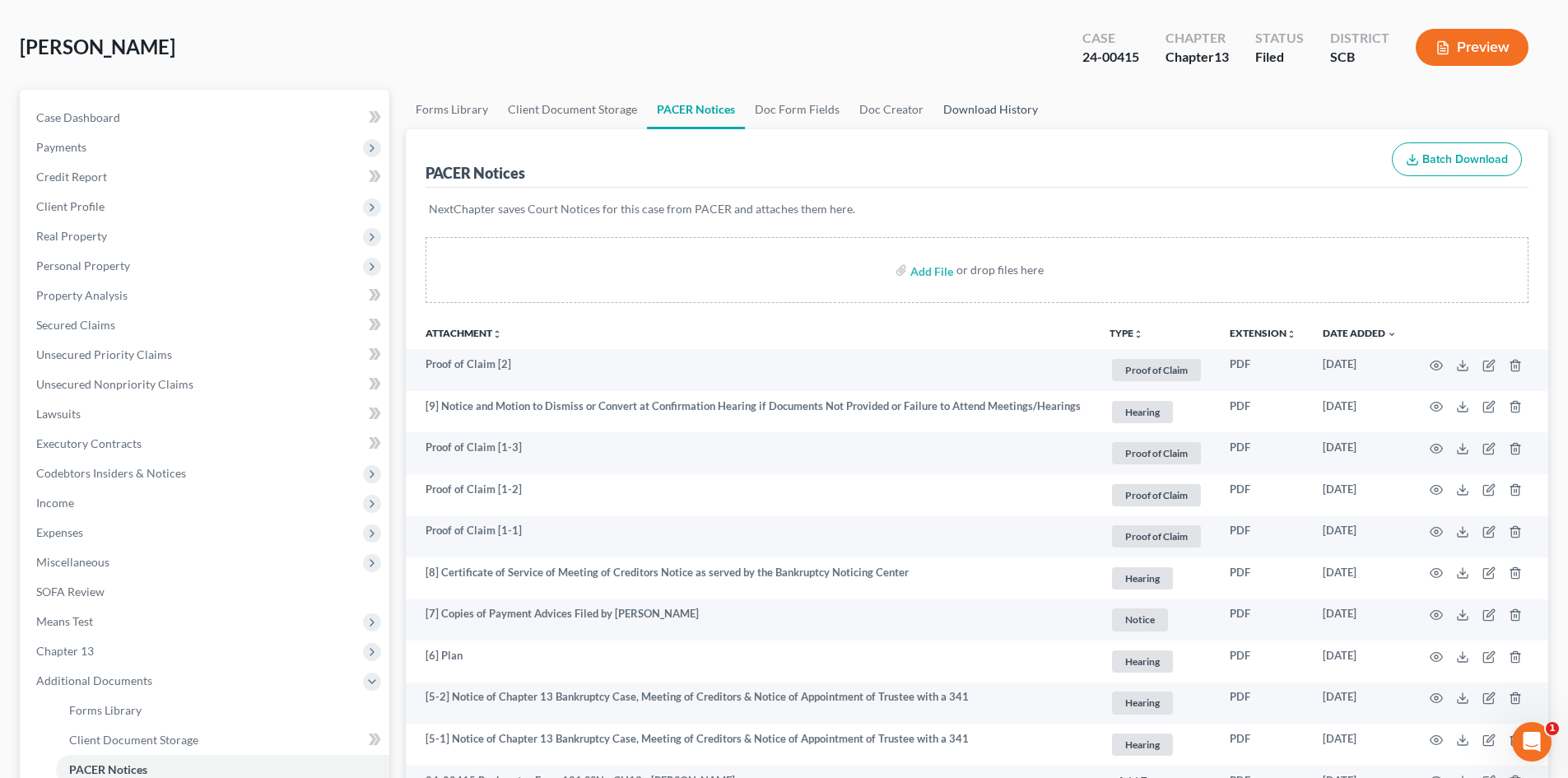
scroll to position [0, 0]
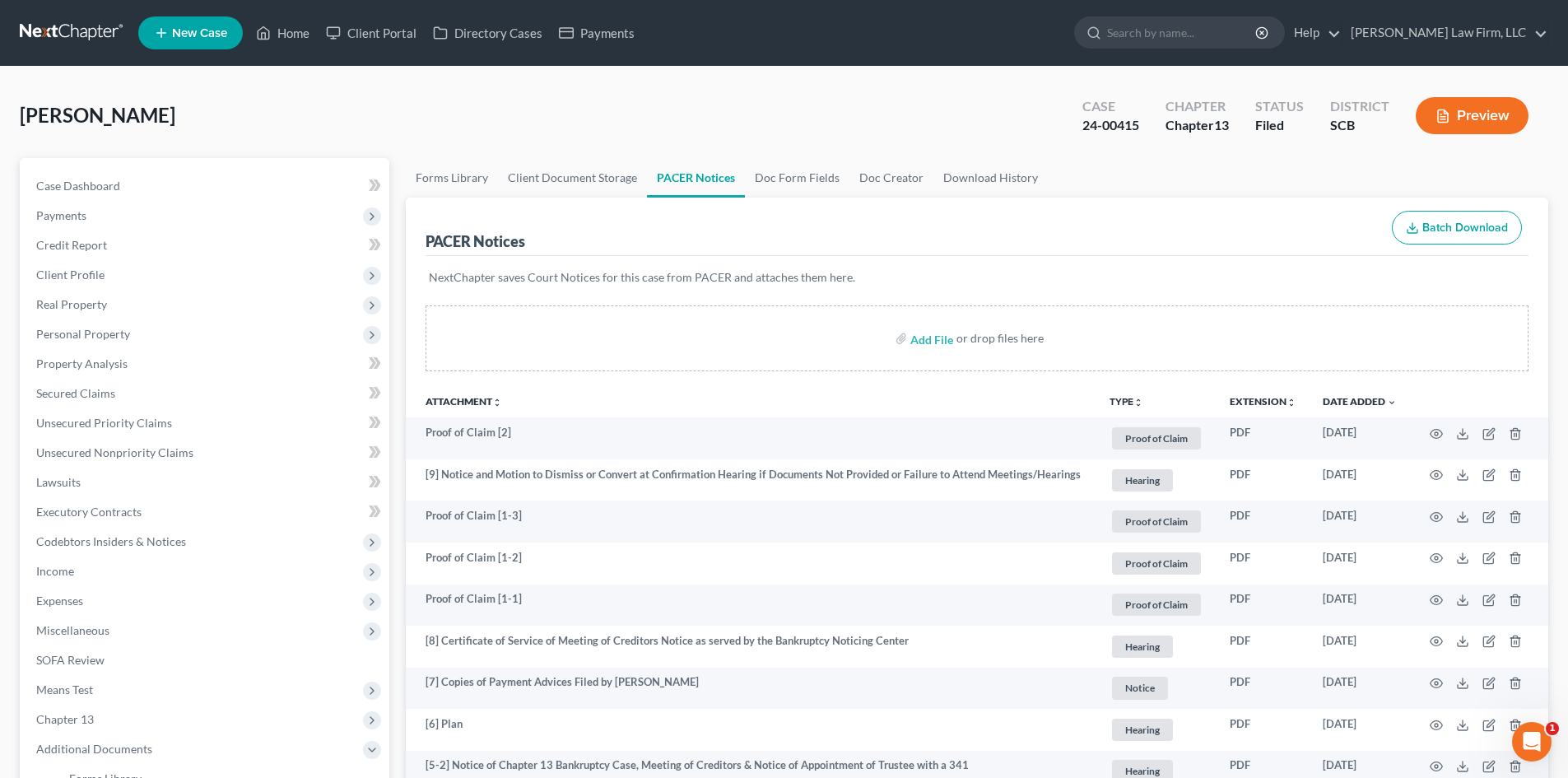
click at [1454, 104] on button "Preview" at bounding box center [1472, 115] width 112 height 37
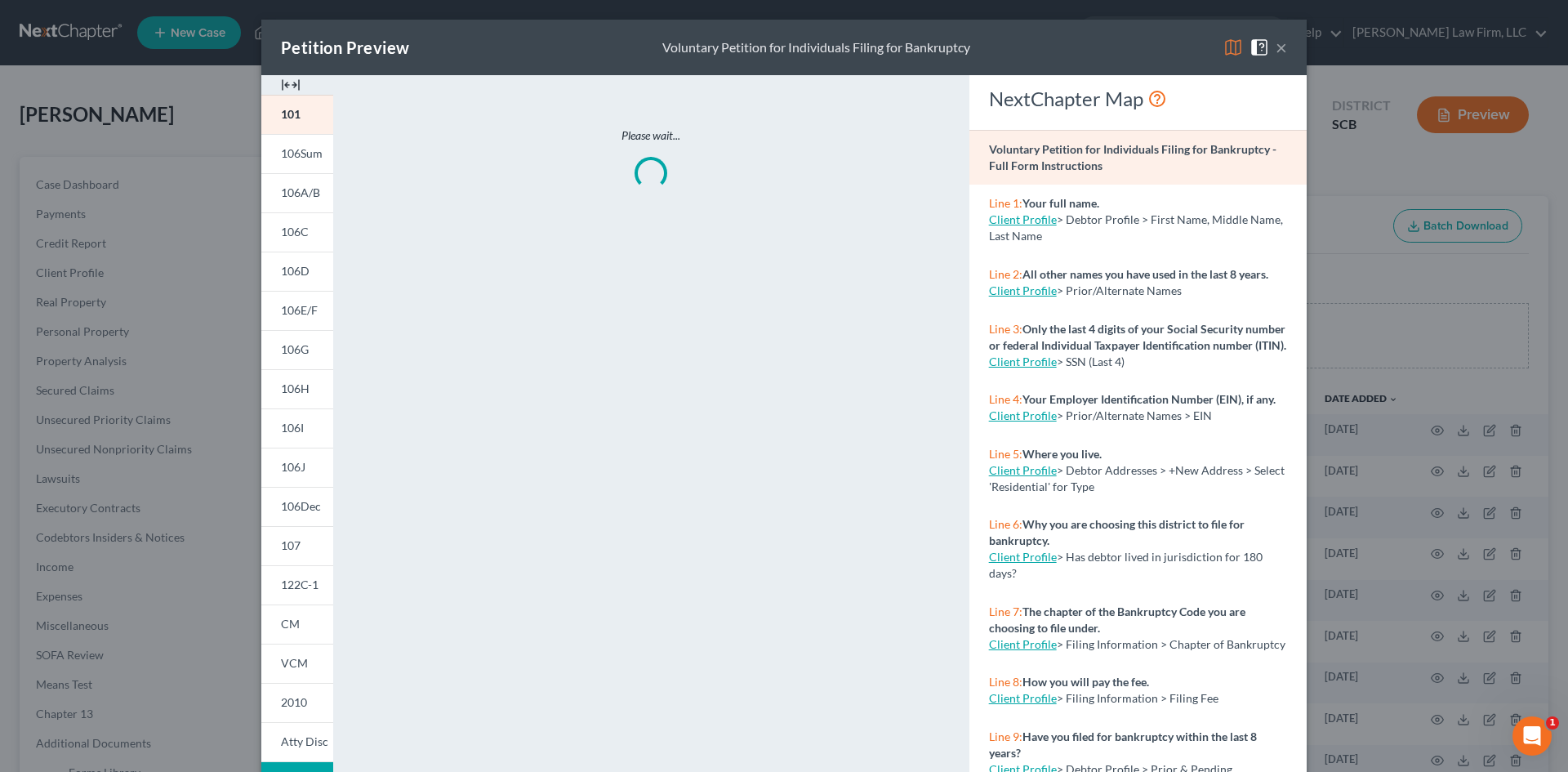
click at [287, 82] on img at bounding box center [291, 85] width 20 height 20
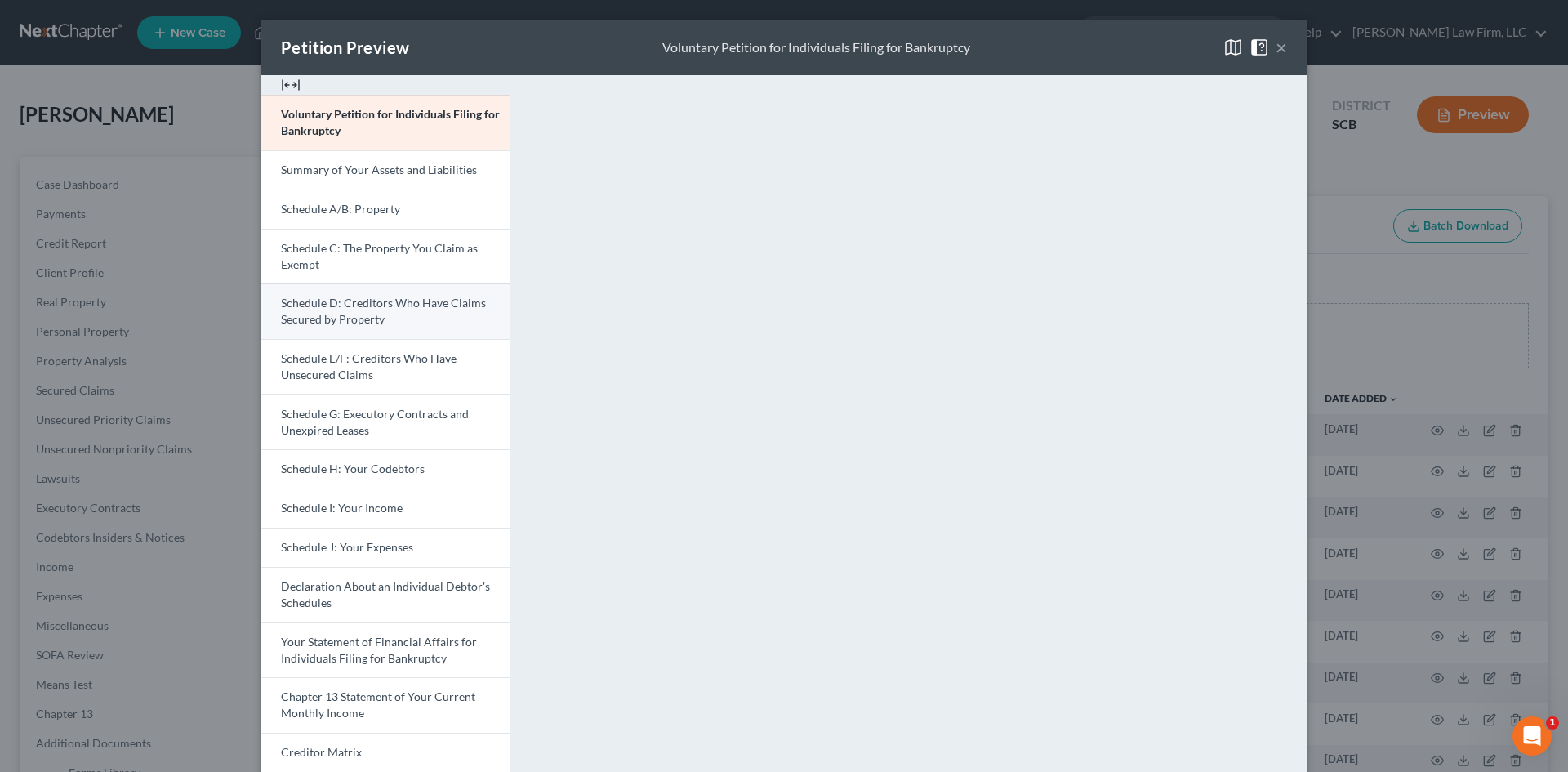
click at [347, 319] on span "Schedule D: Creditors Who Have Claims Secured by Property" at bounding box center [384, 311] width 205 height 31
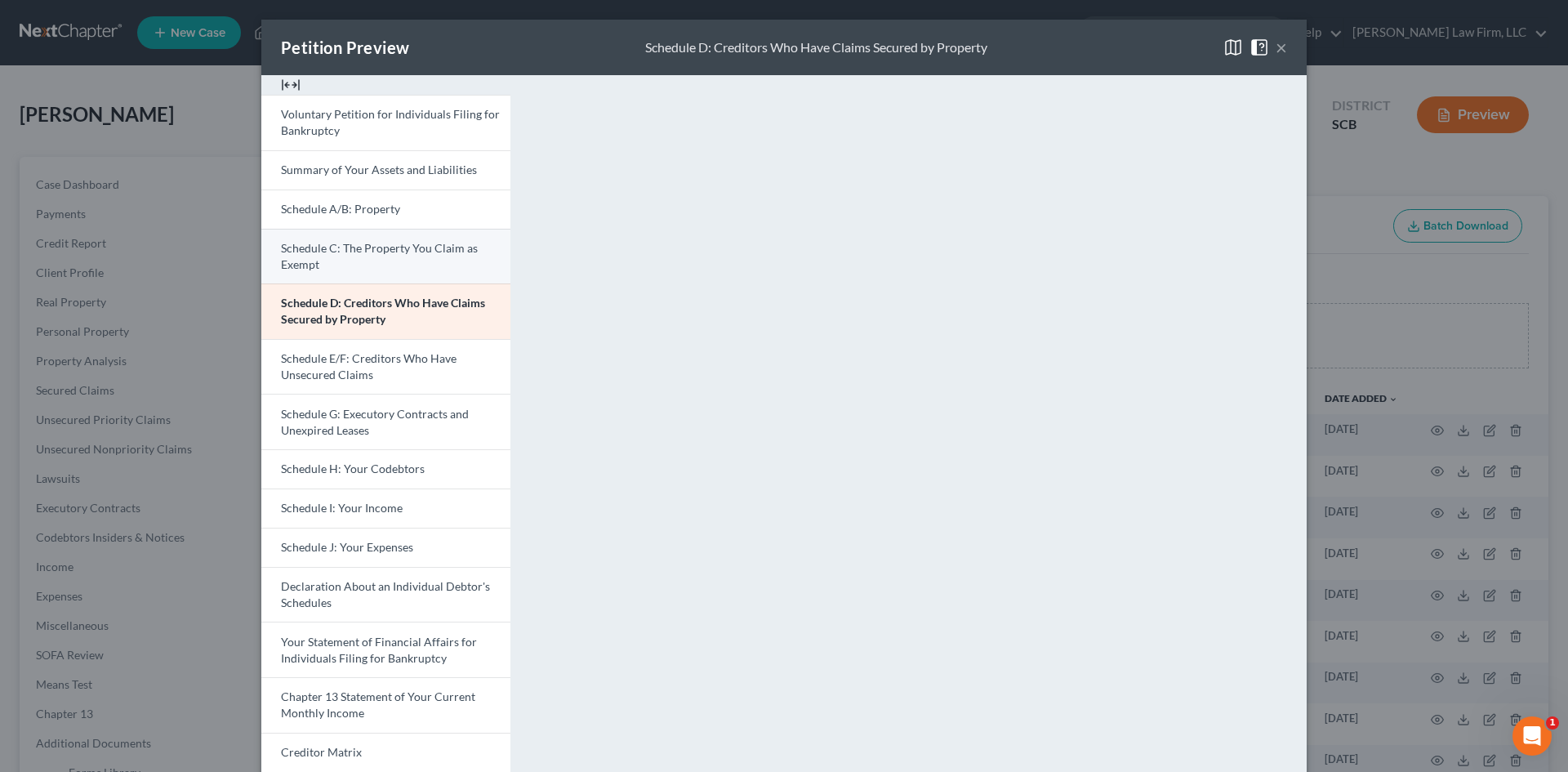
click at [415, 266] on link "Schedule C: The Property You Claim as Exempt" at bounding box center [386, 257] width 249 height 55
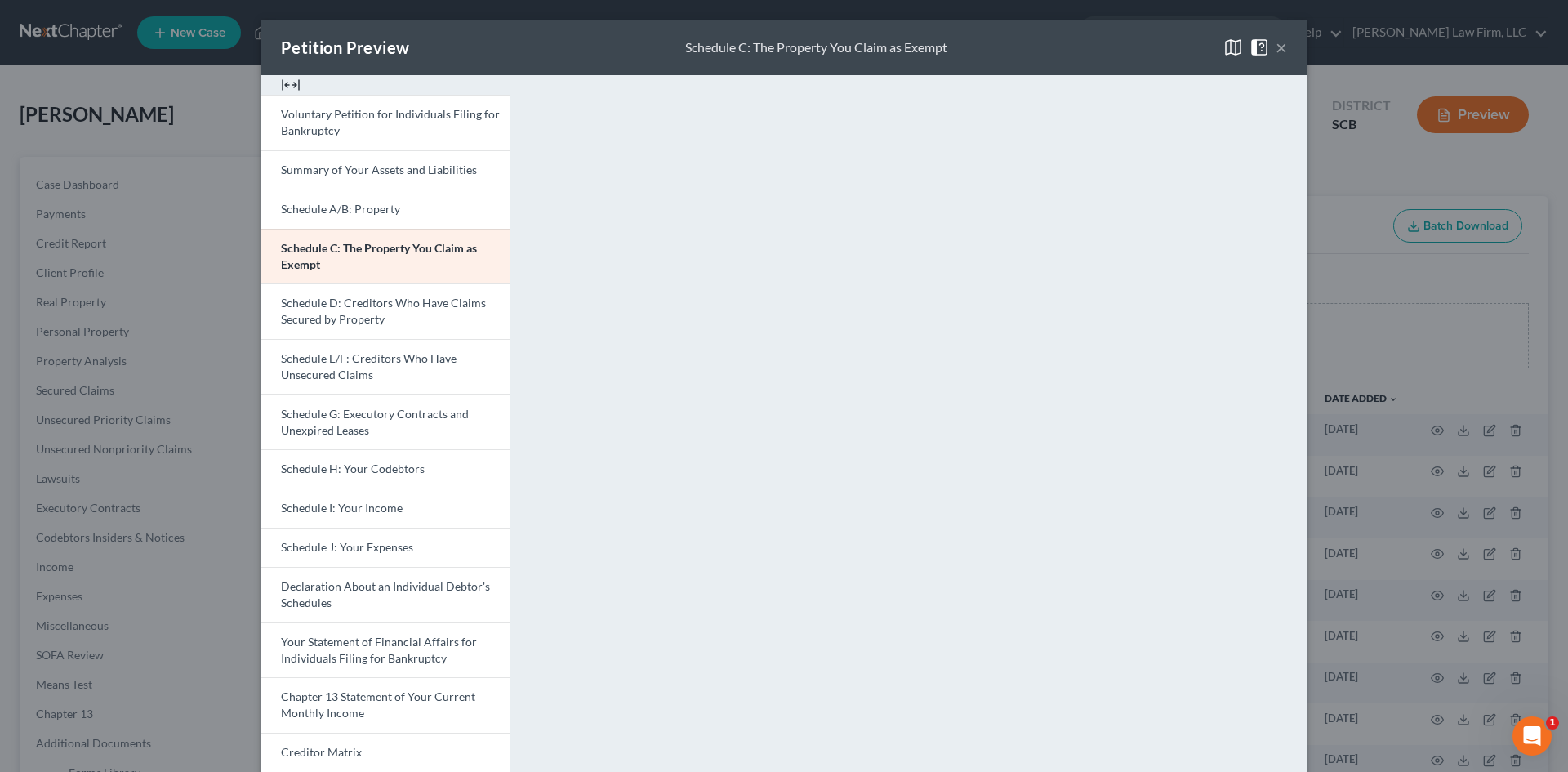
click at [1276, 42] on button "×" at bounding box center [1282, 47] width 12 height 20
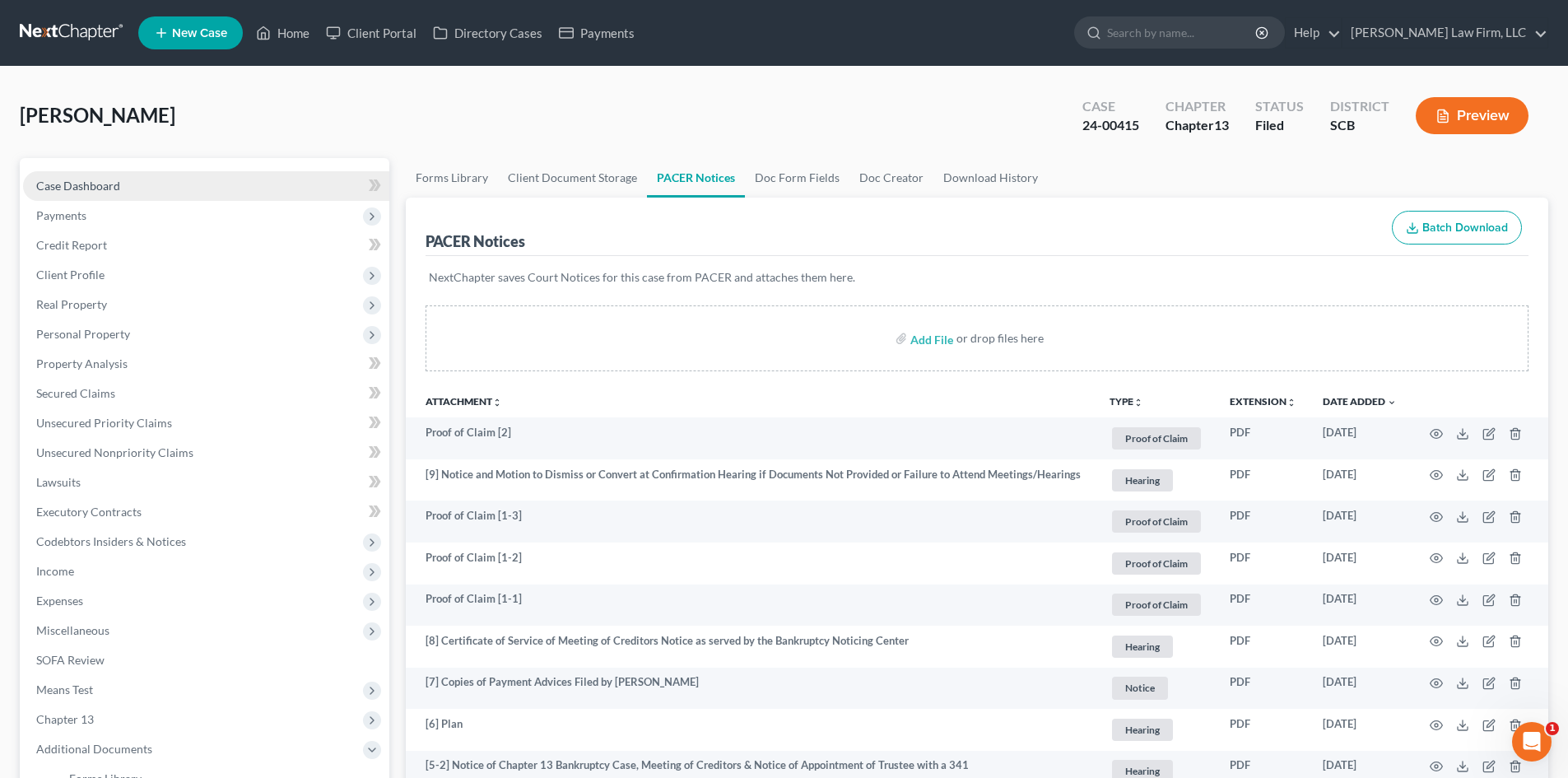
click at [101, 176] on link "Case Dashboard" at bounding box center [206, 186] width 366 height 30
select select "0"
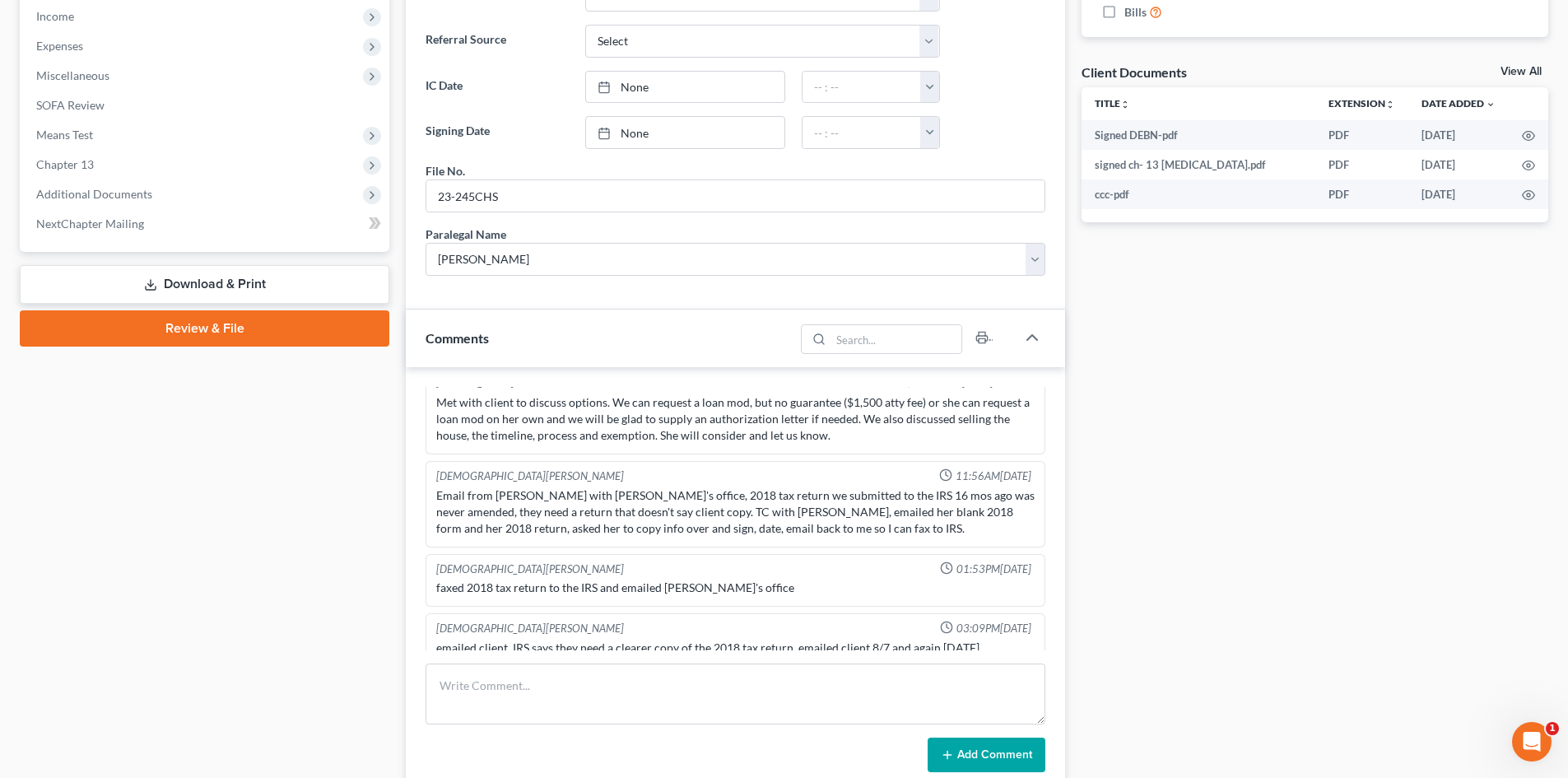
scroll to position [824, 0]
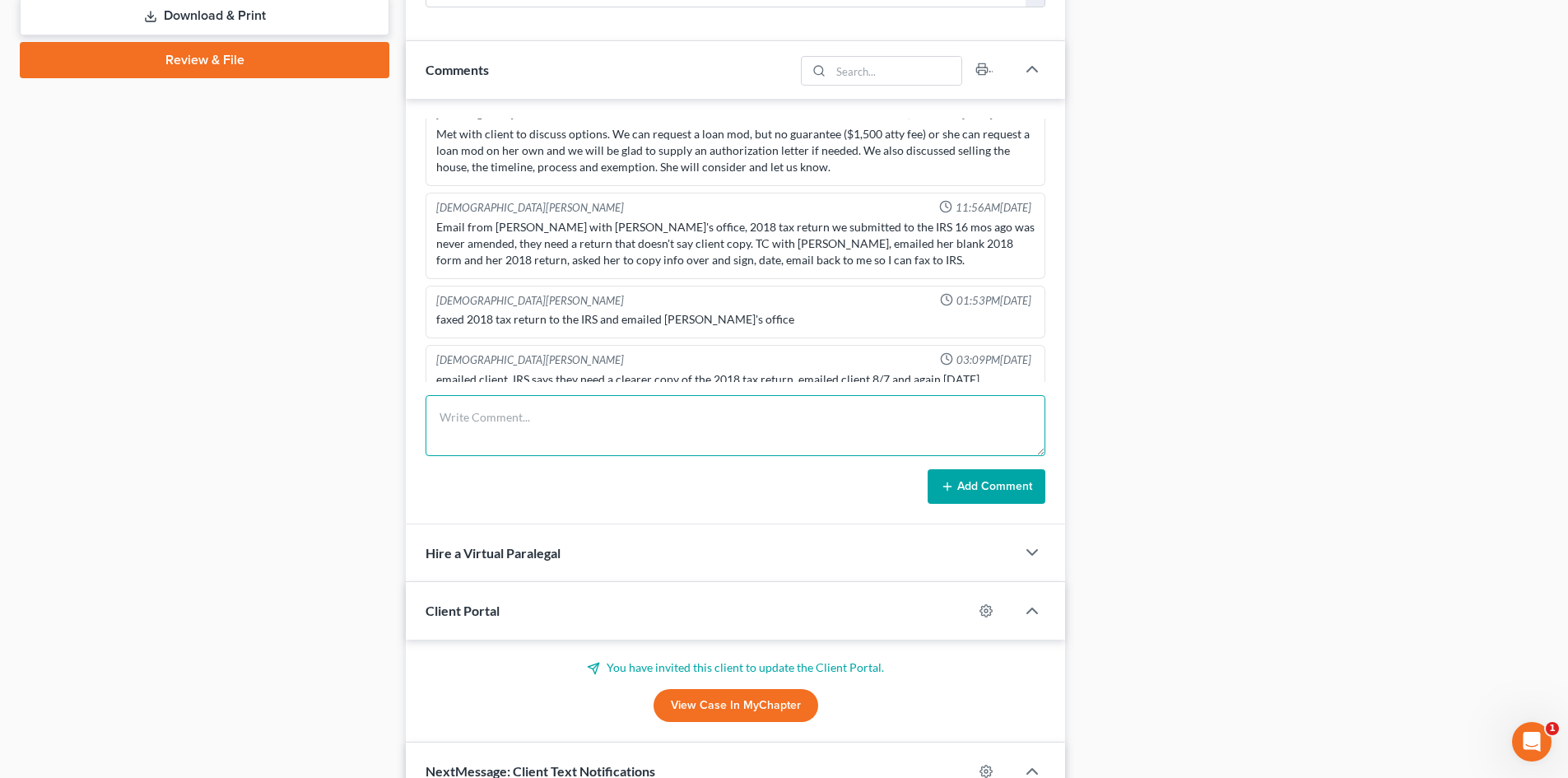
click at [588, 408] on textarea at bounding box center [735, 425] width 619 height 61
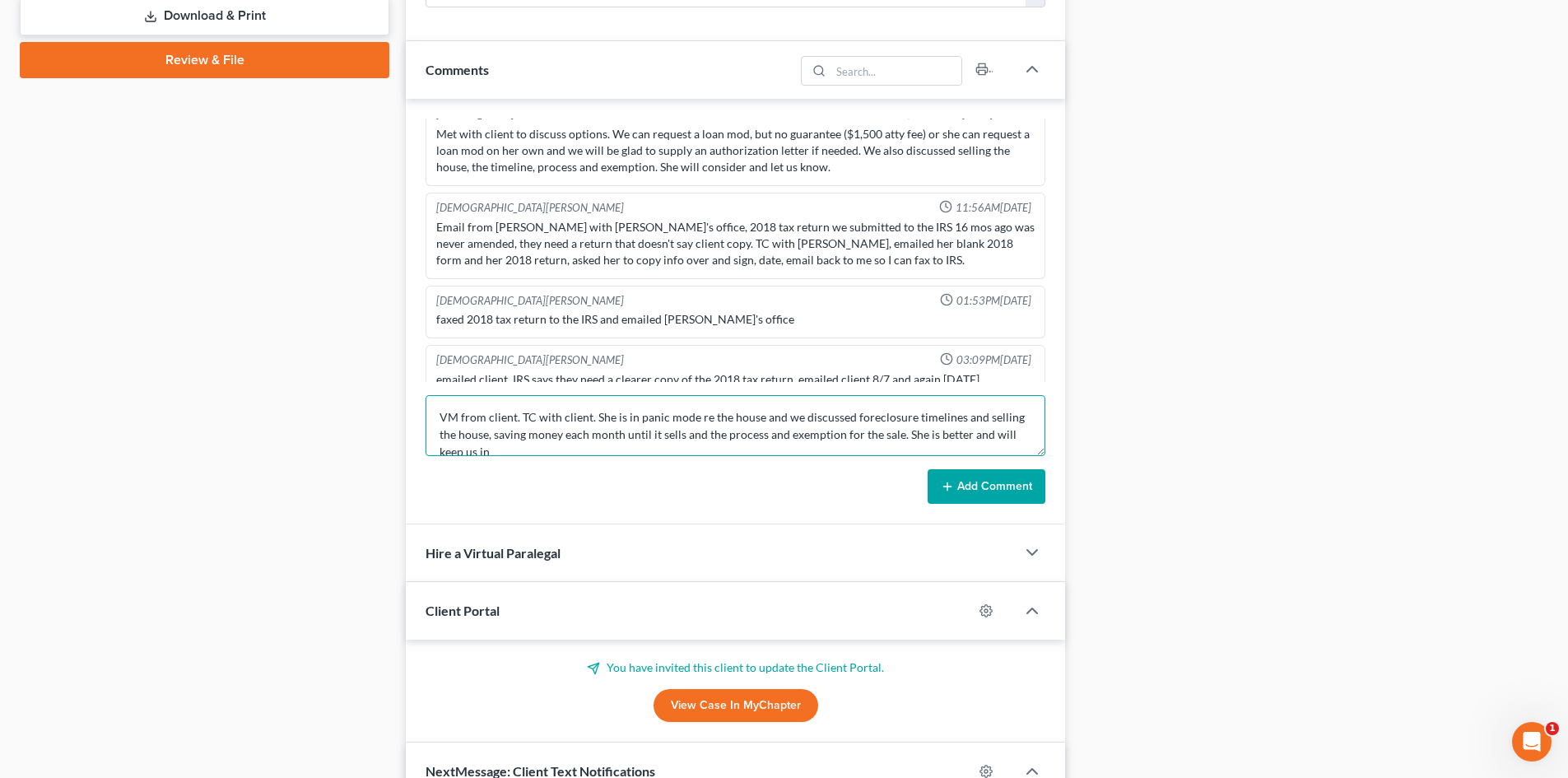
scroll to position [4, 0]
type textarea "VM from client. TC with client. She is in panic mode re the house and we discus…"
click at [988, 481] on button "Add Comment" at bounding box center [986, 486] width 117 height 35
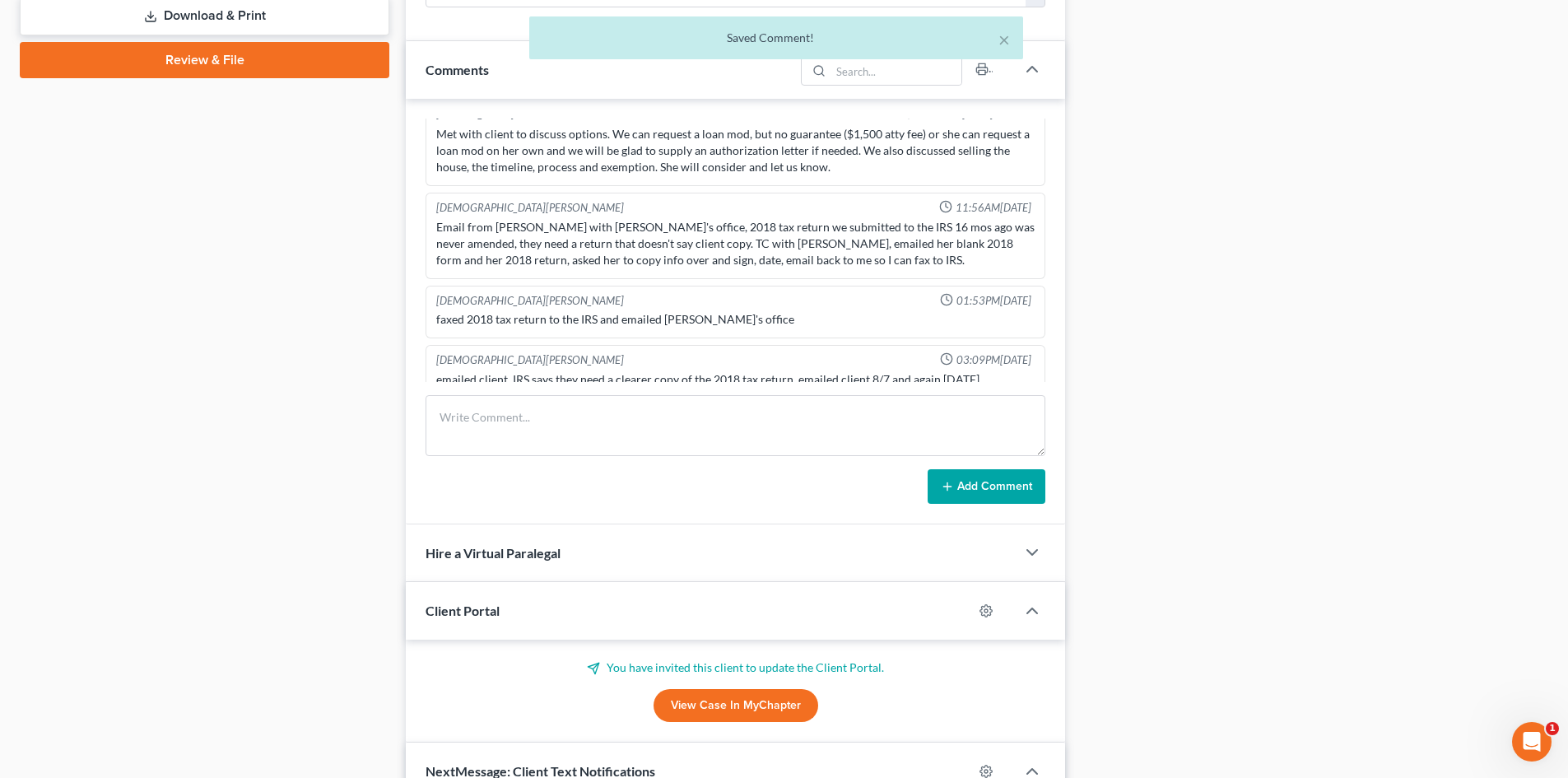
scroll to position [1900, 0]
